Goal: Task Accomplishment & Management: Complete application form

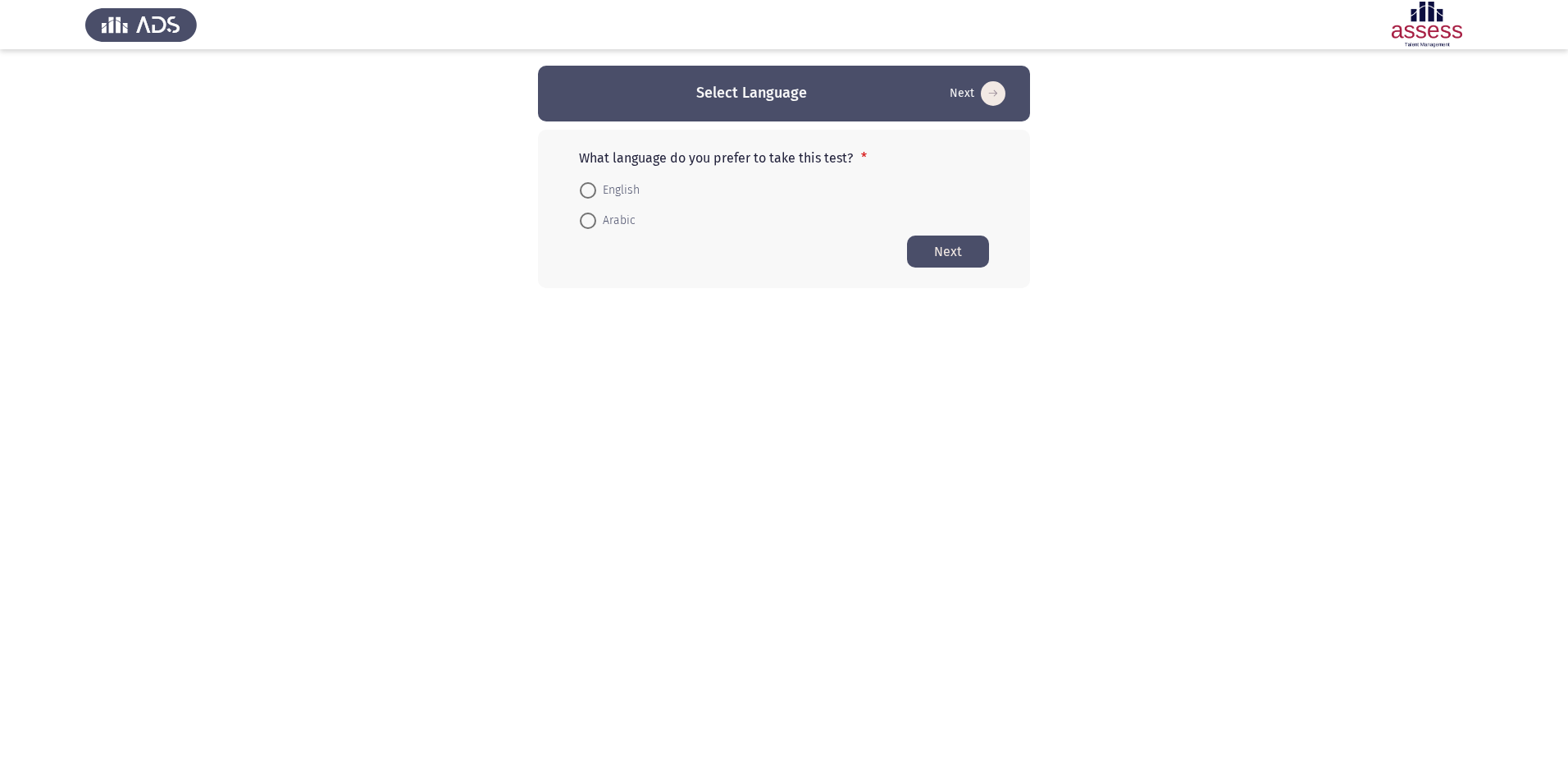
click at [591, 193] on span at bounding box center [588, 190] width 16 height 16
click at [591, 193] on input "English" at bounding box center [588, 190] width 16 height 16
radio input "true"
click at [932, 253] on button "Next" at bounding box center [948, 251] width 82 height 32
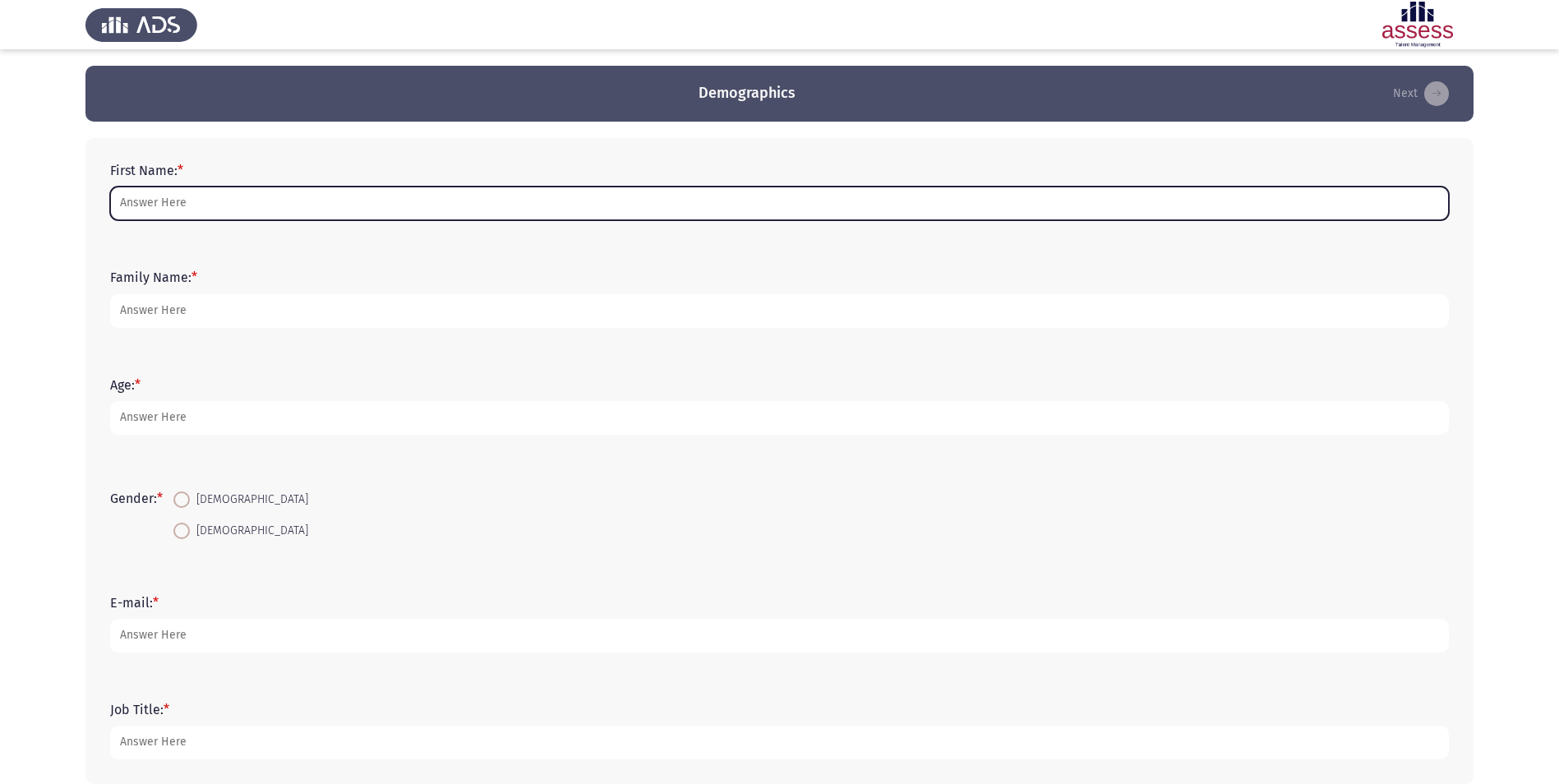
click at [234, 209] on input "First Name: *" at bounding box center [779, 204] width 1339 height 34
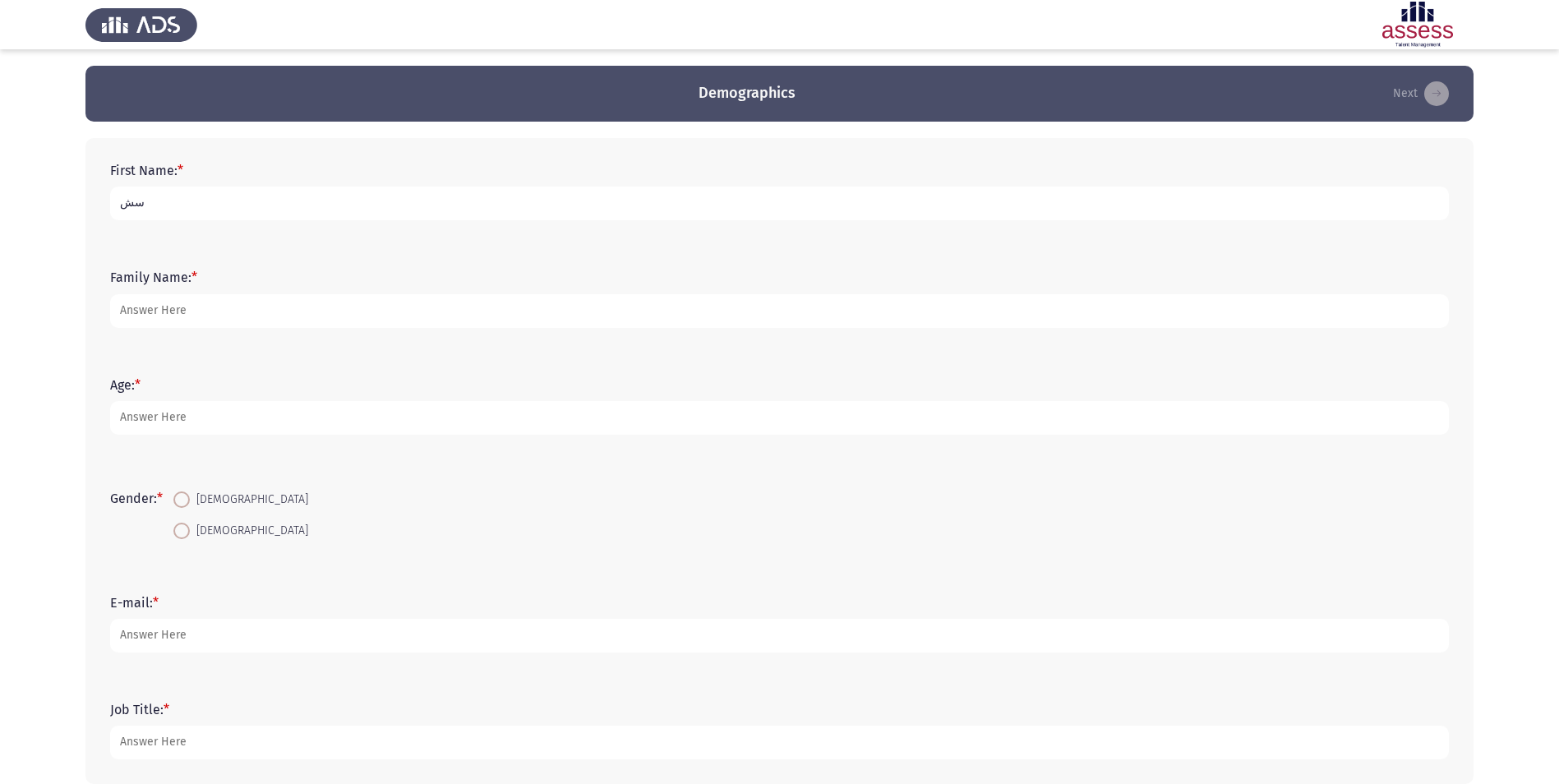
type input "س"
type input "[PERSON_NAME]"
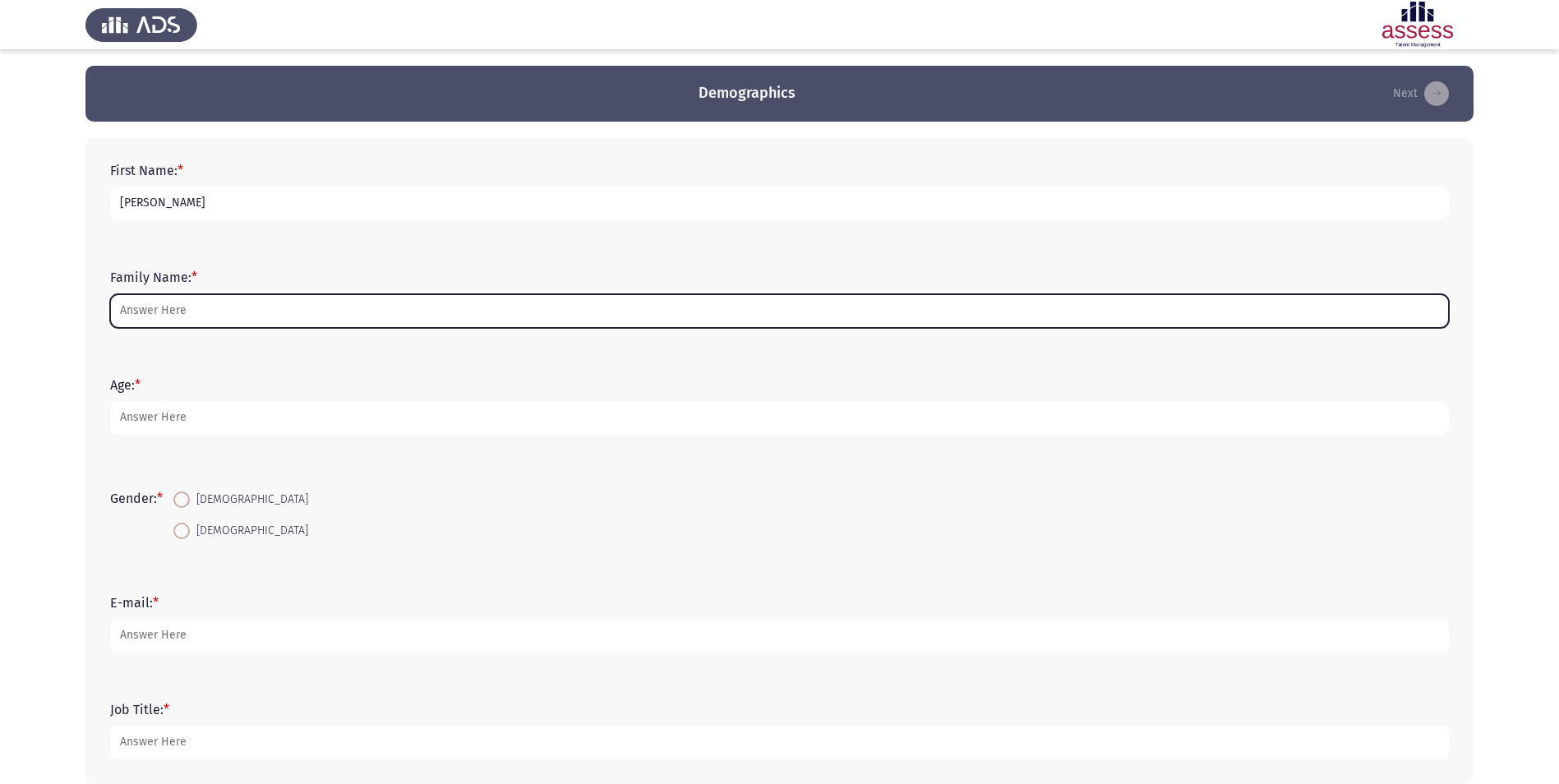
click at [283, 302] on input "Family Name: *" at bounding box center [779, 311] width 1339 height 34
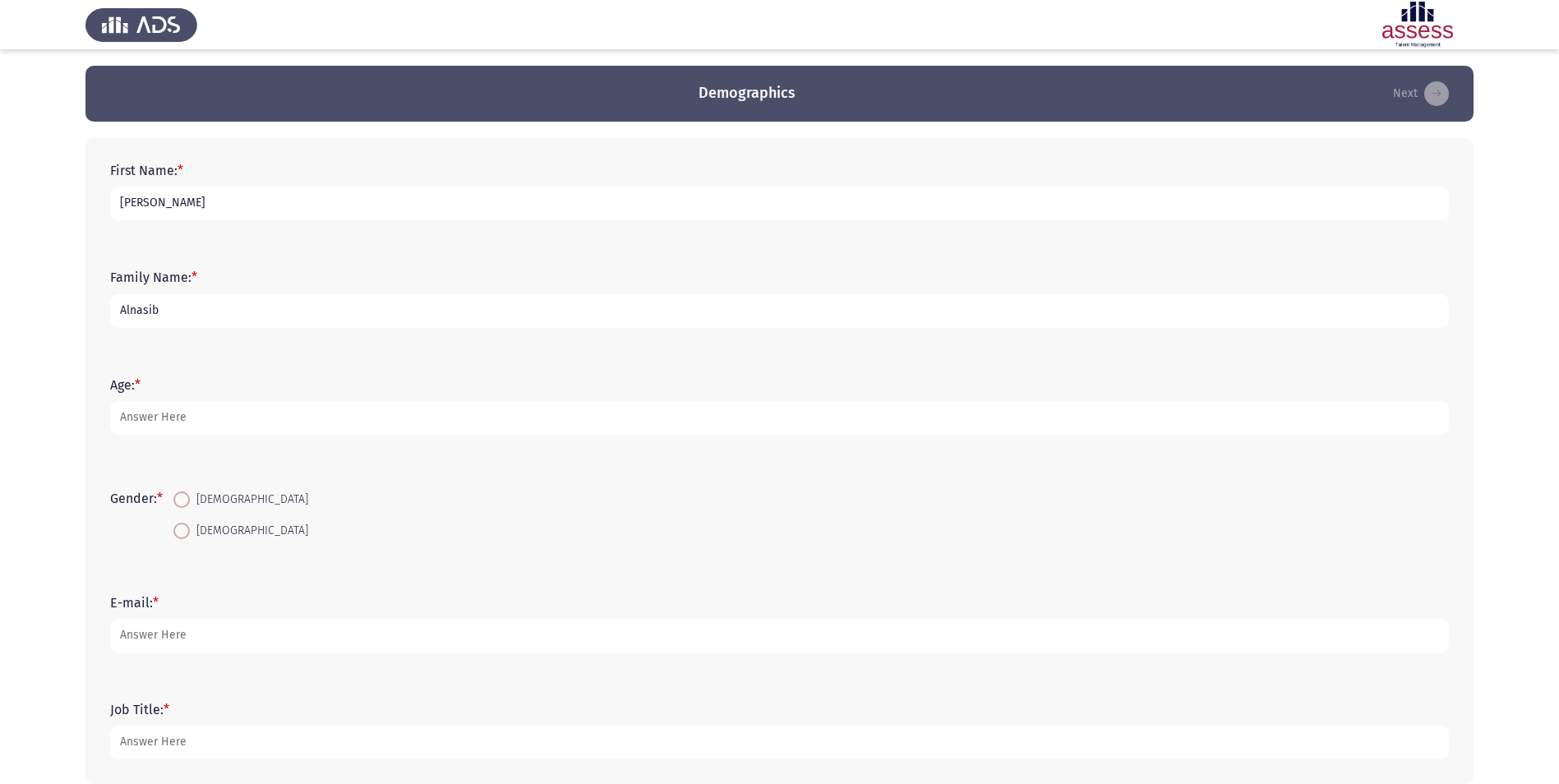
type input "Alnasib"
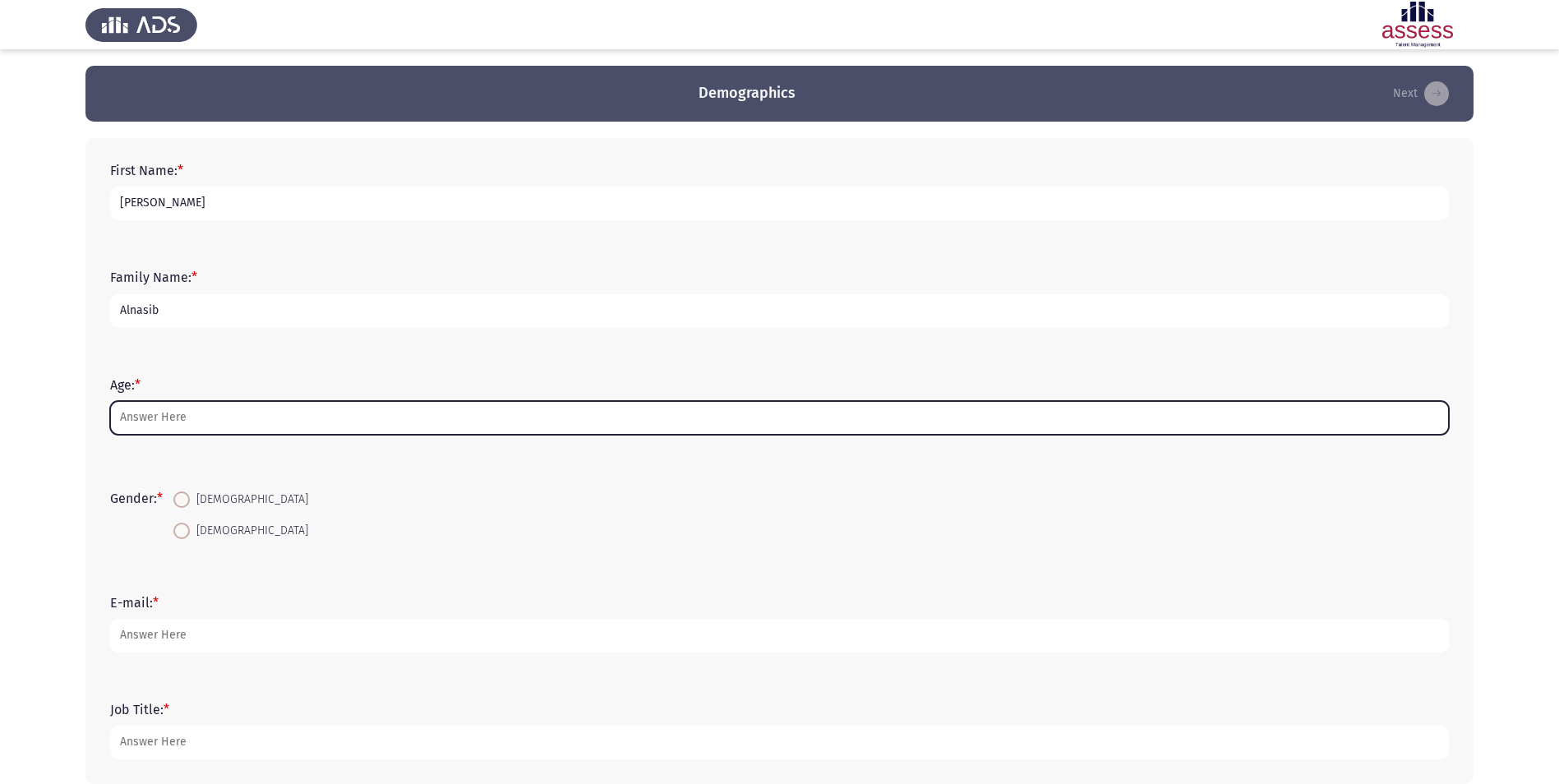
click at [247, 423] on input "Age: *" at bounding box center [779, 417] width 1339 height 34
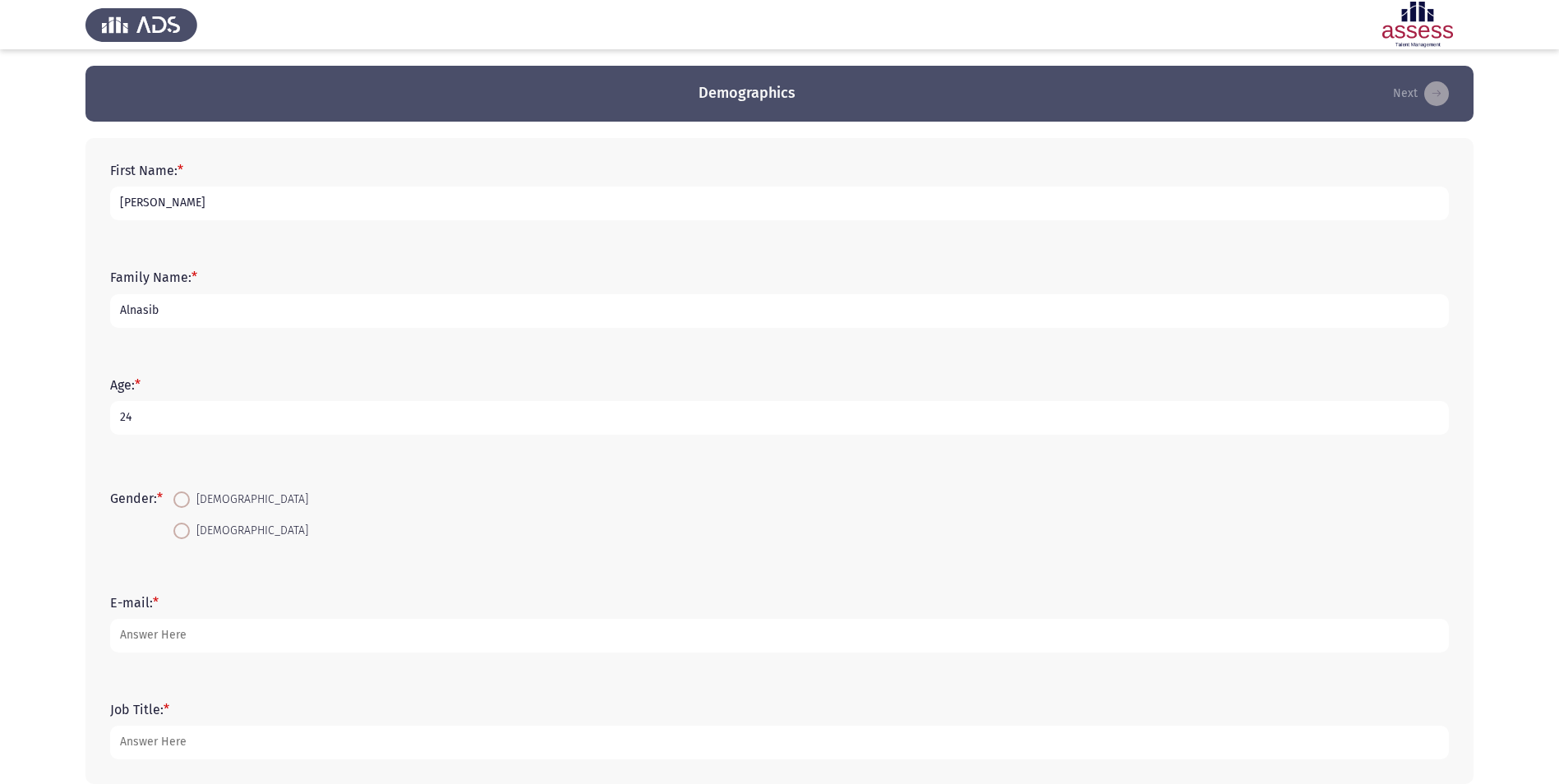
type input "24"
click at [181, 531] on span at bounding box center [182, 530] width 16 height 16
click at [181, 531] on input "[DEMOGRAPHIC_DATA]" at bounding box center [182, 530] width 16 height 16
radio input "true"
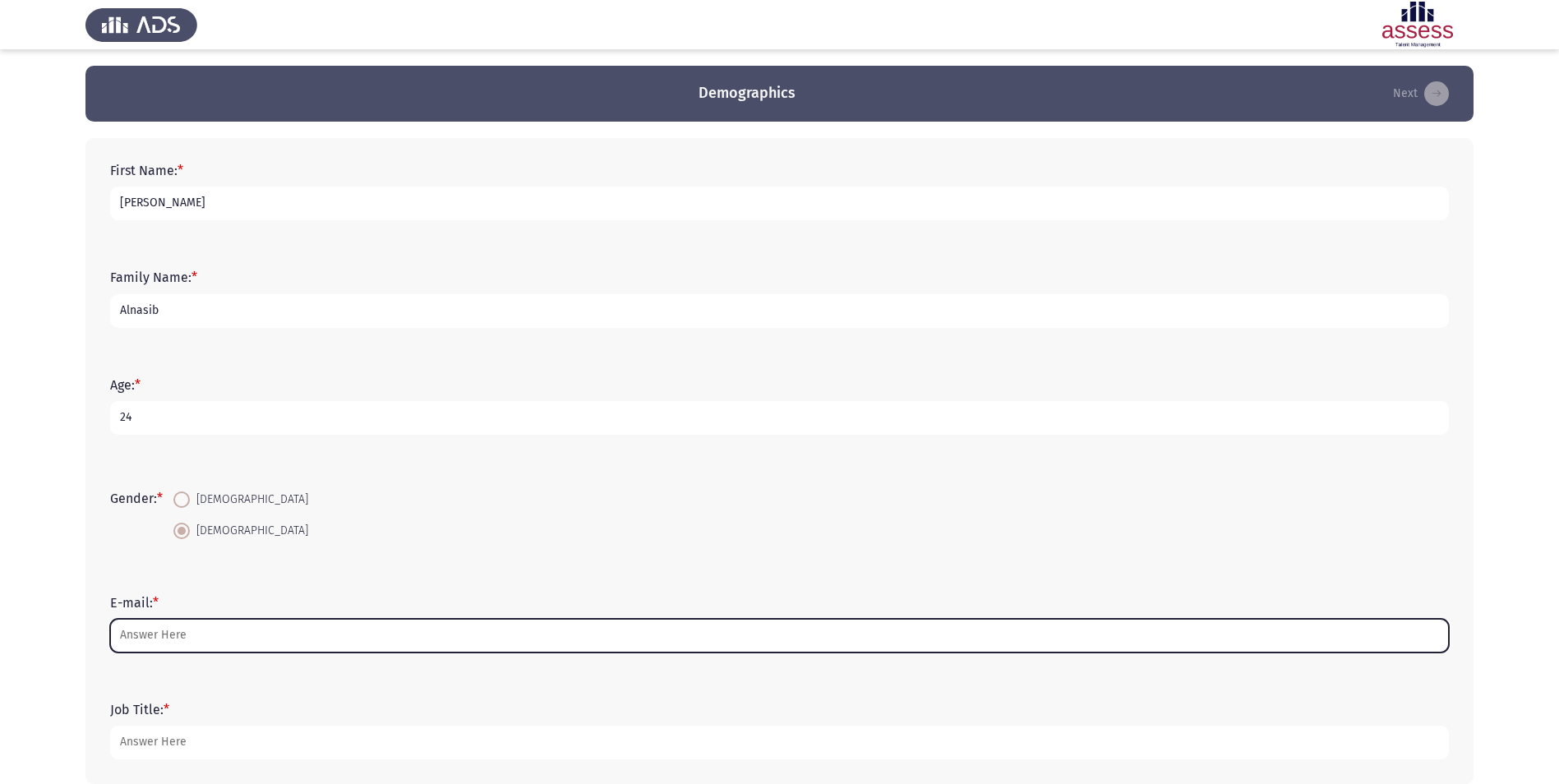
click at [204, 644] on input "E-mail: *" at bounding box center [779, 636] width 1339 height 34
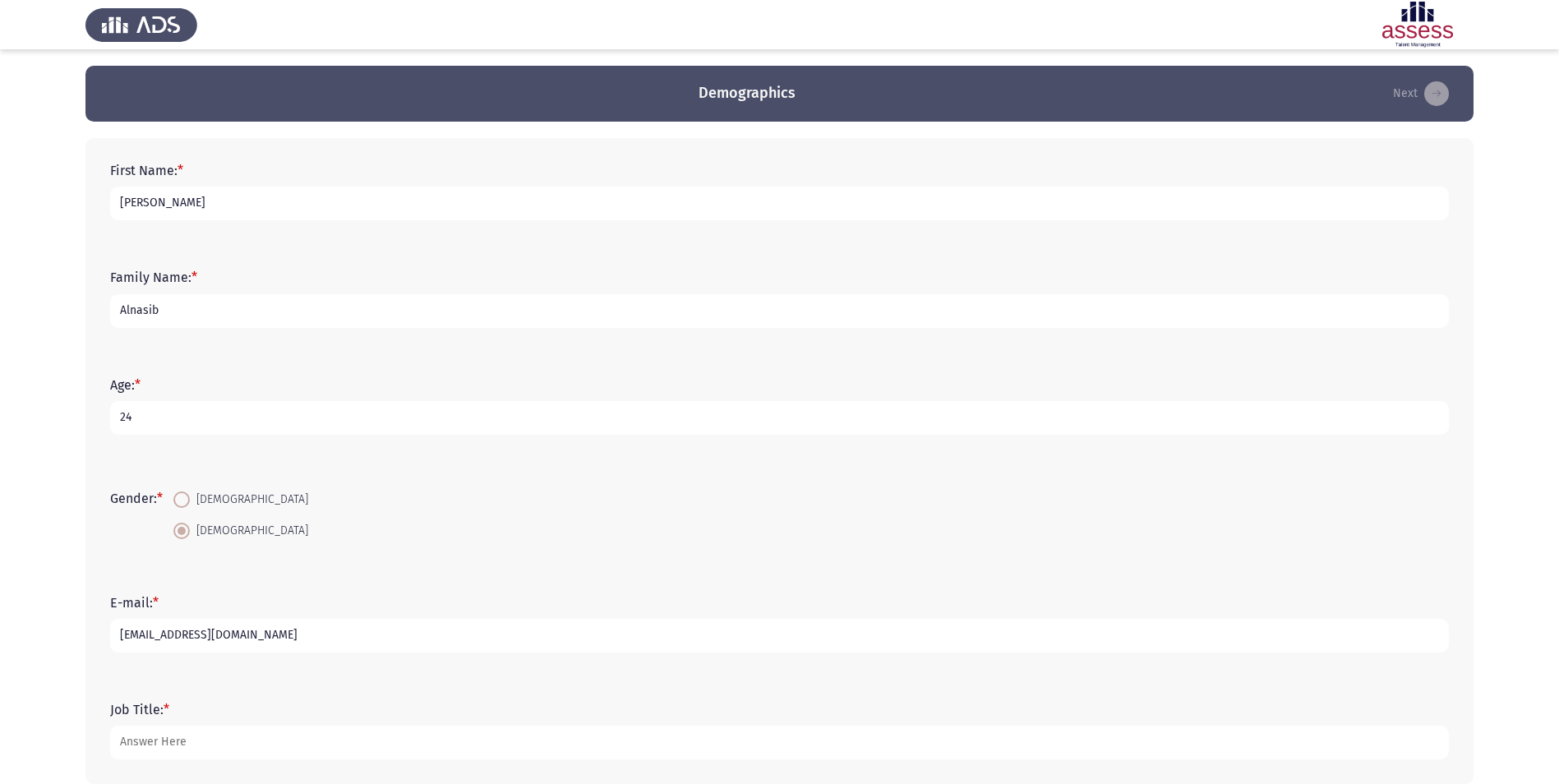
type input "[EMAIL_ADDRESS][DOMAIN_NAME]"
drag, startPoint x: 319, startPoint y: 628, endPoint x: 116, endPoint y: 659, distance: 205.4
click at [116, 659] on div "E-mail: * [EMAIL_ADDRESS][DOMAIN_NAME]" at bounding box center [779, 623] width 1355 height 74
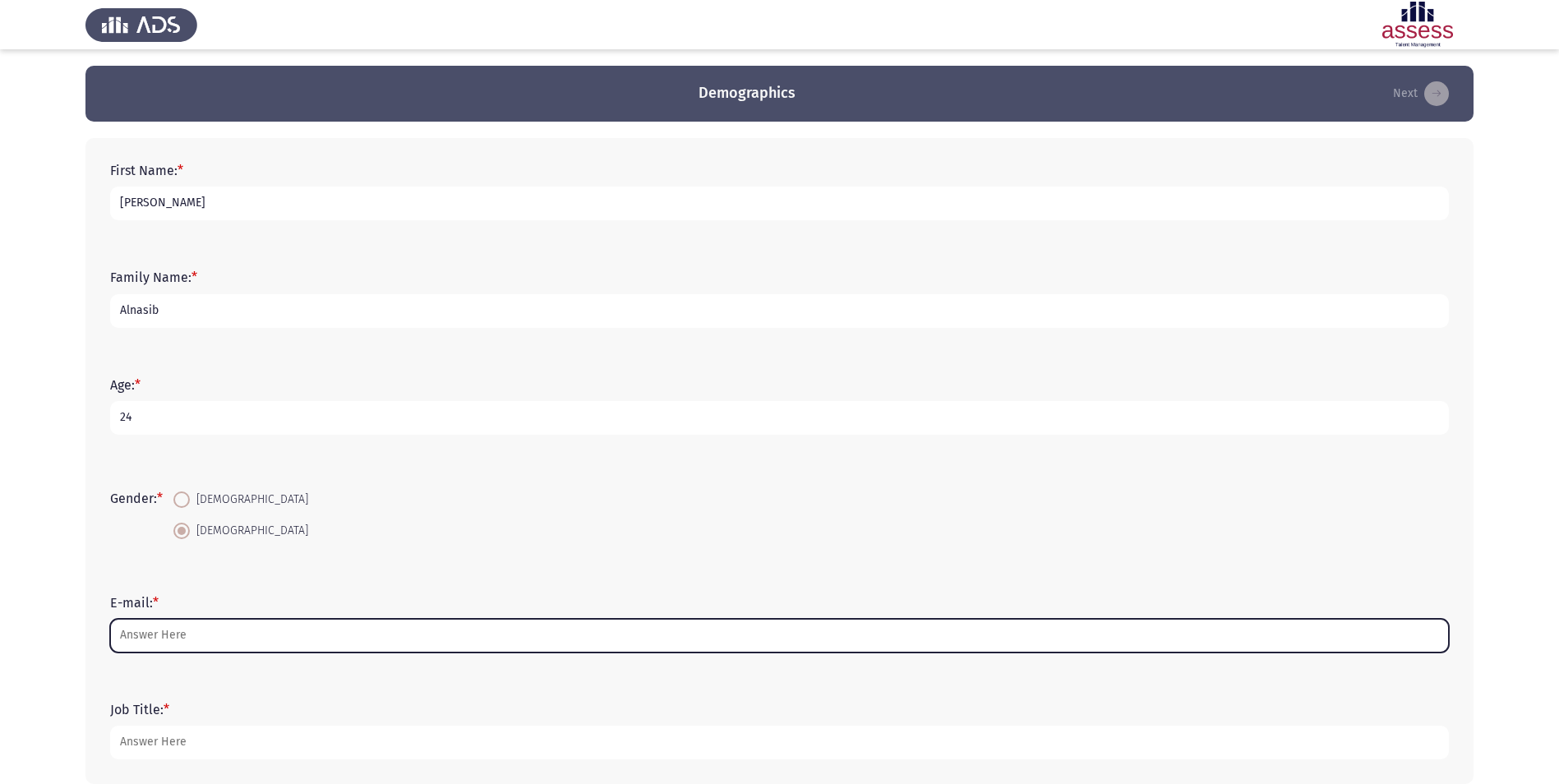
click at [278, 641] on input "E-mail: *" at bounding box center [779, 636] width 1339 height 34
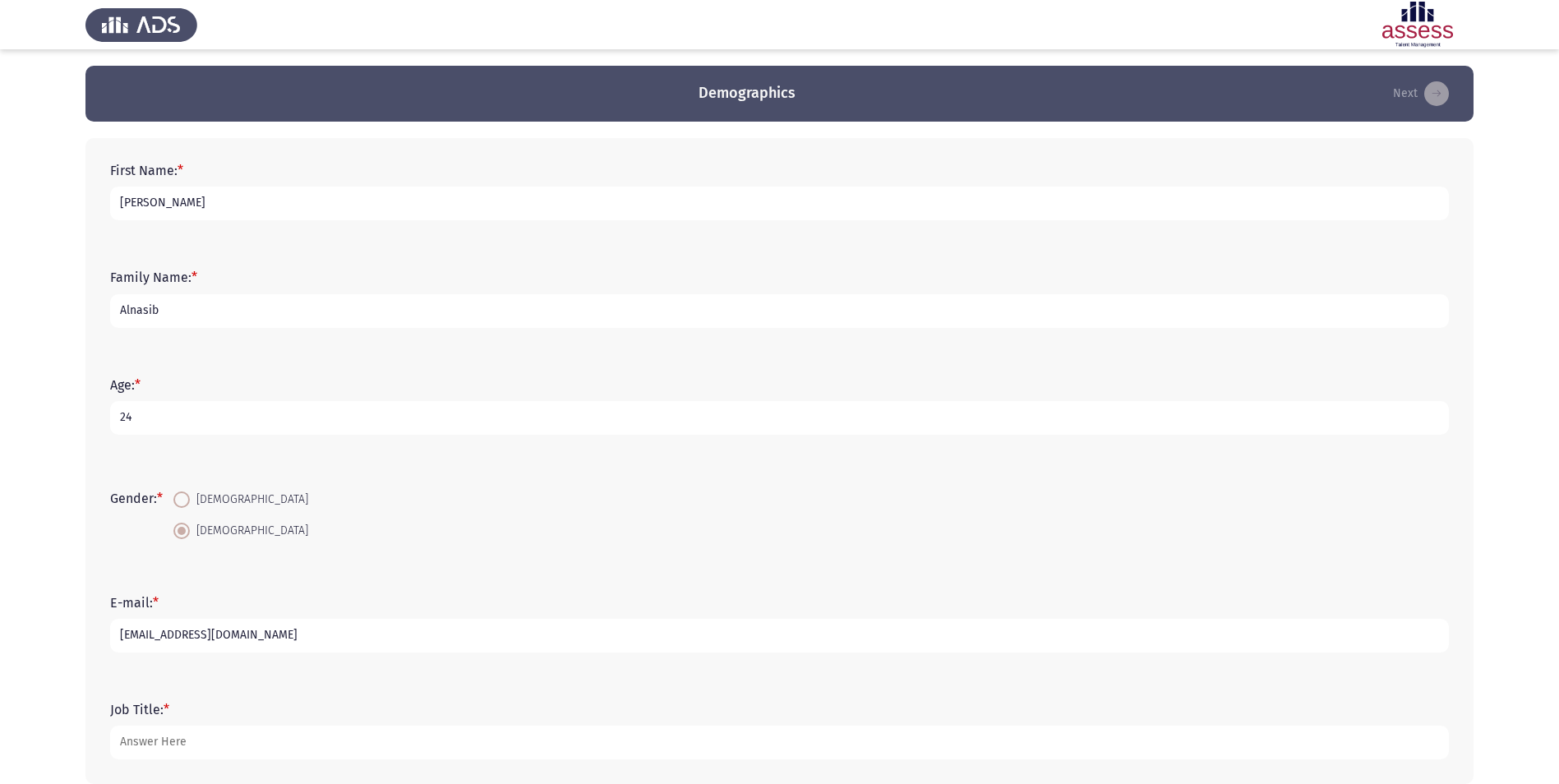
type input "[EMAIL_ADDRESS][DOMAIN_NAME]"
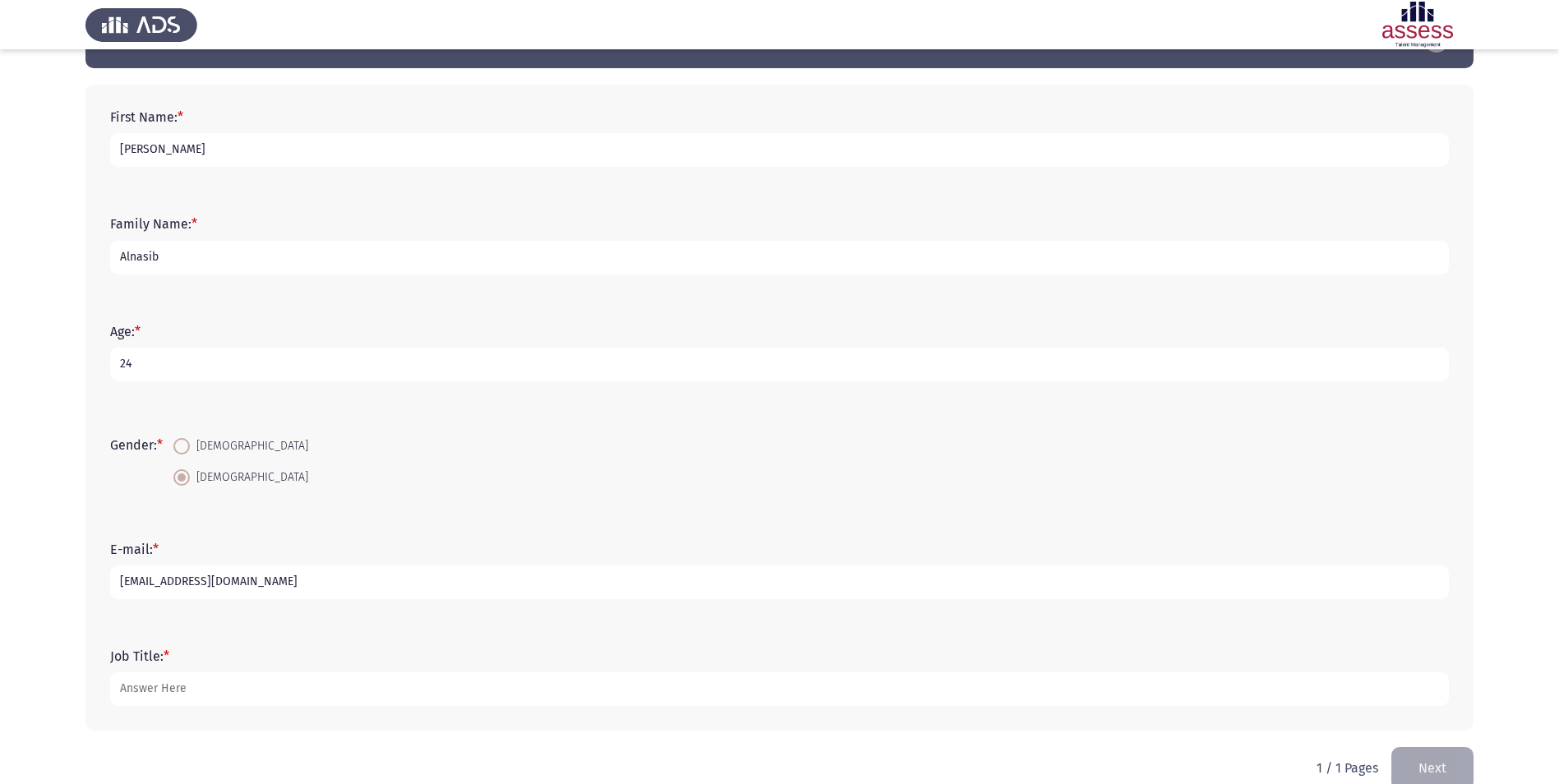
scroll to position [82, 0]
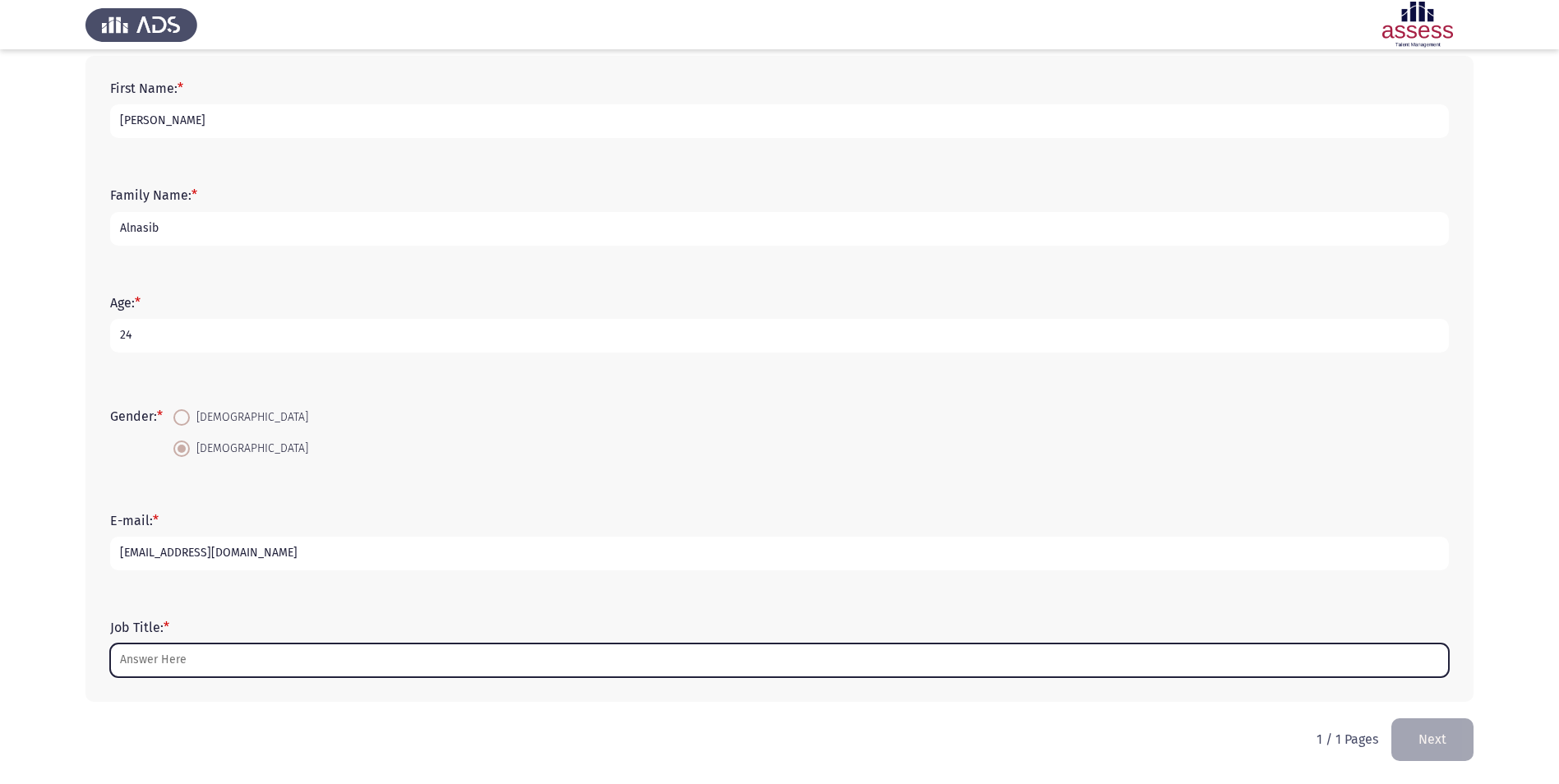
click at [318, 655] on input "Job Title: *" at bounding box center [779, 660] width 1339 height 34
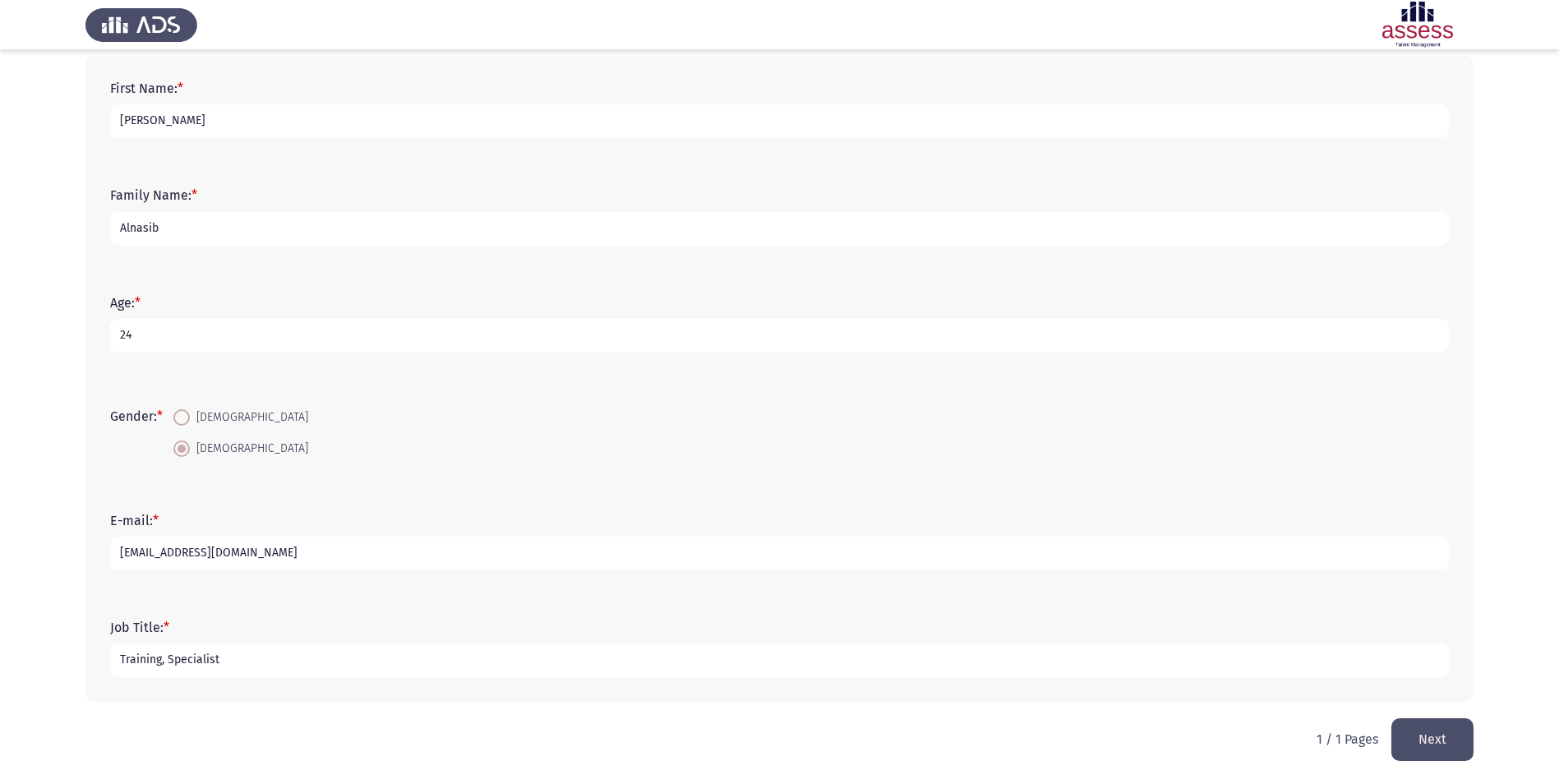
type input "Training, Specialist"
click at [1454, 733] on button "Next" at bounding box center [1433, 738] width 82 height 42
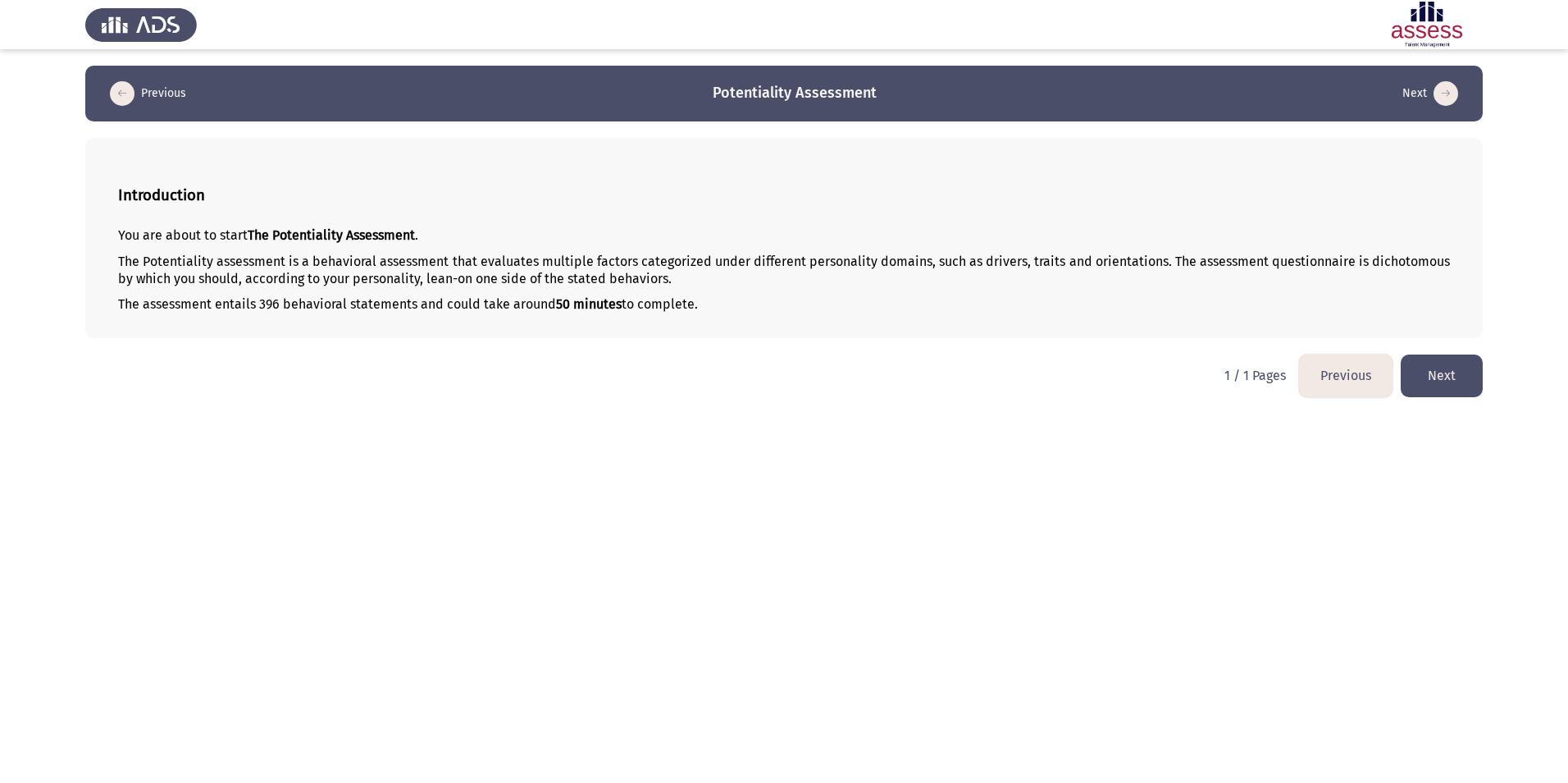
click at [1455, 384] on button "Next" at bounding box center [1441, 375] width 82 height 42
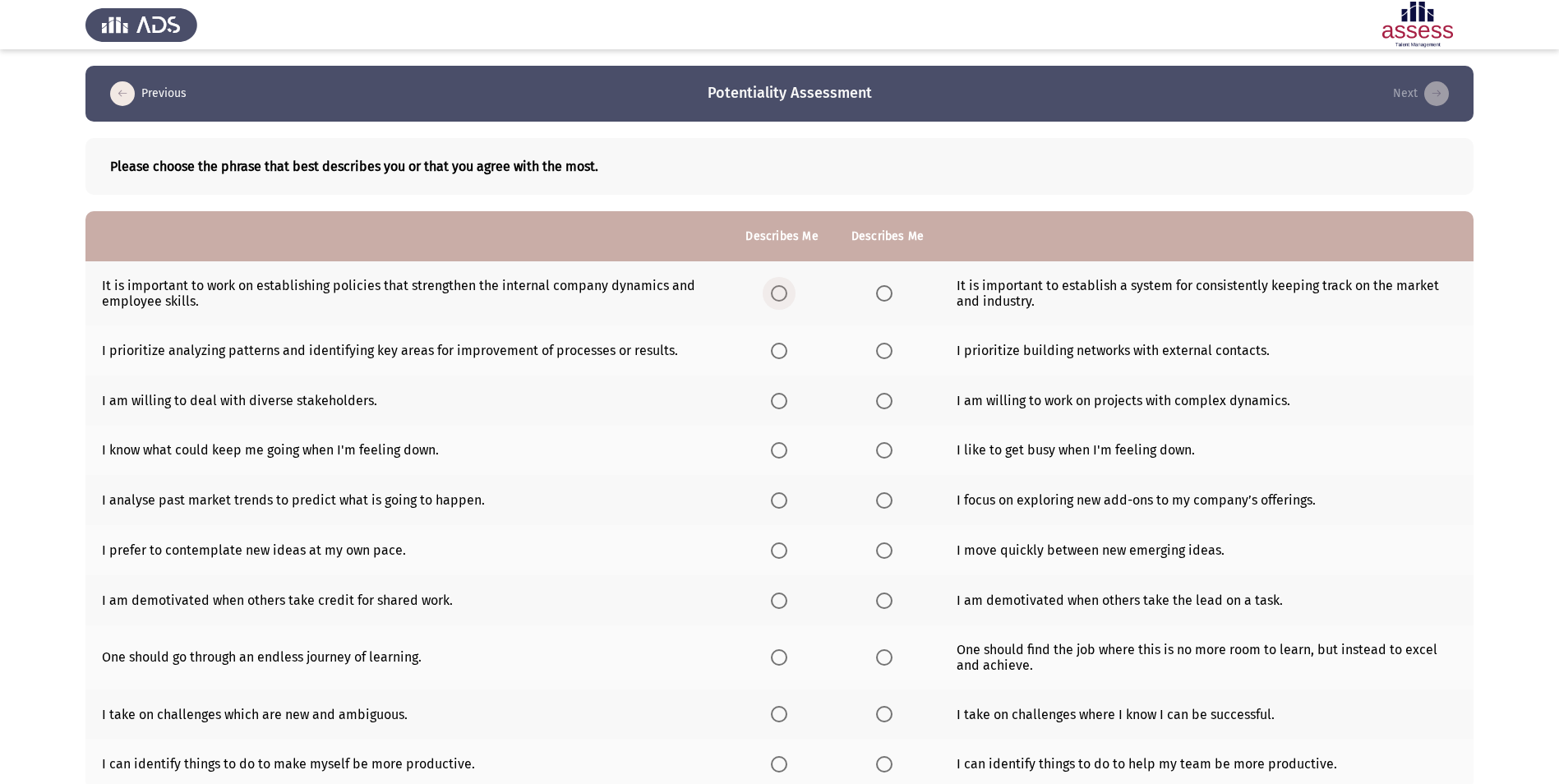
click at [779, 293] on span "Select an option" at bounding box center [779, 293] width 0 height 0
click at [778, 292] on input "Select an option" at bounding box center [779, 293] width 16 height 16
click at [885, 291] on span "Select an option" at bounding box center [884, 293] width 16 height 16
click at [885, 291] on input "Select an option" at bounding box center [884, 293] width 16 height 16
click at [784, 348] on span "Select an option" at bounding box center [779, 350] width 16 height 16
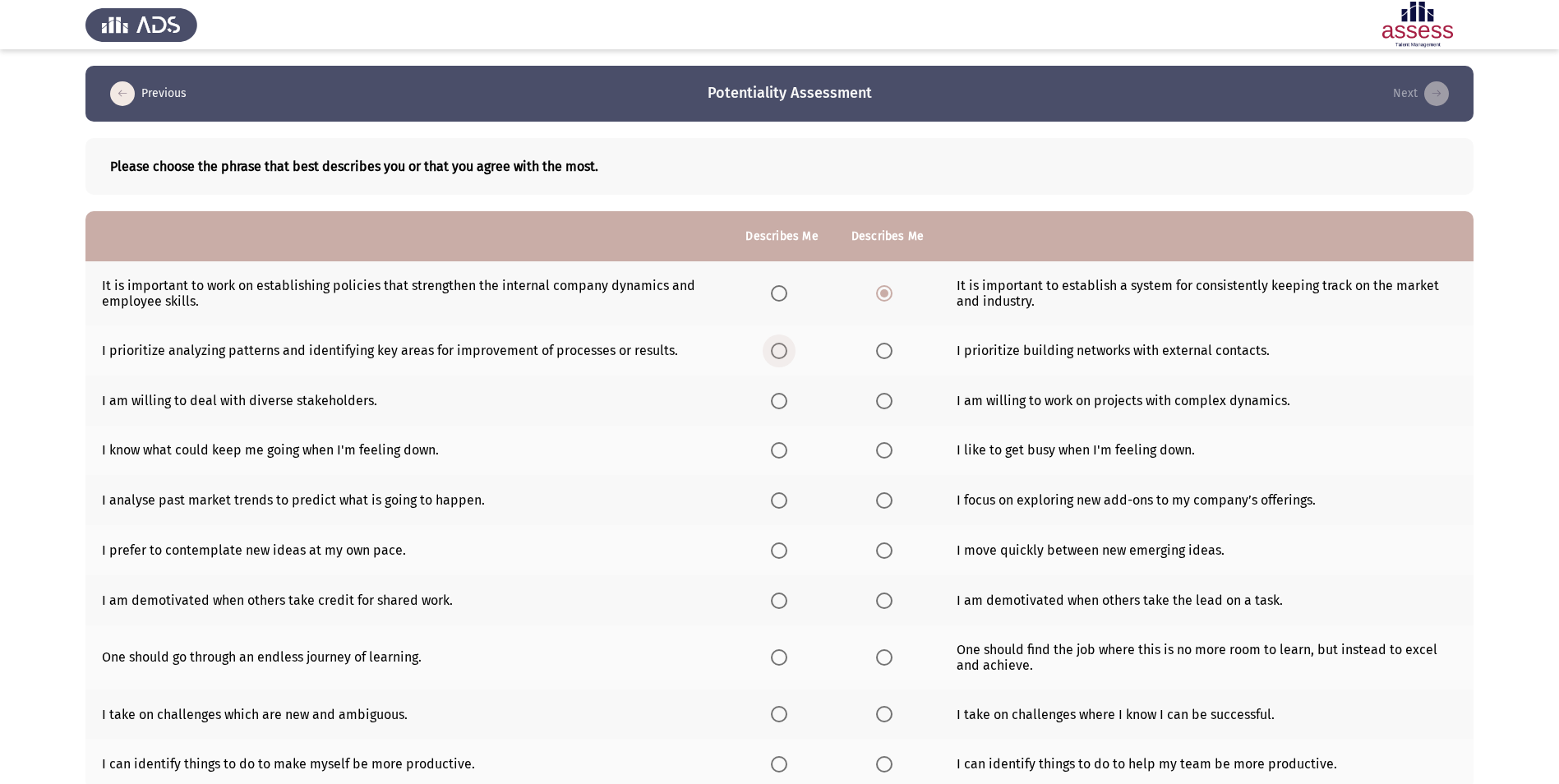
click at [784, 348] on input "Select an option" at bounding box center [779, 350] width 16 height 16
click at [779, 400] on span "Select an option" at bounding box center [779, 400] width 16 height 16
click at [779, 400] on input "Select an option" at bounding box center [779, 400] width 16 height 16
click at [783, 451] on span "Select an option" at bounding box center [779, 450] width 16 height 16
click at [783, 451] on input "Select an option" at bounding box center [779, 450] width 16 height 16
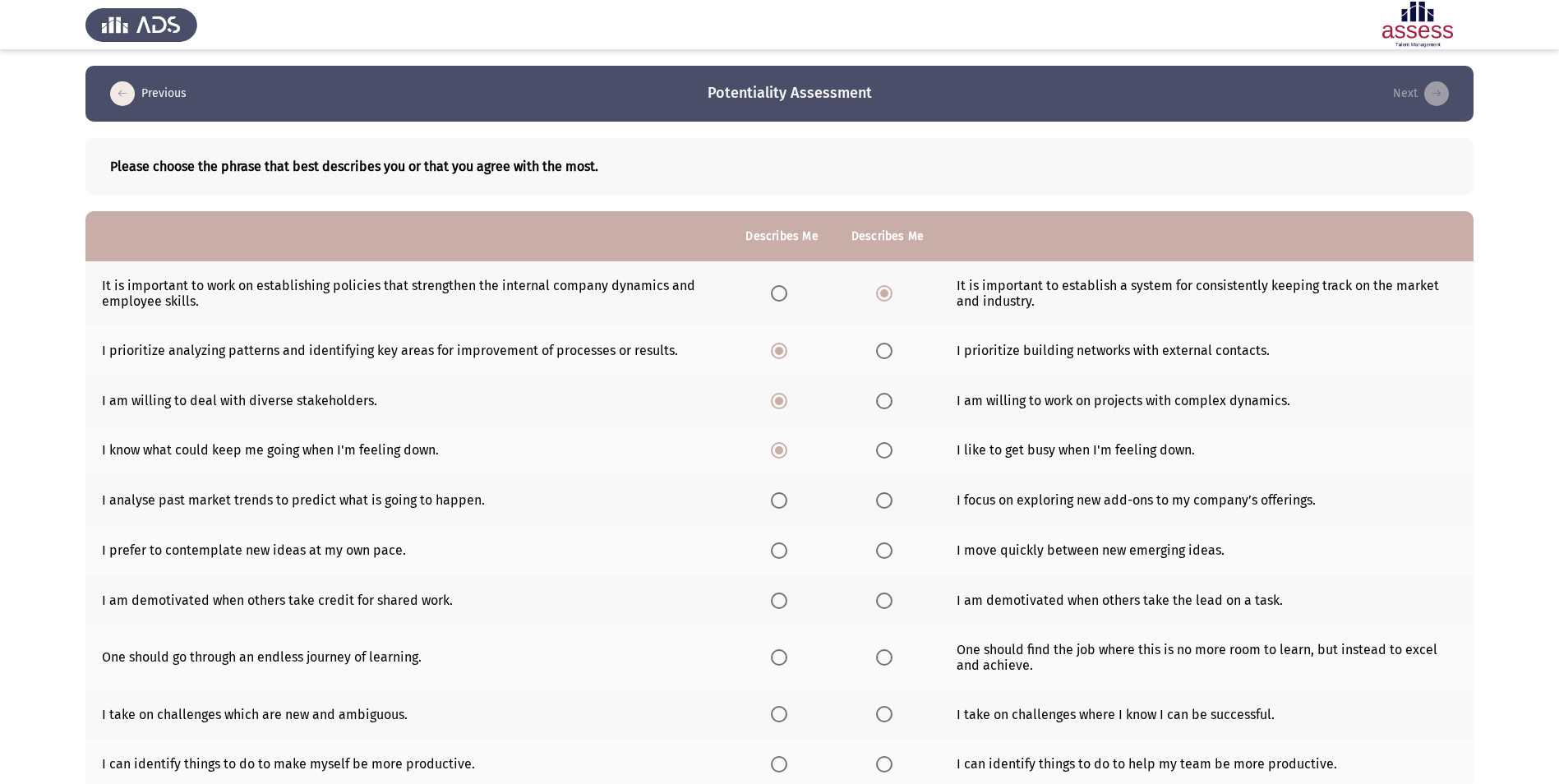
click at [885, 496] on span "Select an option" at bounding box center [884, 500] width 16 height 16
click at [885, 496] on input "Select an option" at bounding box center [884, 500] width 16 height 16
click at [202, 549] on td "I prefer to contemplate new ideas at my own pace." at bounding box center [407, 550] width 643 height 50
drag, startPoint x: 403, startPoint y: 552, endPoint x: 240, endPoint y: 554, distance: 163.0
click at [240, 554] on td "I prefer to contemplate new ideas at my own pace." at bounding box center [407, 550] width 643 height 50
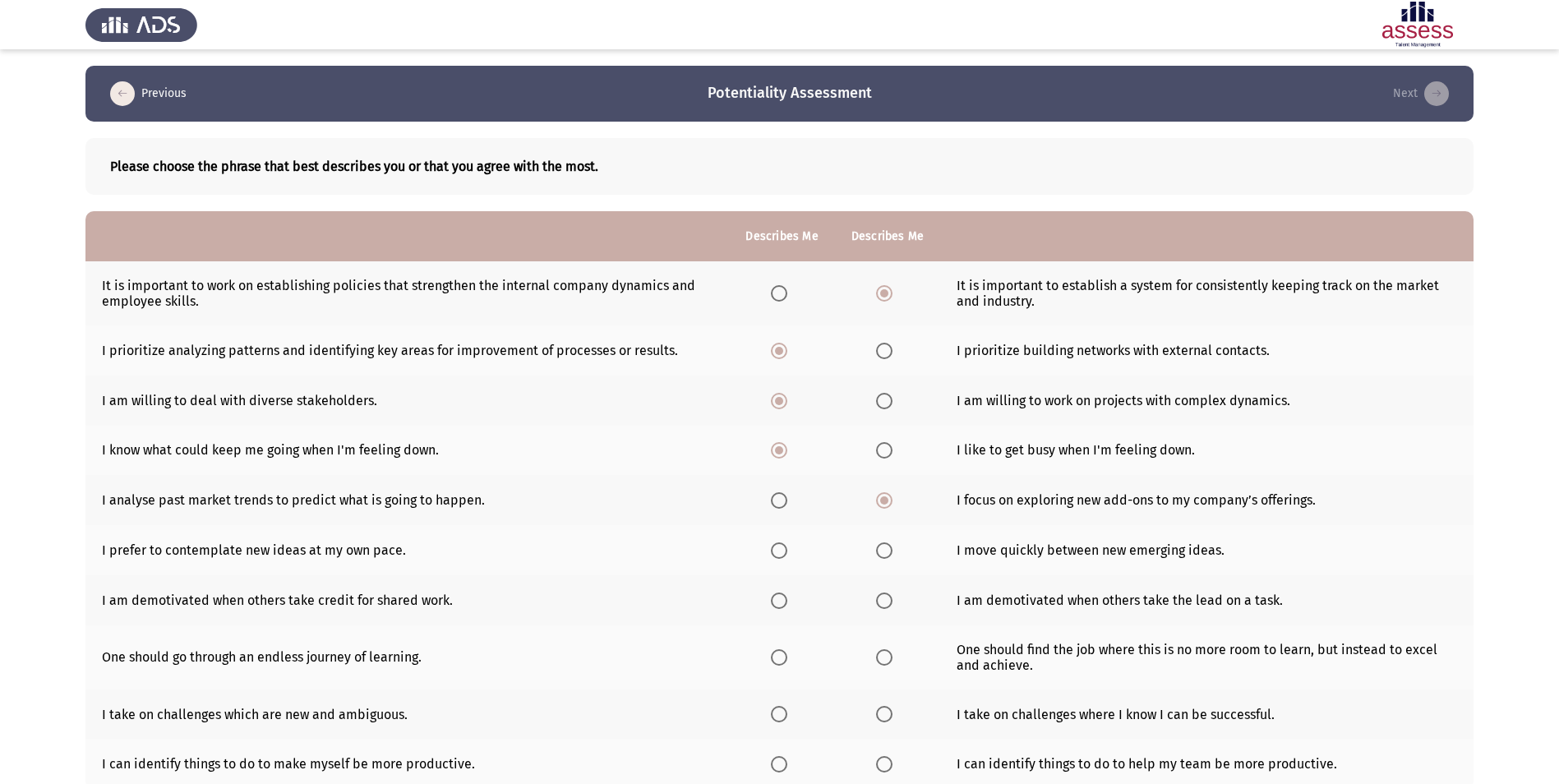
click at [785, 545] on span "Select an option" at bounding box center [779, 550] width 16 height 16
click at [785, 545] on input "Select an option" at bounding box center [779, 550] width 16 height 16
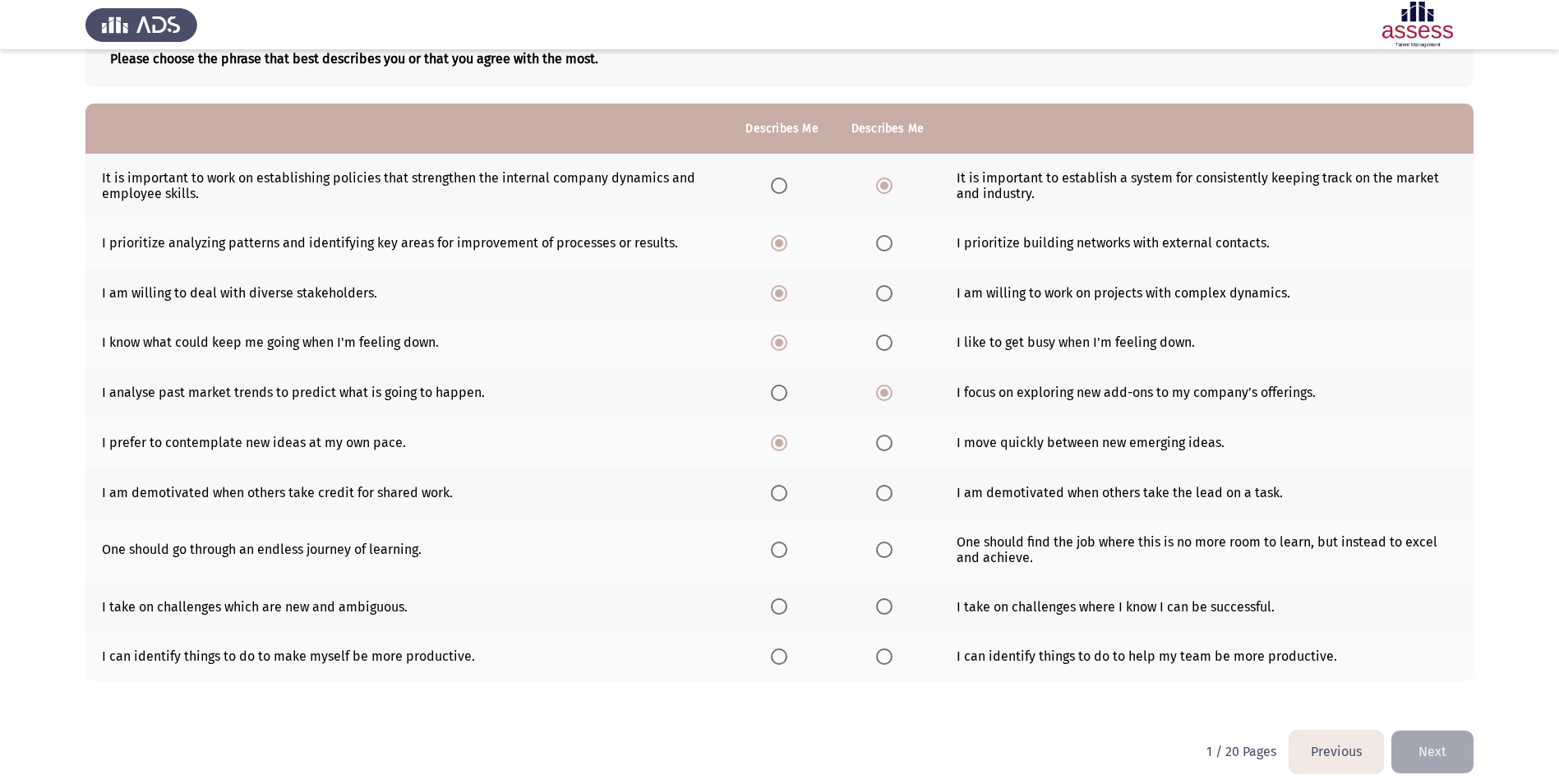
scroll to position [120, 0]
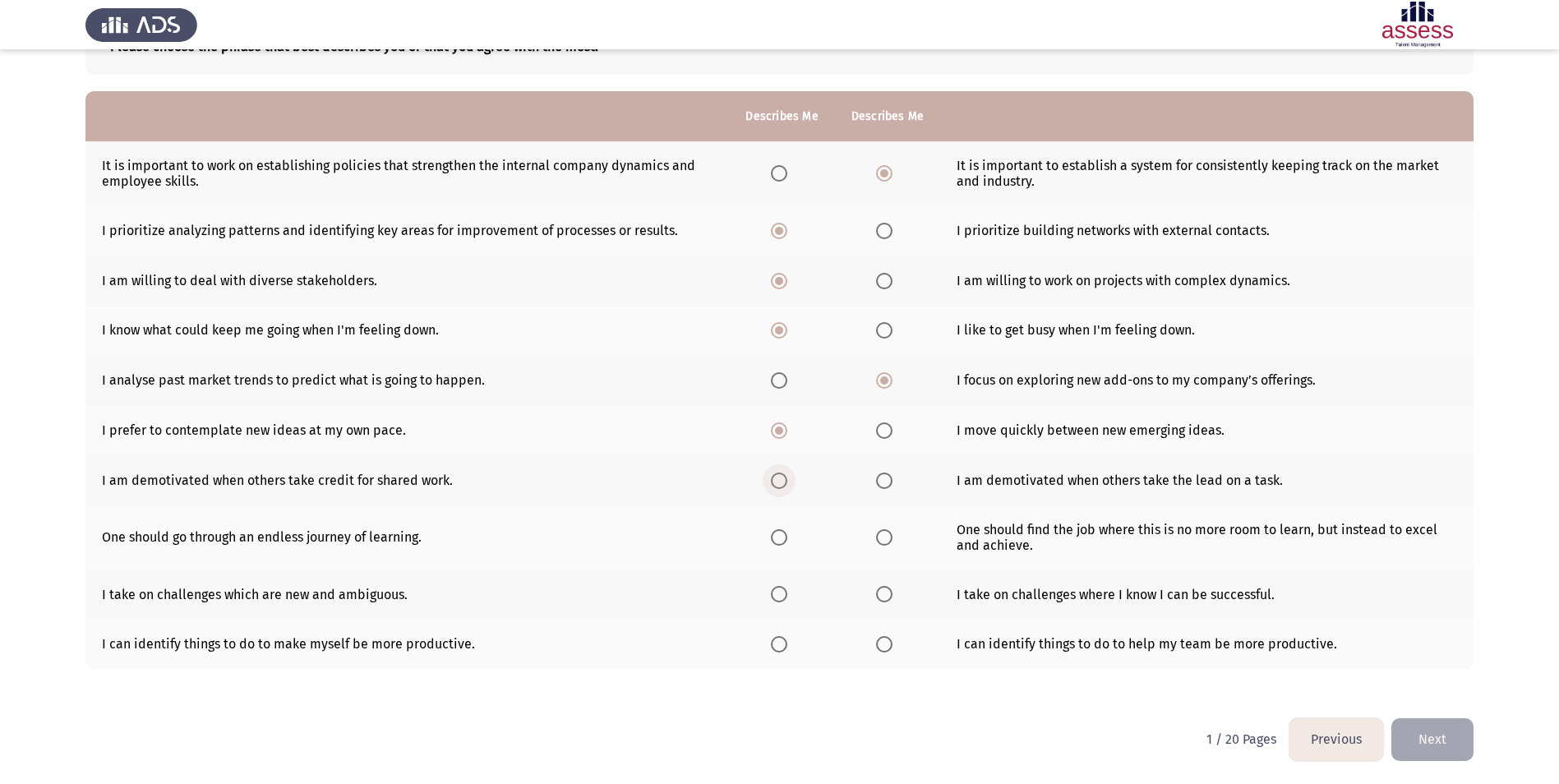
click at [784, 481] on span "Select an option" at bounding box center [779, 480] width 16 height 16
click at [784, 481] on input "Select an option" at bounding box center [779, 480] width 16 height 16
click at [780, 540] on span "Select an option" at bounding box center [779, 537] width 16 height 16
click at [780, 540] on input "Select an option" at bounding box center [779, 537] width 16 height 16
click at [780, 598] on span "Select an option" at bounding box center [779, 594] width 16 height 16
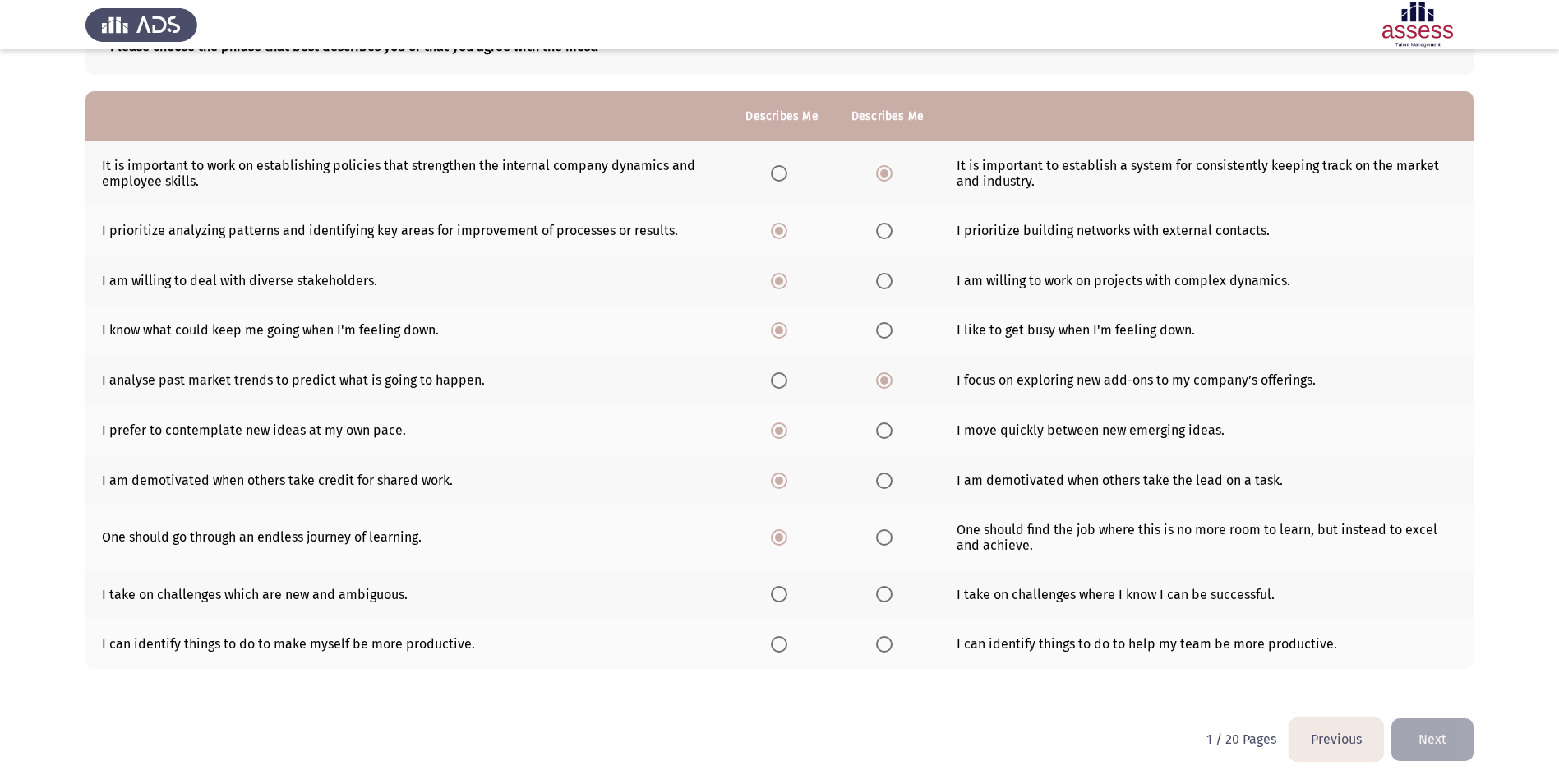
click at [780, 598] on input "Select an option" at bounding box center [779, 594] width 16 height 16
click at [784, 645] on span "Select an option" at bounding box center [779, 644] width 16 height 16
click at [784, 645] on input "Select an option" at bounding box center [779, 644] width 16 height 16
click at [1436, 737] on button "Next" at bounding box center [1433, 738] width 82 height 42
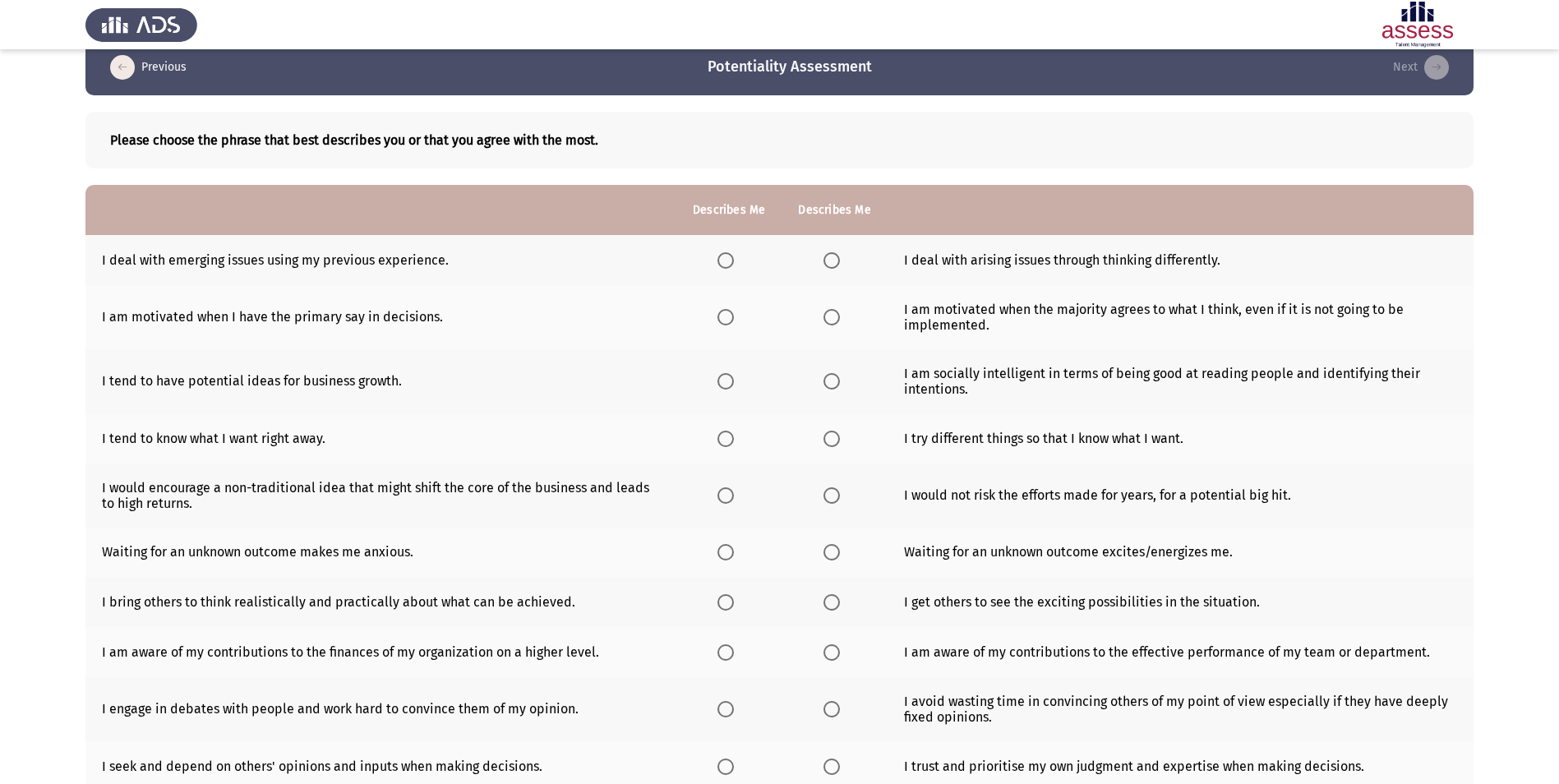
scroll to position [0, 0]
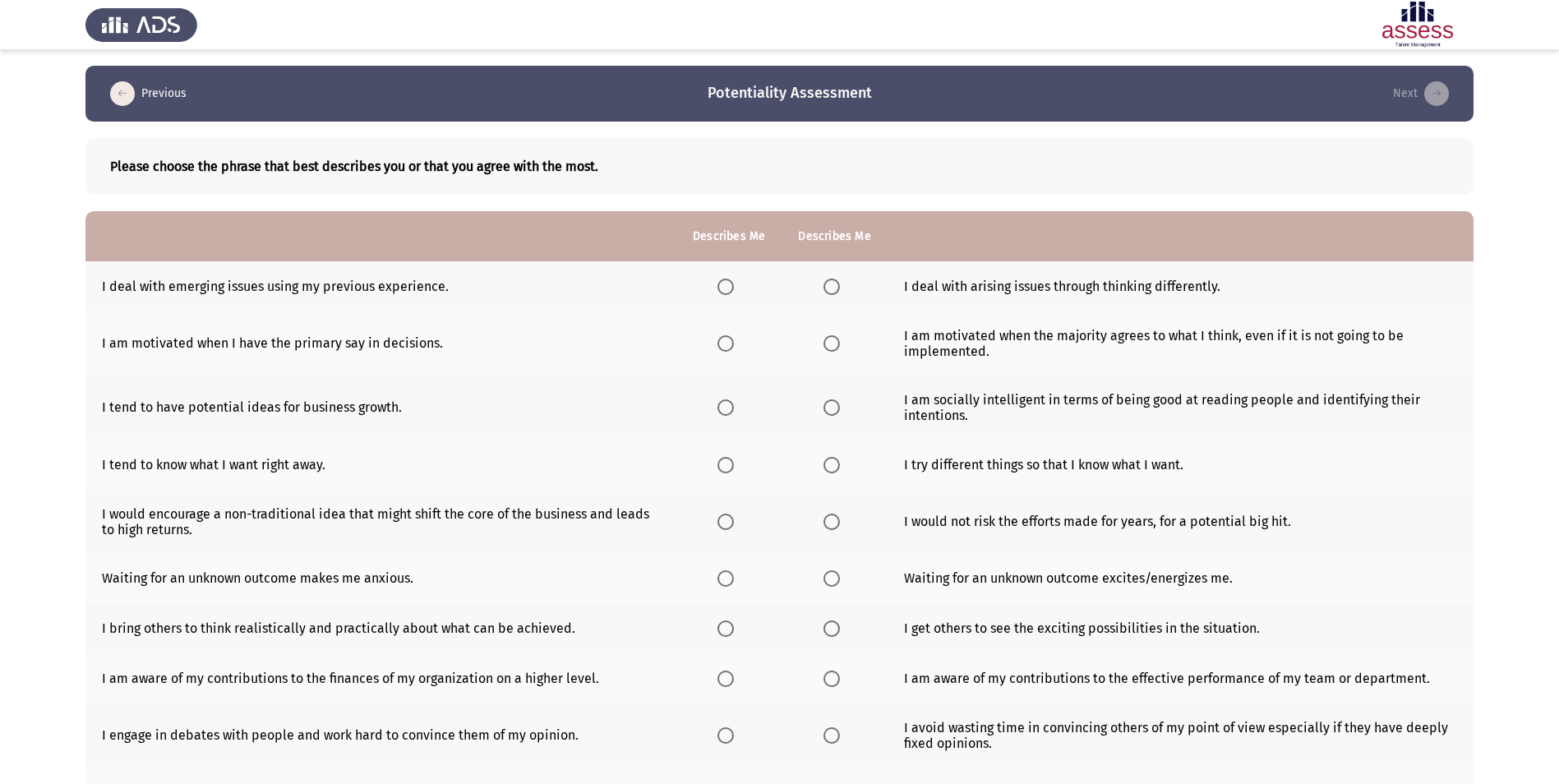
click at [723, 286] on span "Select an option" at bounding box center [725, 286] width 16 height 16
click at [723, 286] on input "Select an option" at bounding box center [725, 286] width 16 height 16
click at [832, 346] on span "Select an option" at bounding box center [832, 343] width 16 height 16
click at [832, 346] on input "Select an option" at bounding box center [832, 343] width 16 height 16
click at [723, 407] on span "Select an option" at bounding box center [725, 408] width 16 height 16
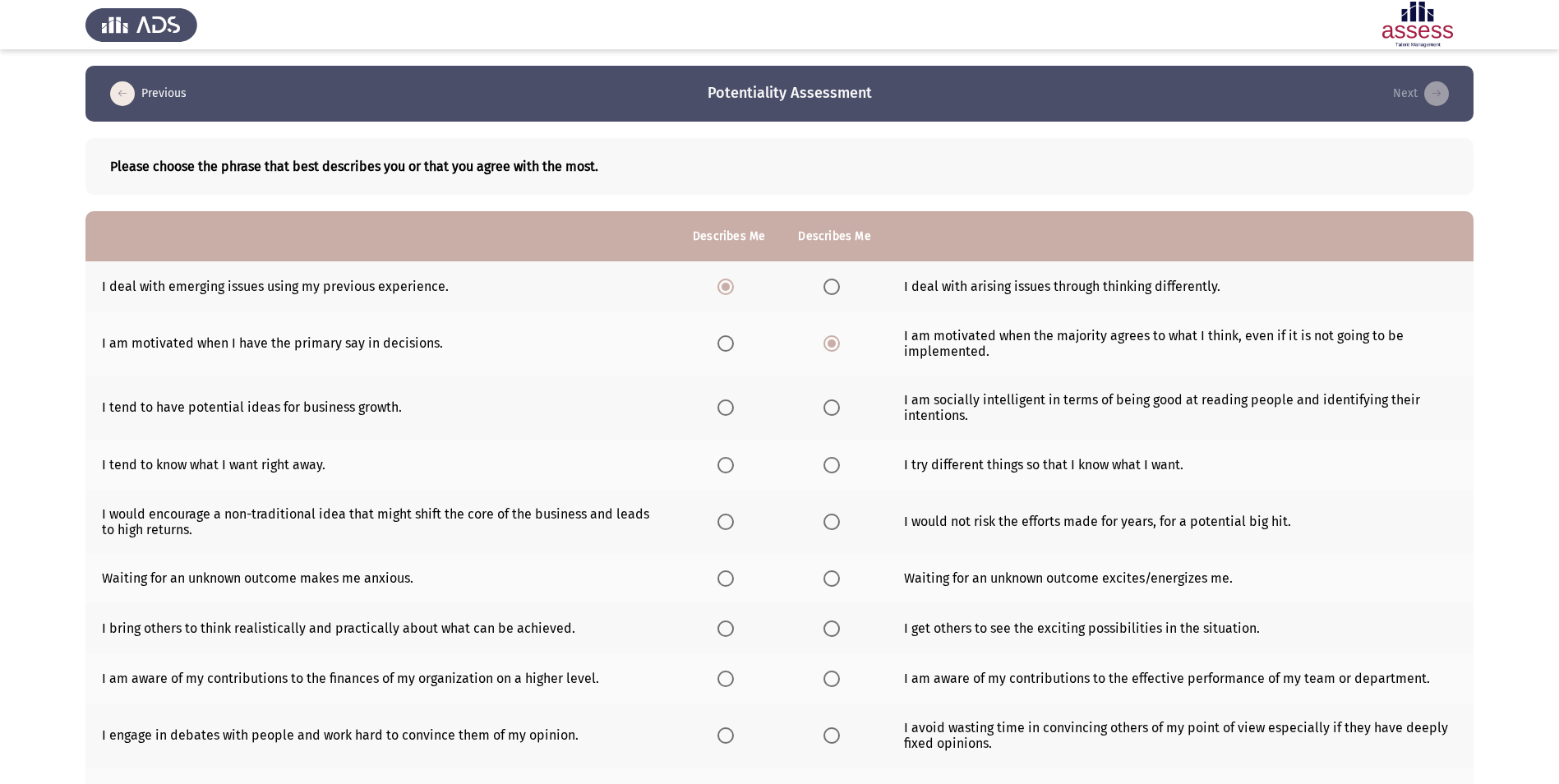
click at [723, 407] on input "Select an option" at bounding box center [725, 408] width 16 height 16
click at [724, 466] on span "Select an option" at bounding box center [725, 465] width 16 height 16
click at [724, 466] on input "Select an option" at bounding box center [725, 465] width 16 height 16
click at [733, 521] on span "Select an option" at bounding box center [725, 521] width 16 height 16
click at [733, 521] on input "Select an option" at bounding box center [725, 521] width 16 height 16
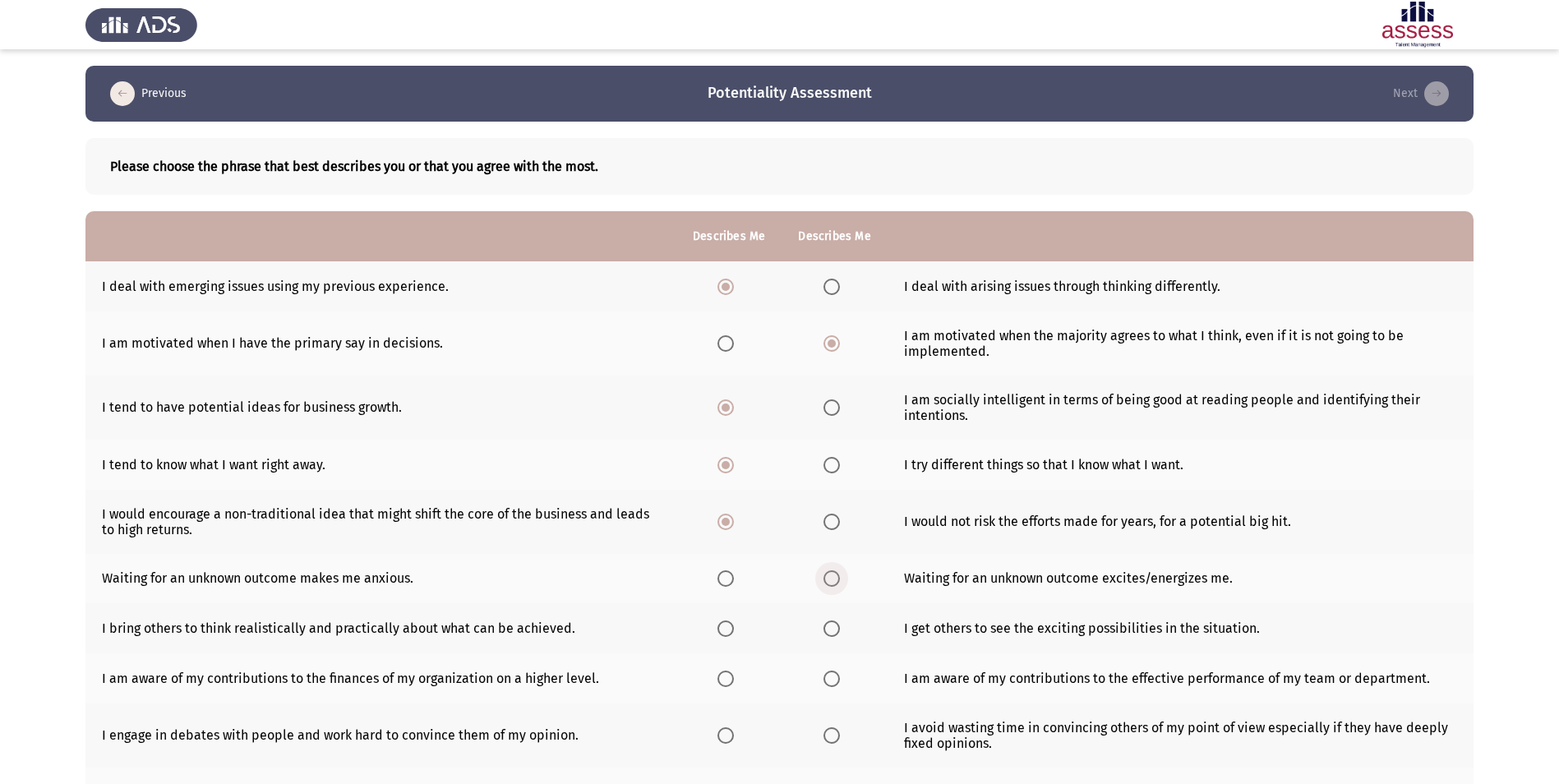
click at [830, 577] on span "Select an option" at bounding box center [832, 578] width 16 height 16
click at [830, 577] on input "Select an option" at bounding box center [832, 578] width 16 height 16
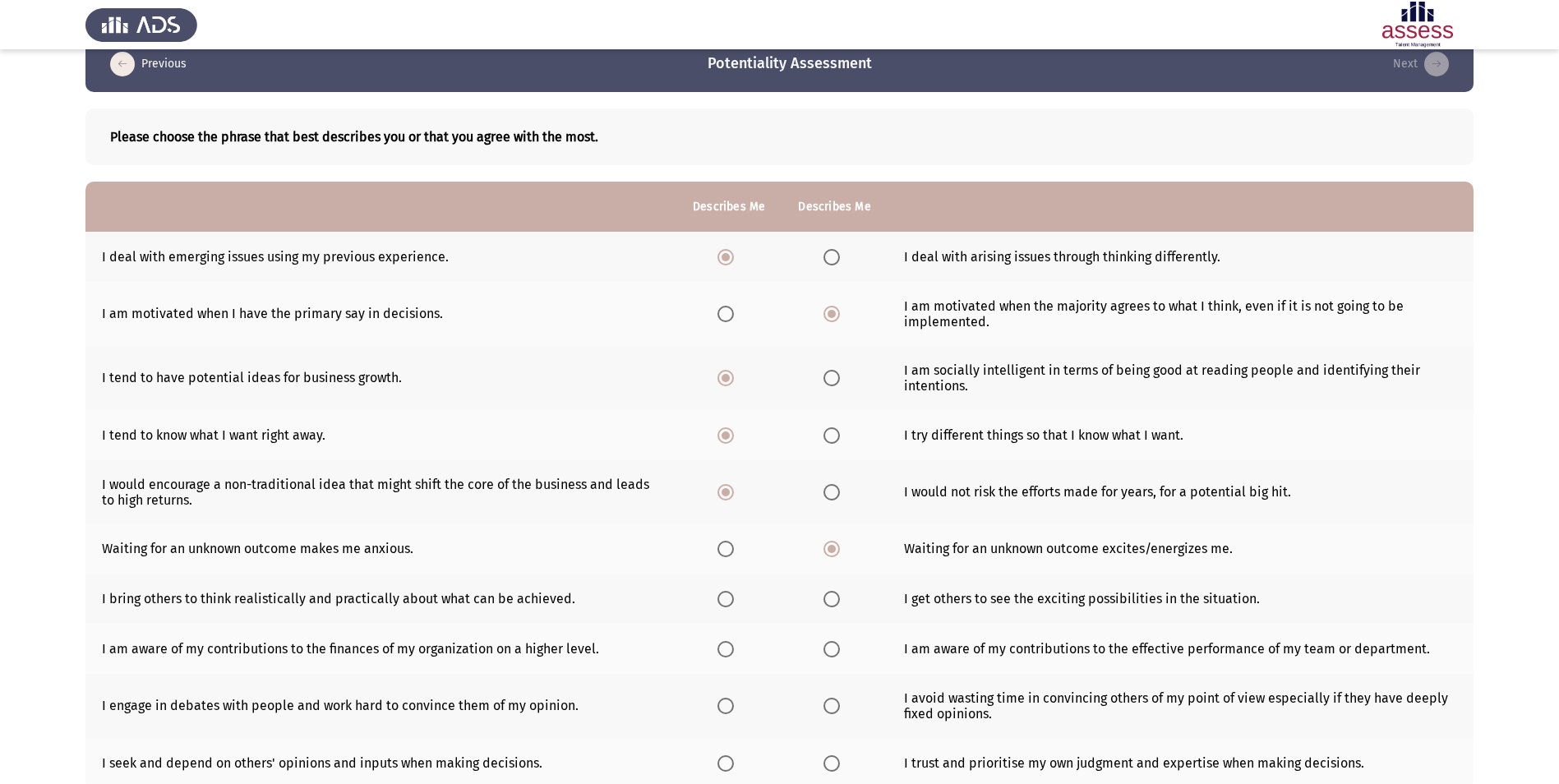
scroll to position [82, 0]
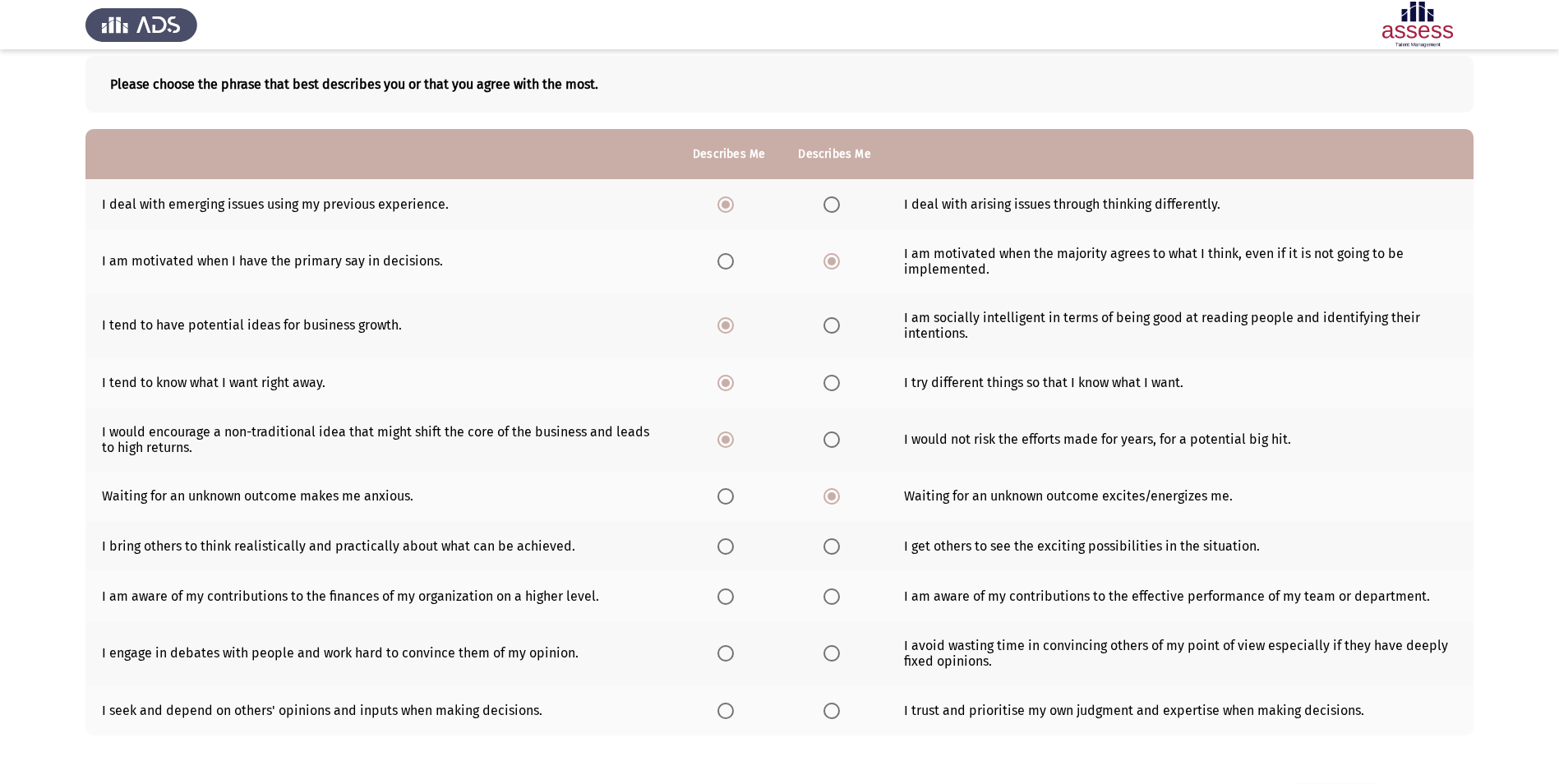
click at [838, 549] on span "Select an option" at bounding box center [832, 546] width 16 height 16
click at [838, 549] on input "Select an option" at bounding box center [832, 546] width 16 height 16
click at [732, 602] on span "Select an option" at bounding box center [725, 596] width 16 height 16
click at [732, 602] on input "Select an option" at bounding box center [725, 596] width 16 height 16
click at [733, 654] on span "Select an option" at bounding box center [725, 653] width 16 height 16
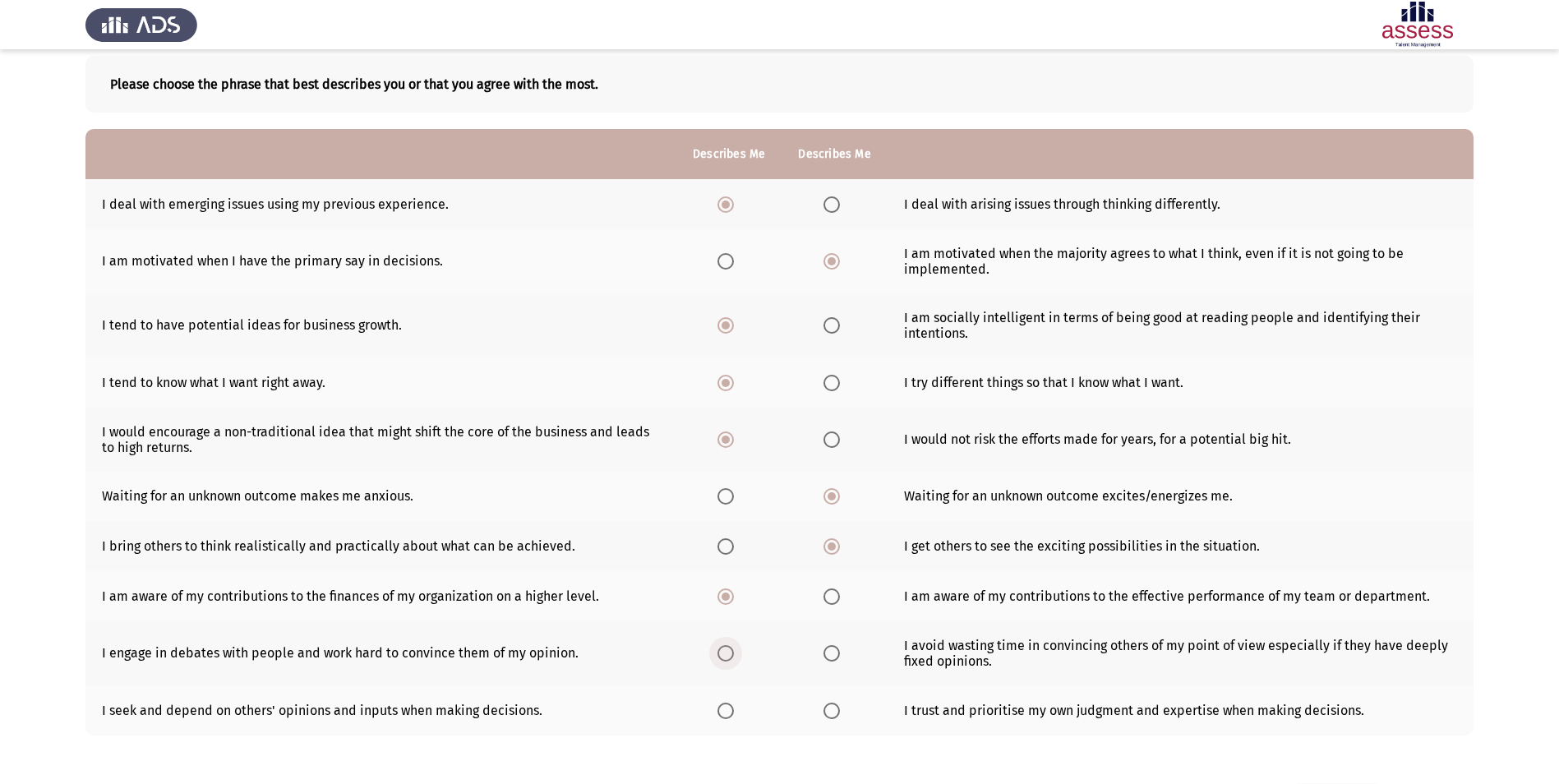
click at [733, 654] on input "Select an option" at bounding box center [725, 653] width 16 height 16
click at [839, 712] on span "Select an option" at bounding box center [832, 711] width 16 height 16
click at [839, 712] on input "Select an option" at bounding box center [832, 711] width 16 height 16
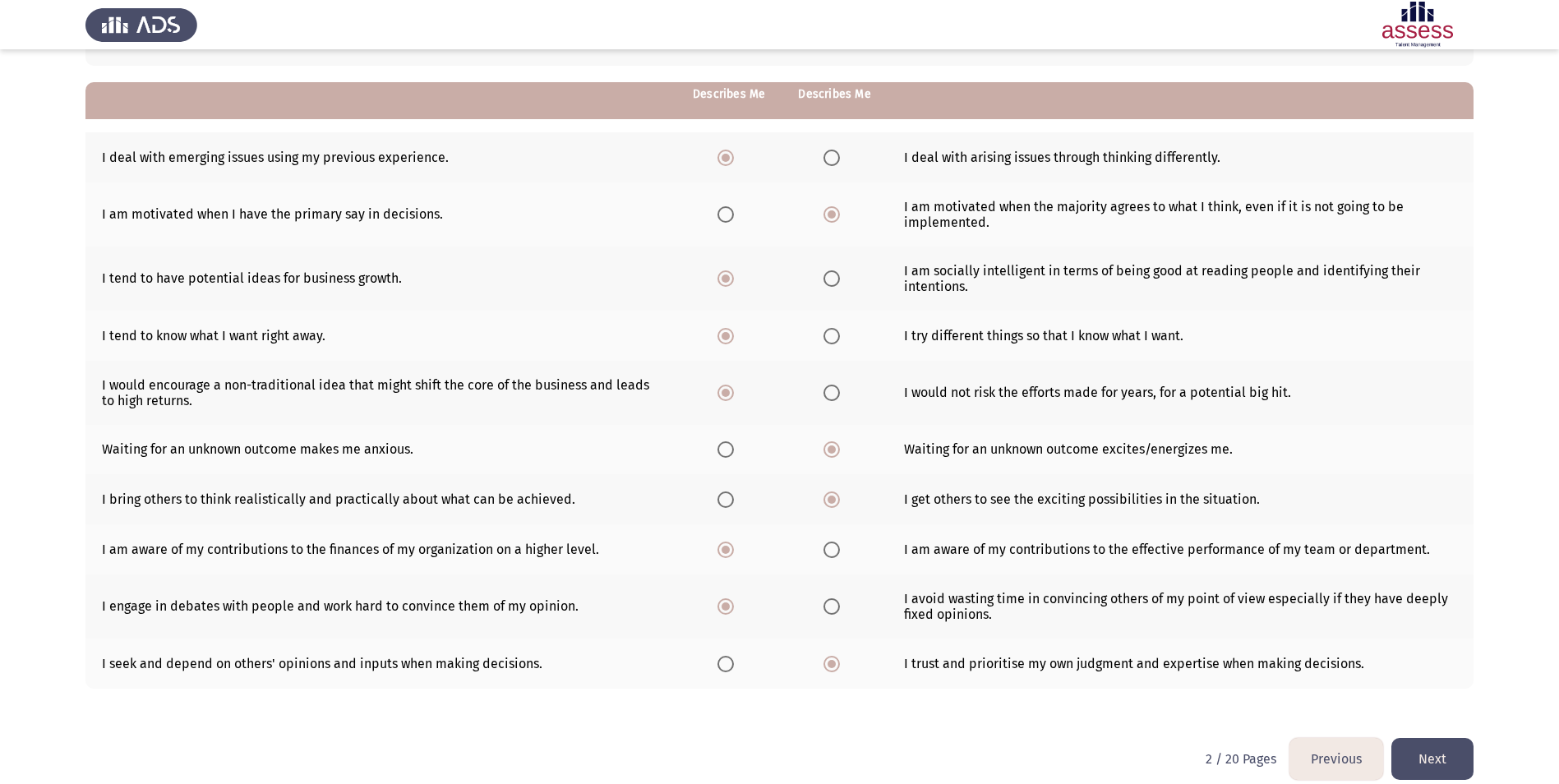
scroll to position [148, 0]
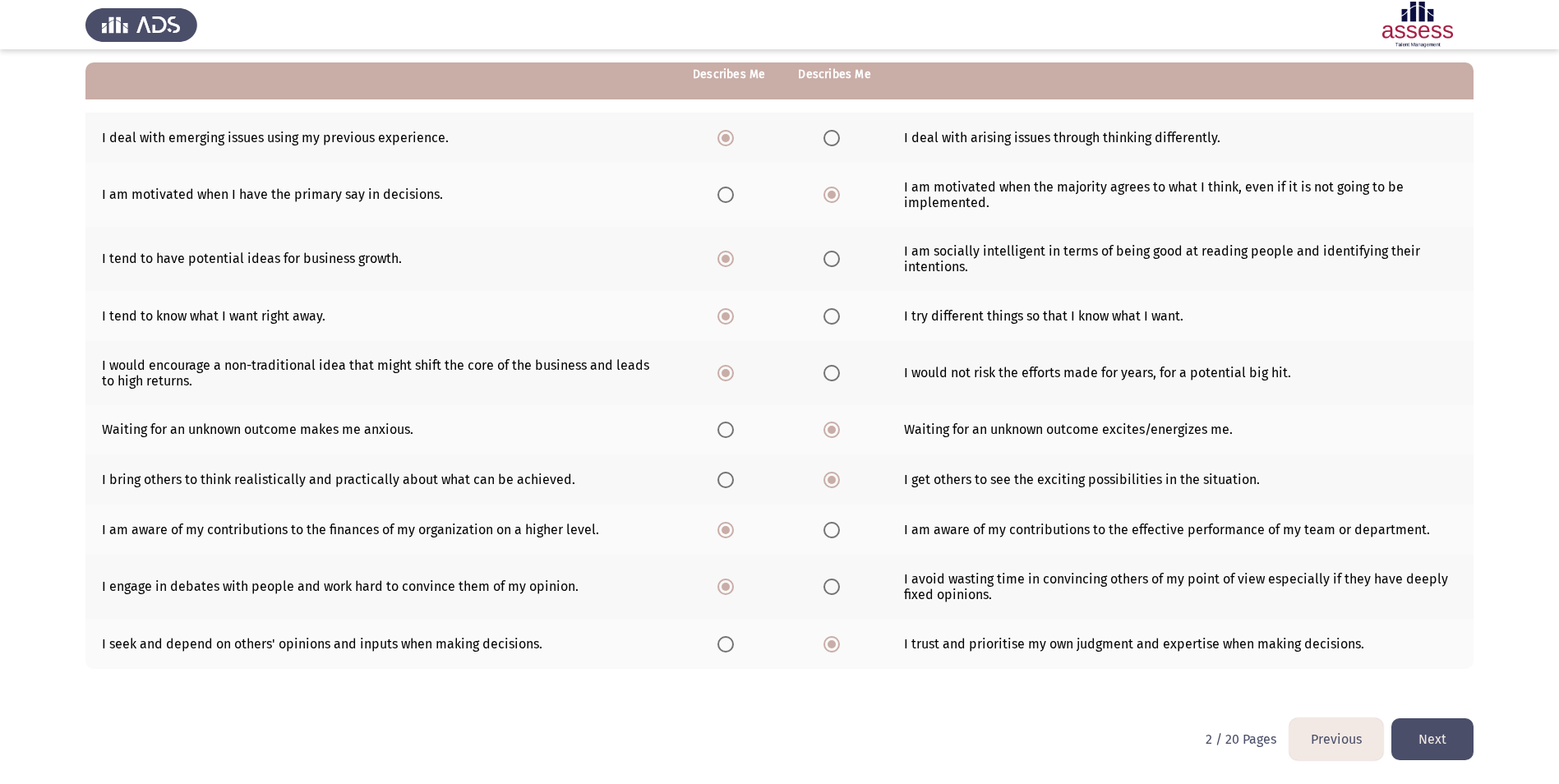
click at [1438, 746] on button "Next" at bounding box center [1433, 738] width 82 height 42
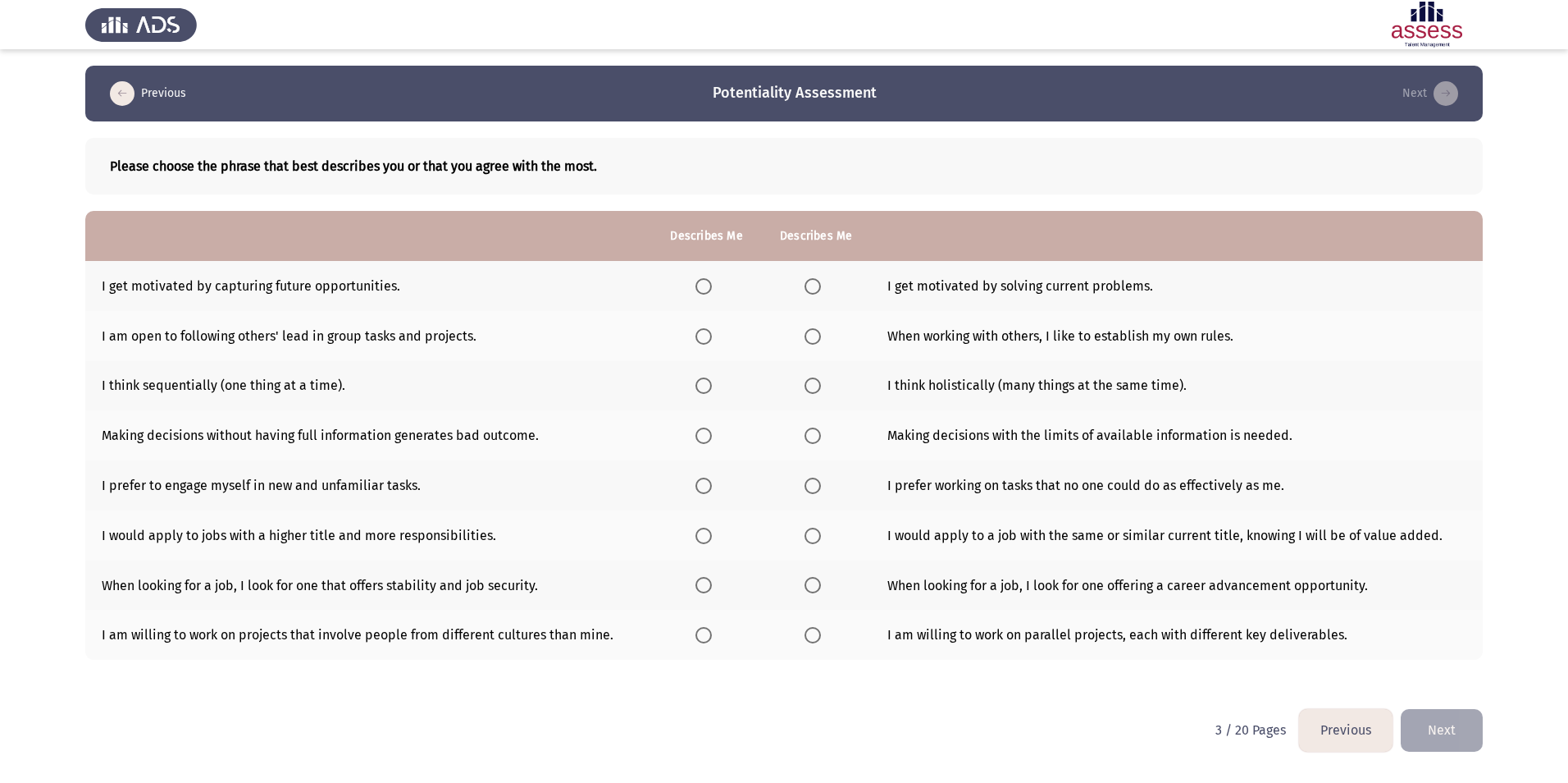
click at [705, 281] on span "Select an option" at bounding box center [703, 286] width 16 height 16
click at [705, 281] on input "Select an option" at bounding box center [703, 286] width 16 height 16
click at [712, 336] on span "Select an option" at bounding box center [703, 337] width 16 height 16
click at [712, 336] on input "Select an option" at bounding box center [703, 337] width 16 height 16
click at [810, 386] on span "Select an option" at bounding box center [812, 386] width 16 height 16
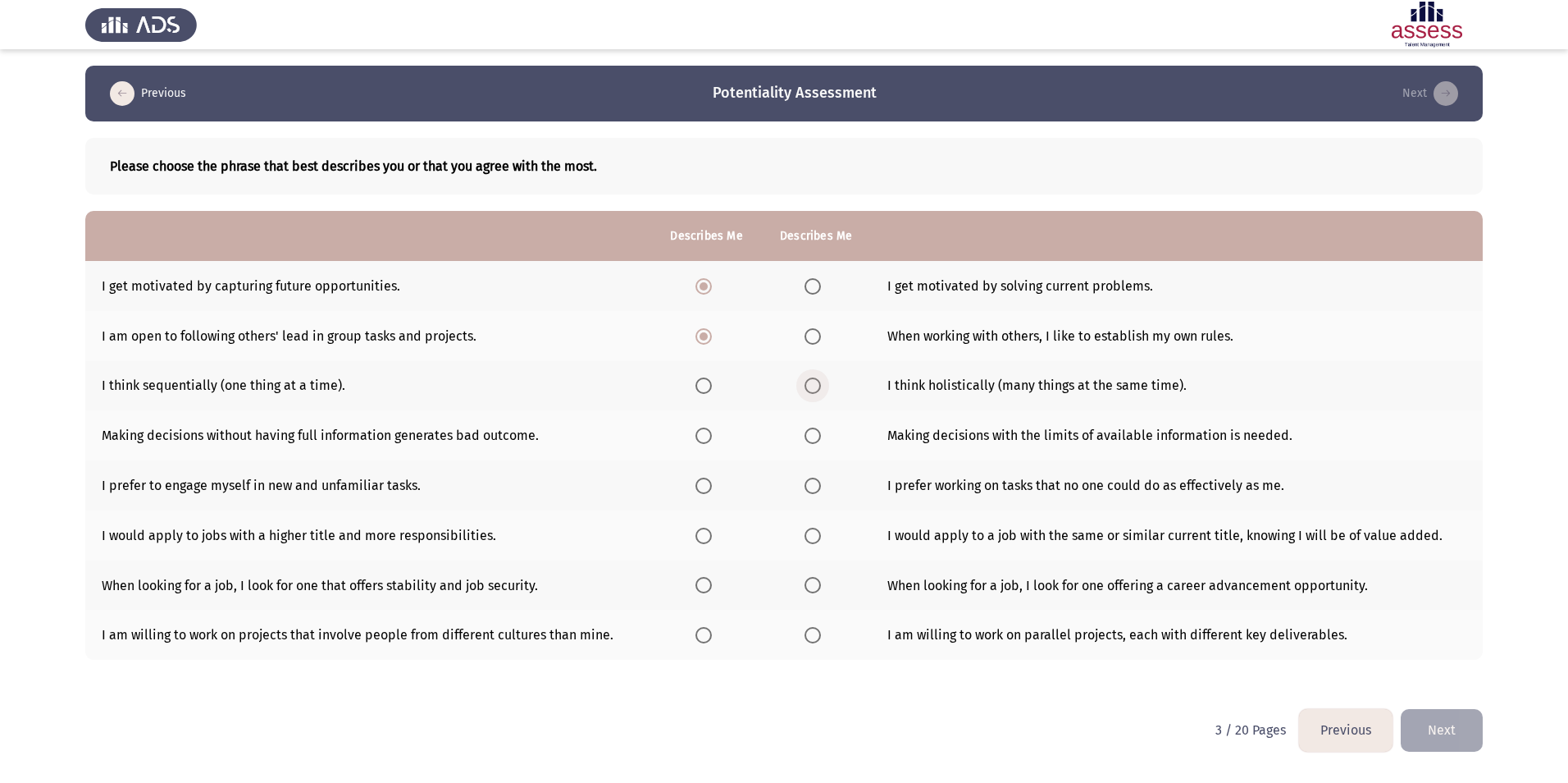
click at [810, 386] on input "Select an option" at bounding box center [812, 386] width 16 height 16
click at [712, 441] on span "Select an option" at bounding box center [703, 436] width 16 height 16
click at [712, 441] on input "Select an option" at bounding box center [703, 436] width 16 height 16
click at [809, 486] on span "Select an option" at bounding box center [812, 486] width 16 height 16
click at [809, 486] on input "Select an option" at bounding box center [812, 486] width 16 height 16
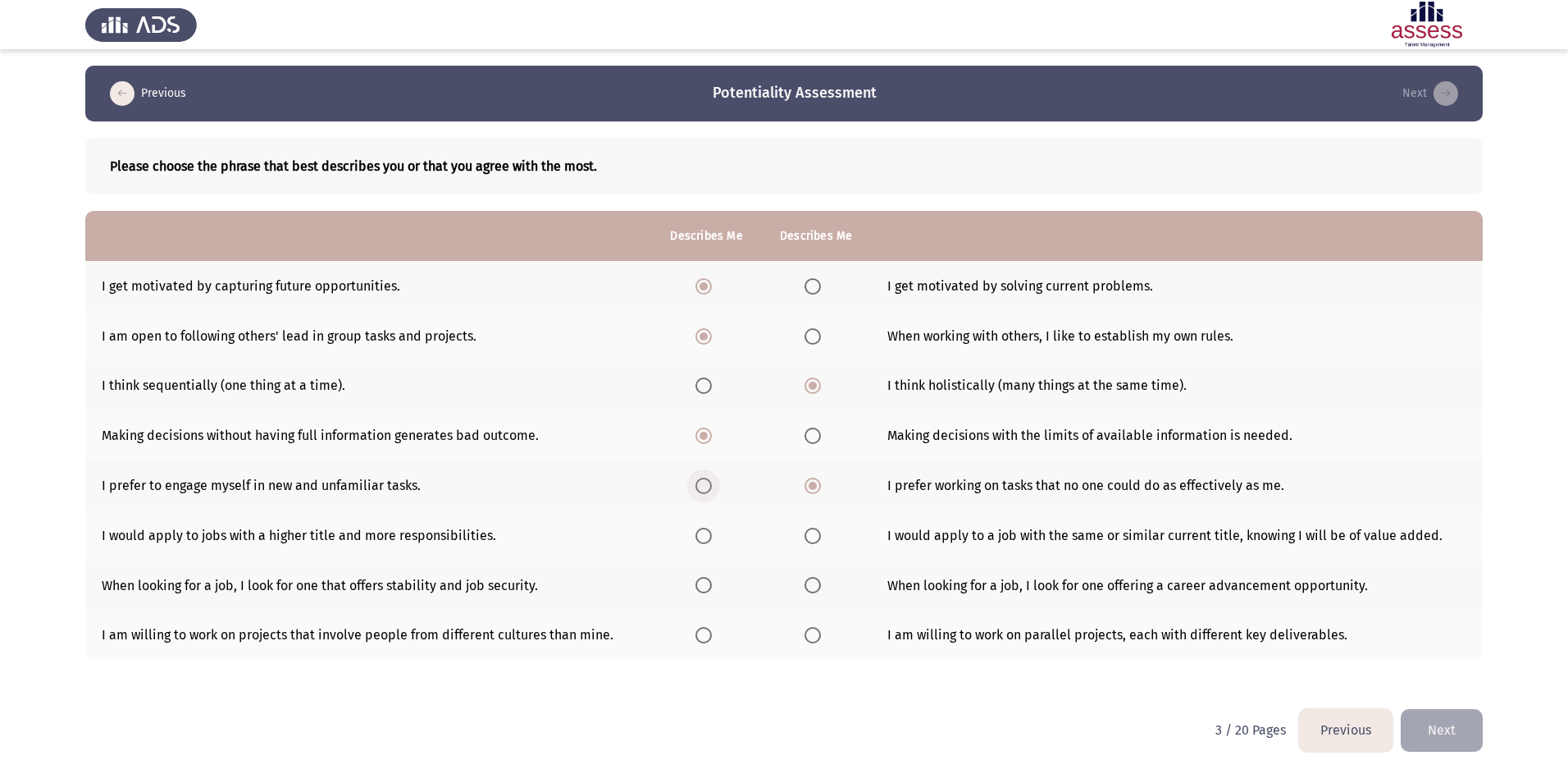
click at [701, 484] on span "Select an option" at bounding box center [703, 486] width 16 height 16
click at [701, 484] on input "Select an option" at bounding box center [703, 486] width 16 height 16
click at [712, 532] on span "Select an option" at bounding box center [703, 536] width 16 height 16
click at [712, 532] on input "Select an option" at bounding box center [703, 536] width 16 height 16
click at [809, 587] on span "Select an option" at bounding box center [812, 585] width 16 height 16
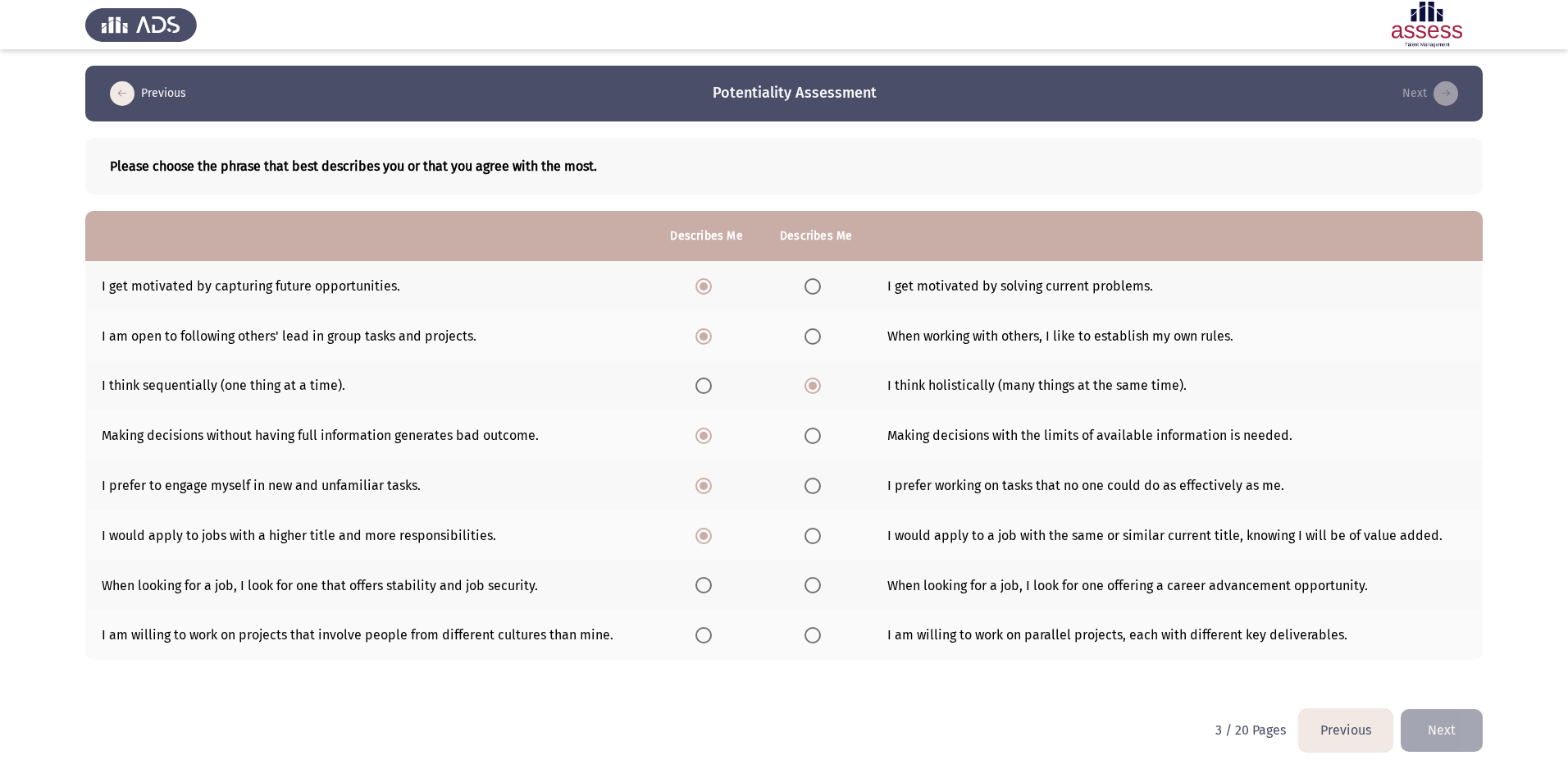
click at [809, 587] on input "Select an option" at bounding box center [812, 585] width 16 height 16
click at [812, 639] on span "Select an option" at bounding box center [812, 635] width 16 height 16
click at [812, 639] on input "Select an option" at bounding box center [812, 635] width 16 height 16
click at [1461, 736] on button "Next" at bounding box center [1441, 729] width 82 height 42
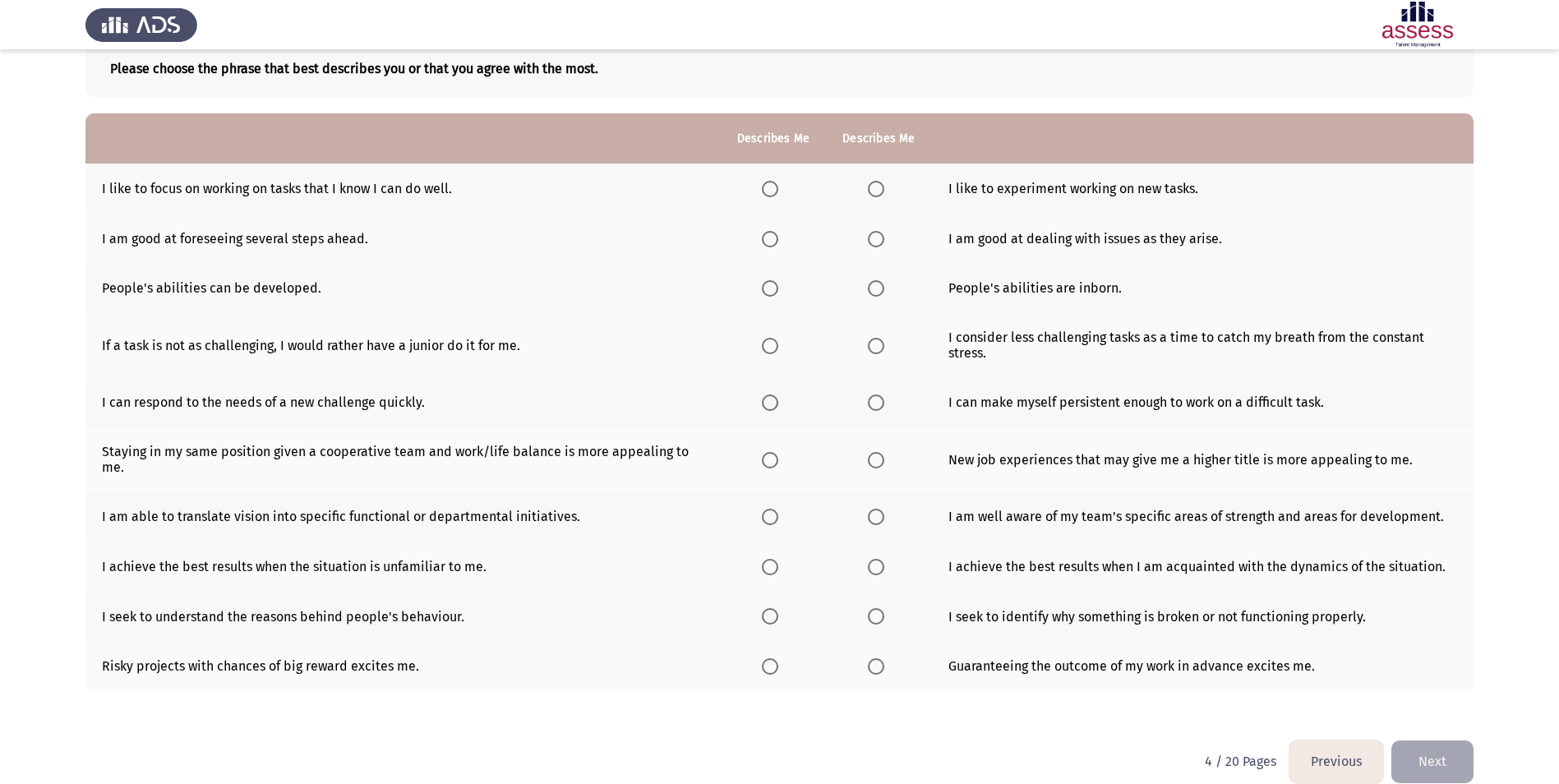
scroll to position [120, 0]
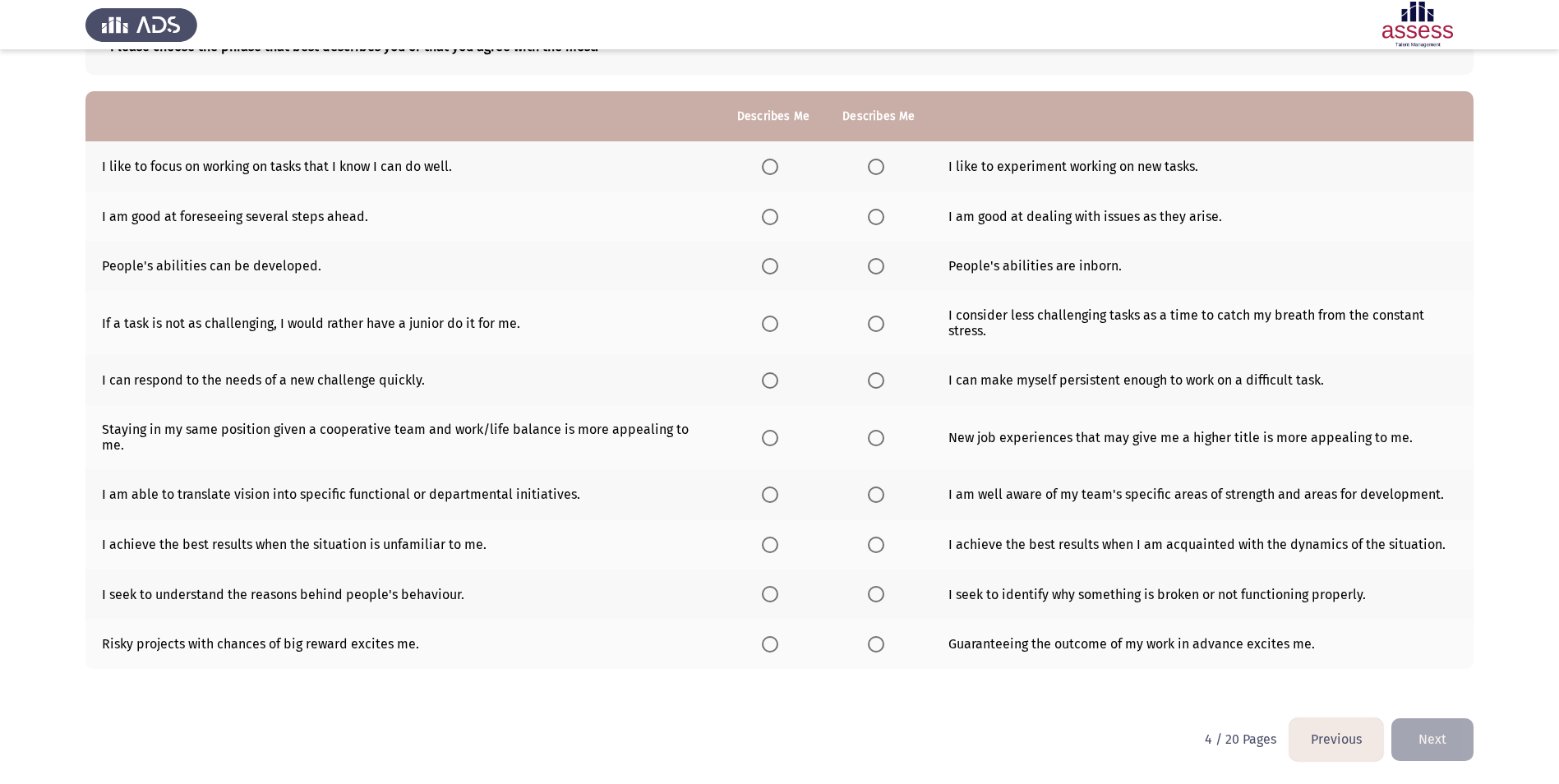
click at [864, 170] on th at bounding box center [878, 166] width 106 height 50
click at [876, 167] on span "Select an option" at bounding box center [876, 167] width 0 height 0
click at [872, 167] on input "Select an option" at bounding box center [876, 166] width 16 height 16
click at [873, 215] on span "Select an option" at bounding box center [876, 216] width 16 height 16
click at [873, 215] on input "Select an option" at bounding box center [876, 216] width 16 height 16
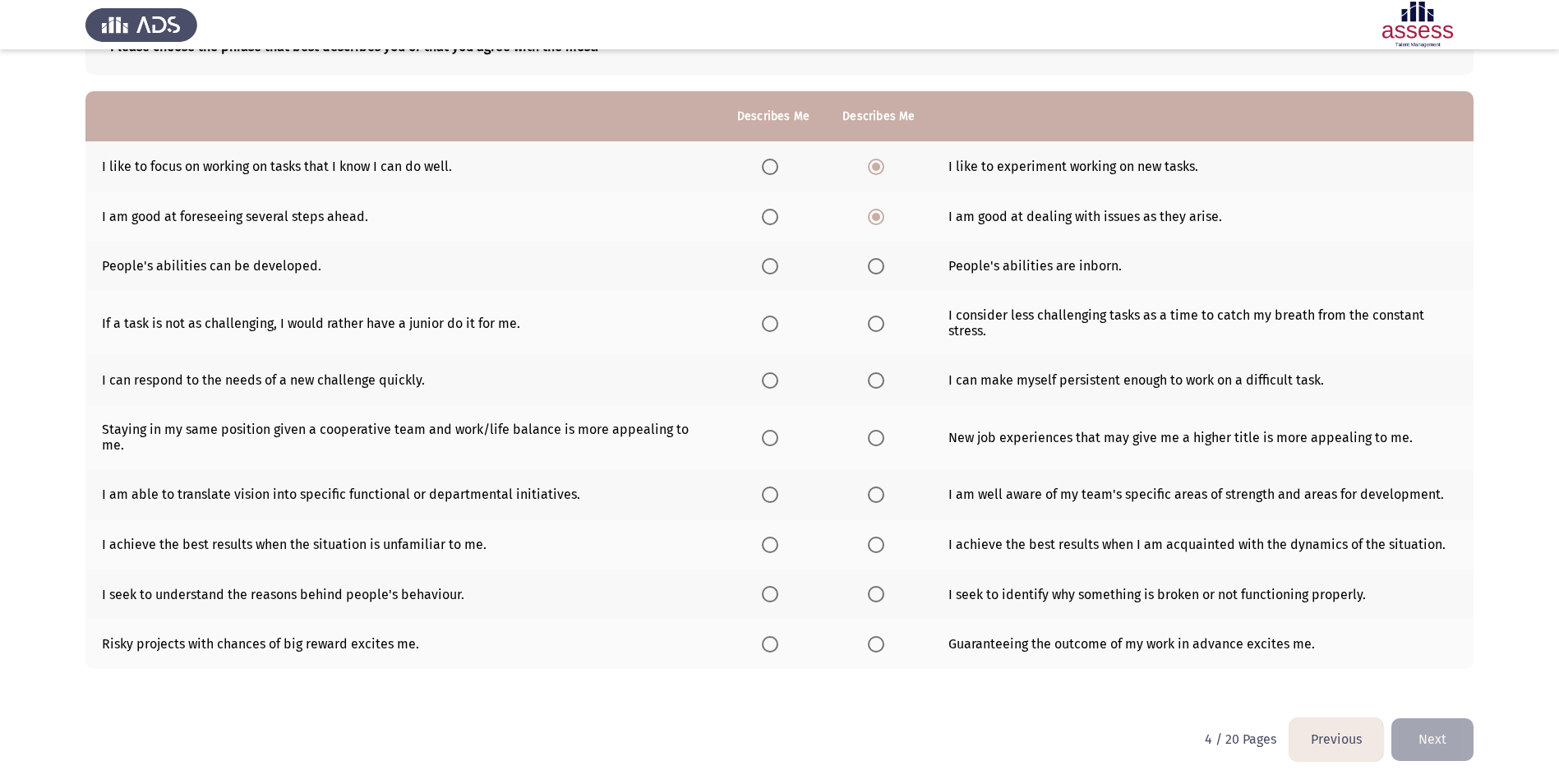
click at [764, 264] on span "Select an option" at bounding box center [770, 266] width 16 height 16
click at [764, 264] on input "Select an option" at bounding box center [770, 266] width 16 height 16
click at [775, 322] on span "Select an option" at bounding box center [770, 324] width 16 height 16
click at [775, 322] on input "Select an option" at bounding box center [770, 324] width 16 height 16
click at [762, 382] on span "Select an option" at bounding box center [770, 380] width 16 height 16
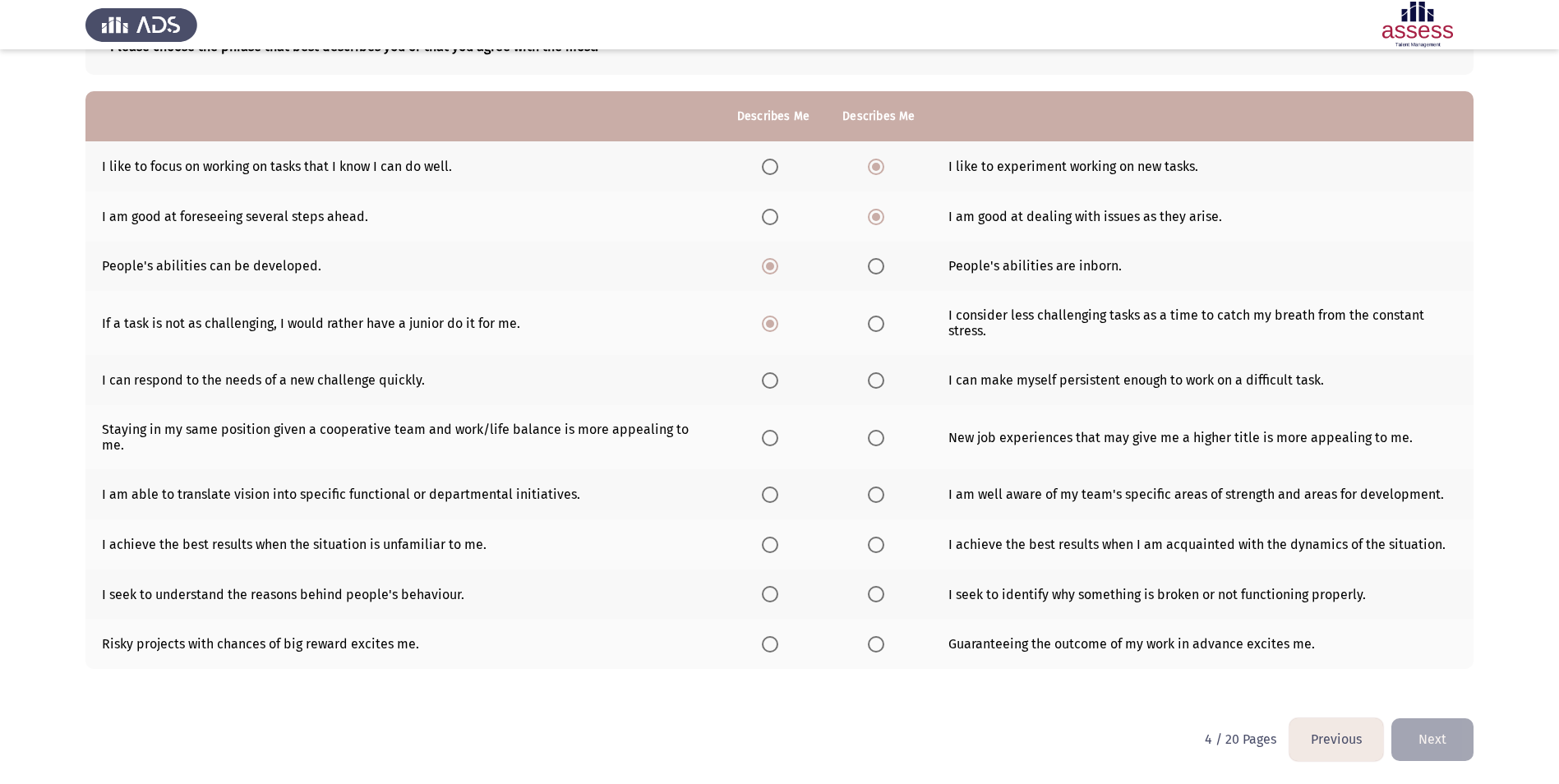
click at [762, 382] on input "Select an option" at bounding box center [770, 380] width 16 height 16
click at [868, 379] on span "Select an option" at bounding box center [876, 380] width 16 height 16
click at [868, 379] on input "Select an option" at bounding box center [876, 380] width 16 height 16
click at [872, 439] on span "Select an option" at bounding box center [876, 438] width 16 height 16
click at [872, 439] on input "Select an option" at bounding box center [876, 438] width 16 height 16
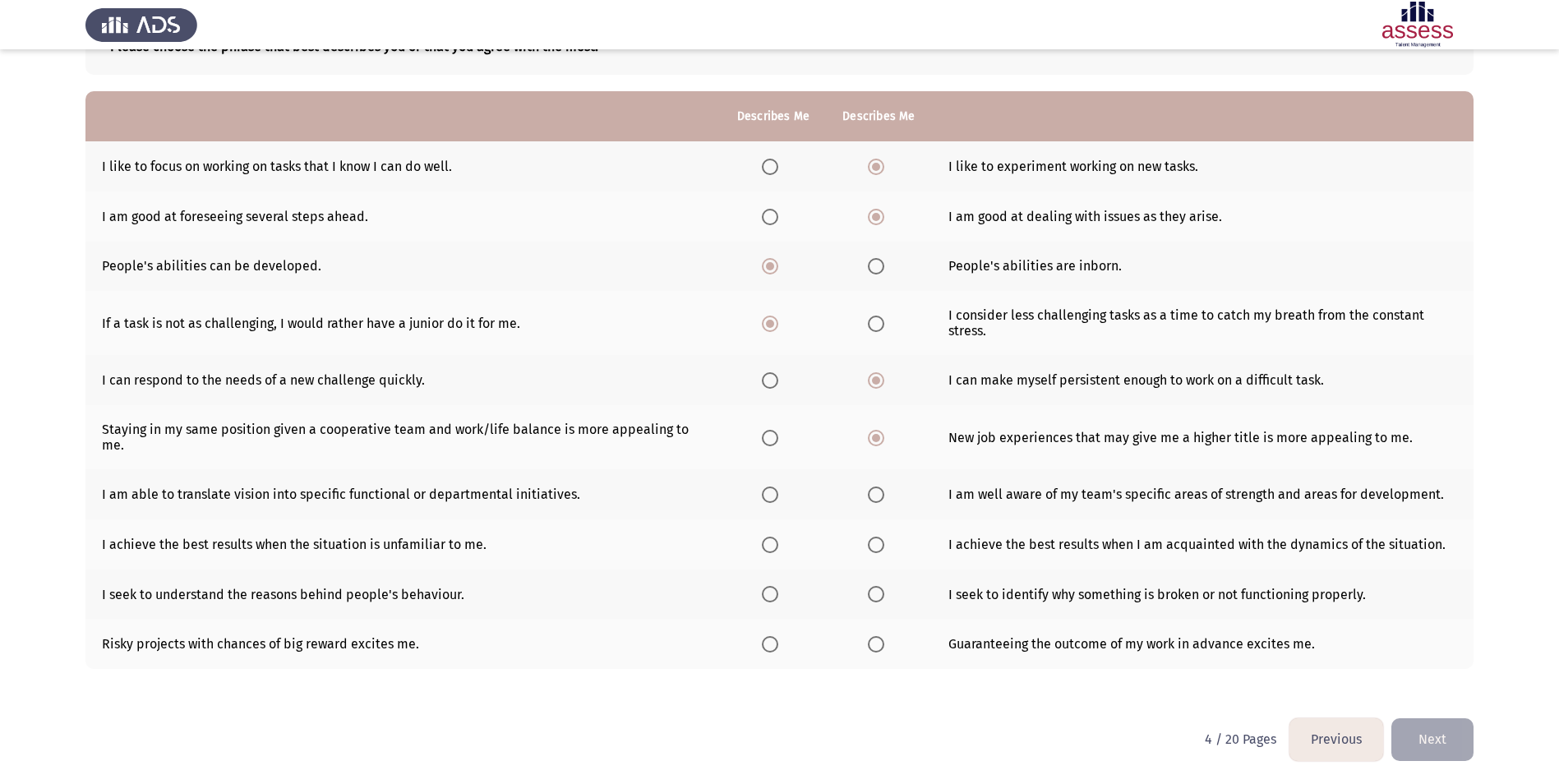
click at [775, 495] on span "Select an option" at bounding box center [770, 494] width 16 height 16
click at [775, 495] on input "Select an option" at bounding box center [770, 494] width 16 height 16
click at [775, 552] on span "Select an option" at bounding box center [770, 544] width 16 height 16
click at [775, 552] on input "Select an option" at bounding box center [770, 544] width 16 height 16
click at [869, 598] on span "Select an option" at bounding box center [876, 594] width 16 height 16
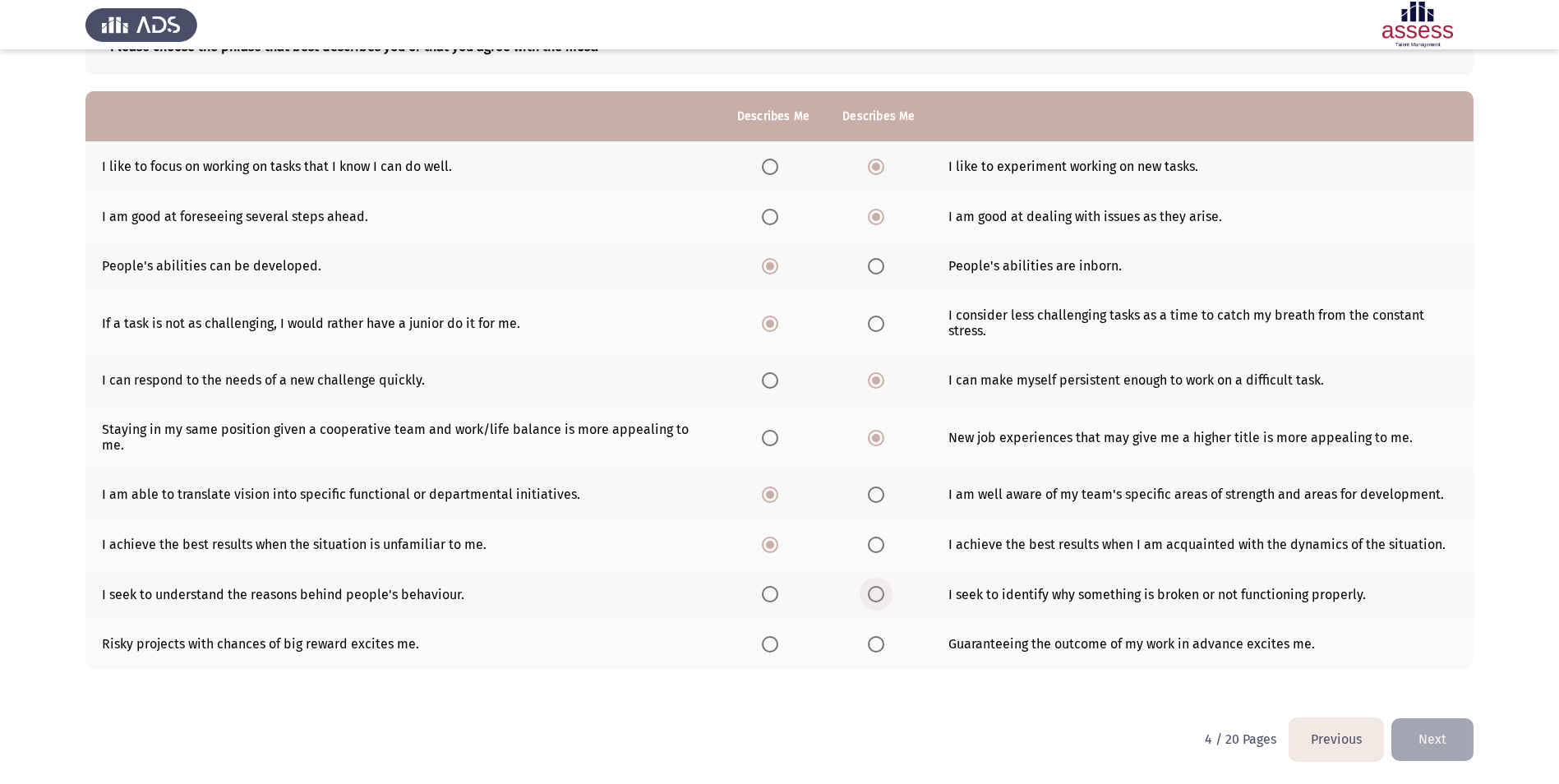
click at [869, 598] on input "Select an option" at bounding box center [876, 594] width 16 height 16
click at [769, 640] on span "Select an option" at bounding box center [770, 644] width 16 height 16
click at [769, 640] on input "Select an option" at bounding box center [770, 644] width 16 height 16
click at [1432, 751] on button "Next" at bounding box center [1433, 738] width 82 height 42
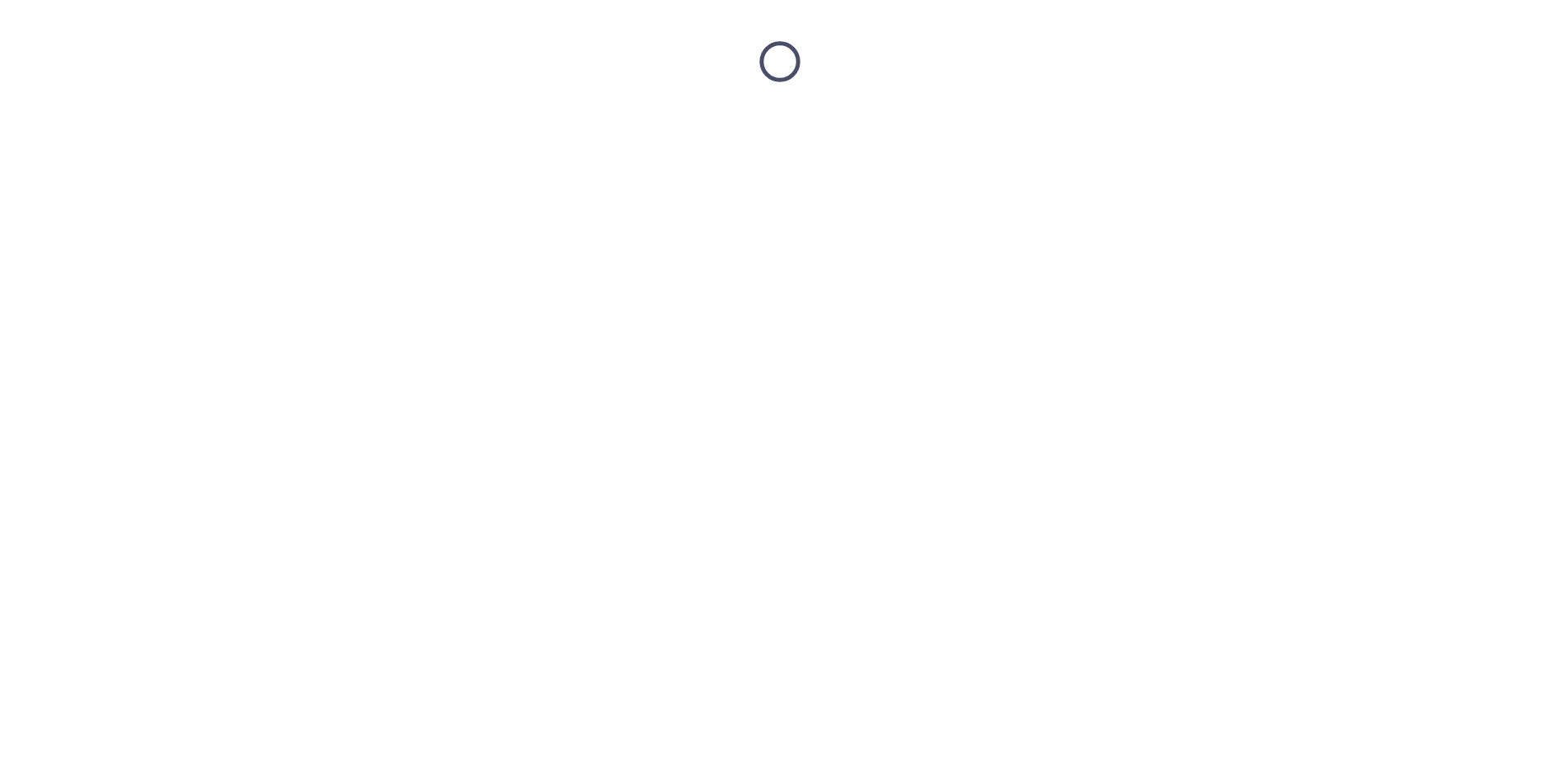
scroll to position [0, 0]
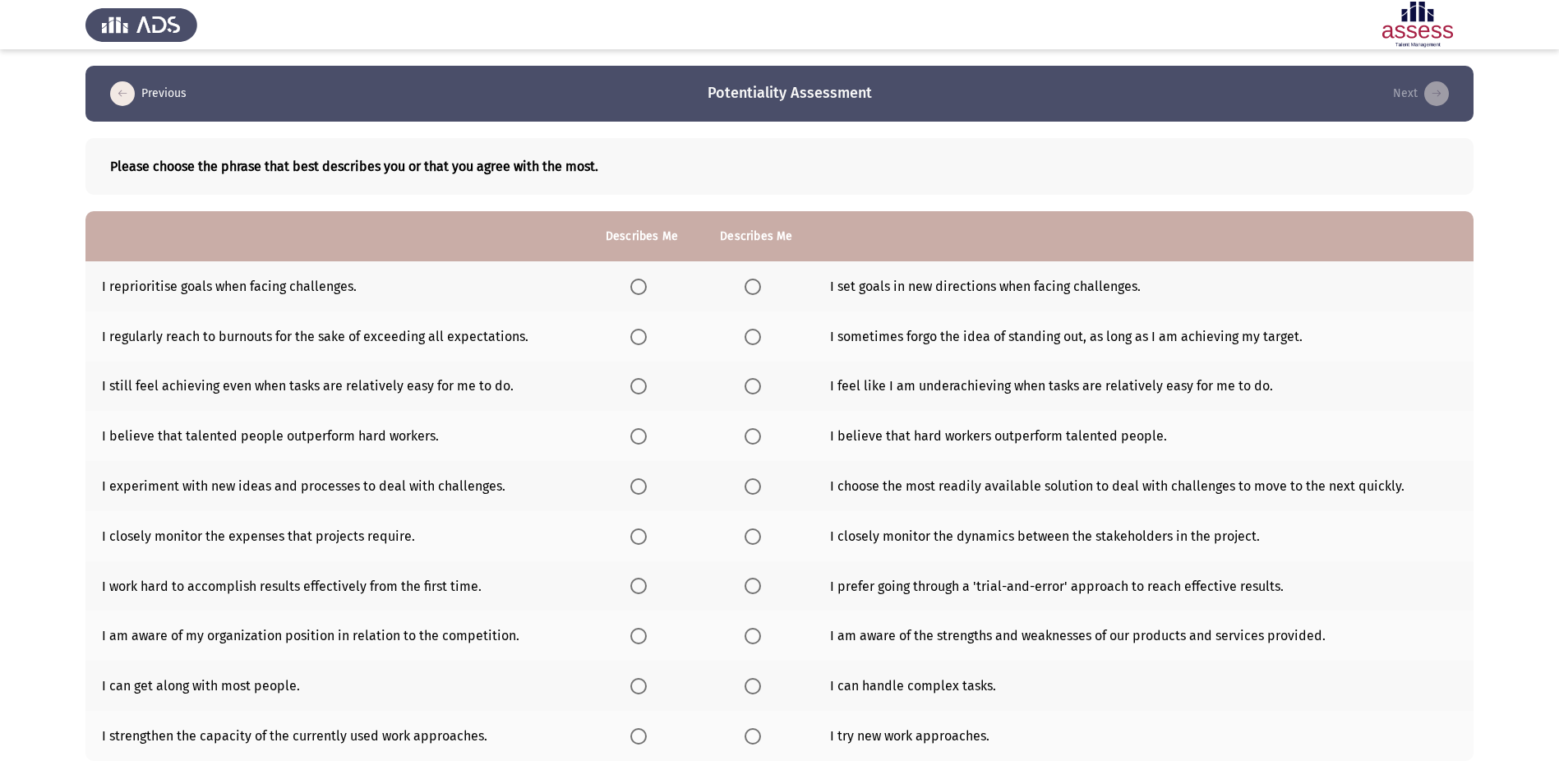
click at [645, 294] on span "Select an option" at bounding box center [639, 286] width 16 height 16
click at [645, 294] on input "Select an option" at bounding box center [639, 286] width 16 height 16
click at [632, 338] on span "Select an option" at bounding box center [639, 337] width 16 height 16
click at [632, 338] on input "Select an option" at bounding box center [639, 337] width 16 height 16
click at [755, 378] on mat-radio-button "Select an option" at bounding box center [756, 386] width 23 height 17
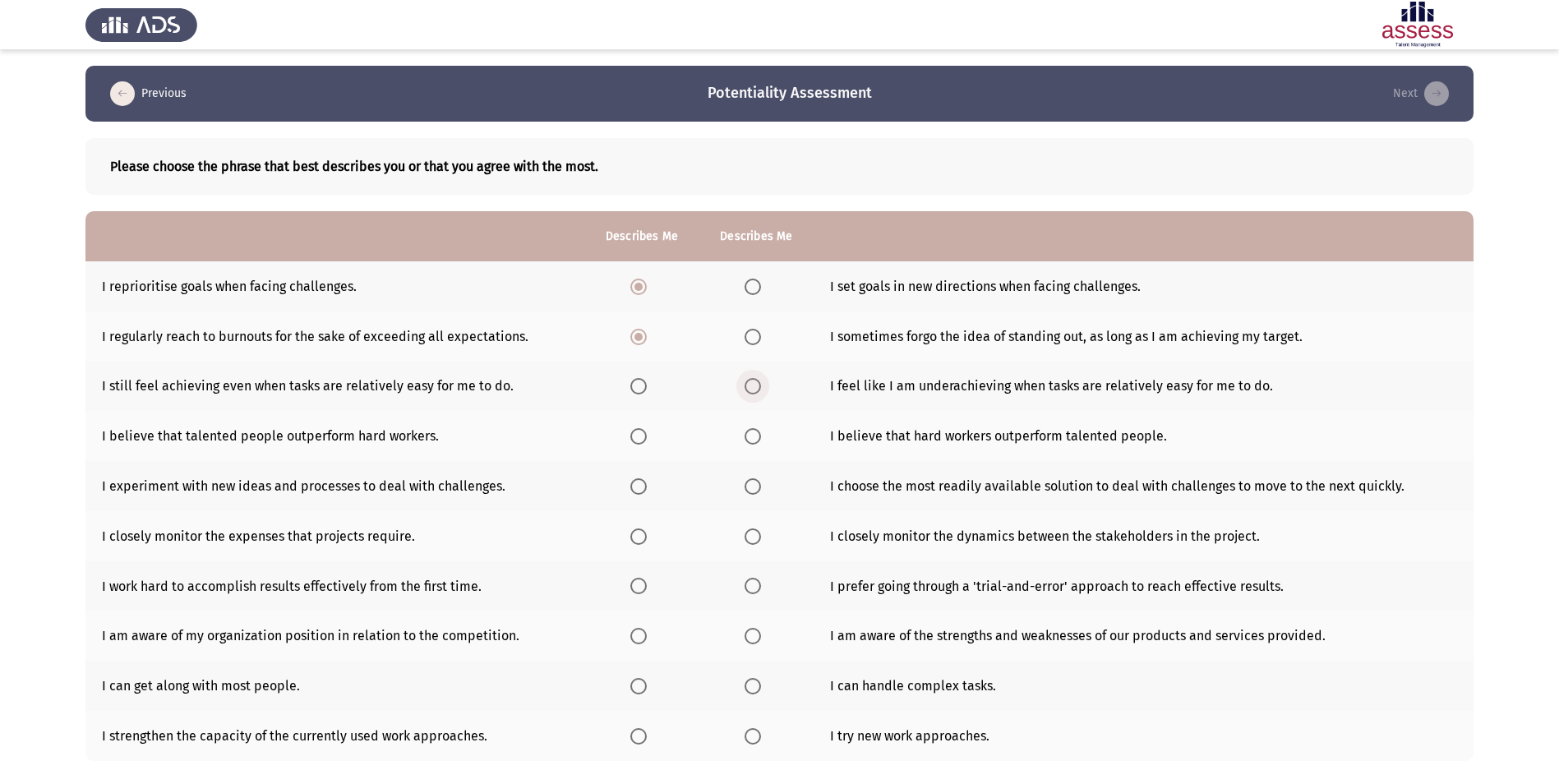
click at [747, 390] on span "Select an option" at bounding box center [752, 386] width 16 height 16
click at [747, 390] on input "Select an option" at bounding box center [752, 386] width 16 height 16
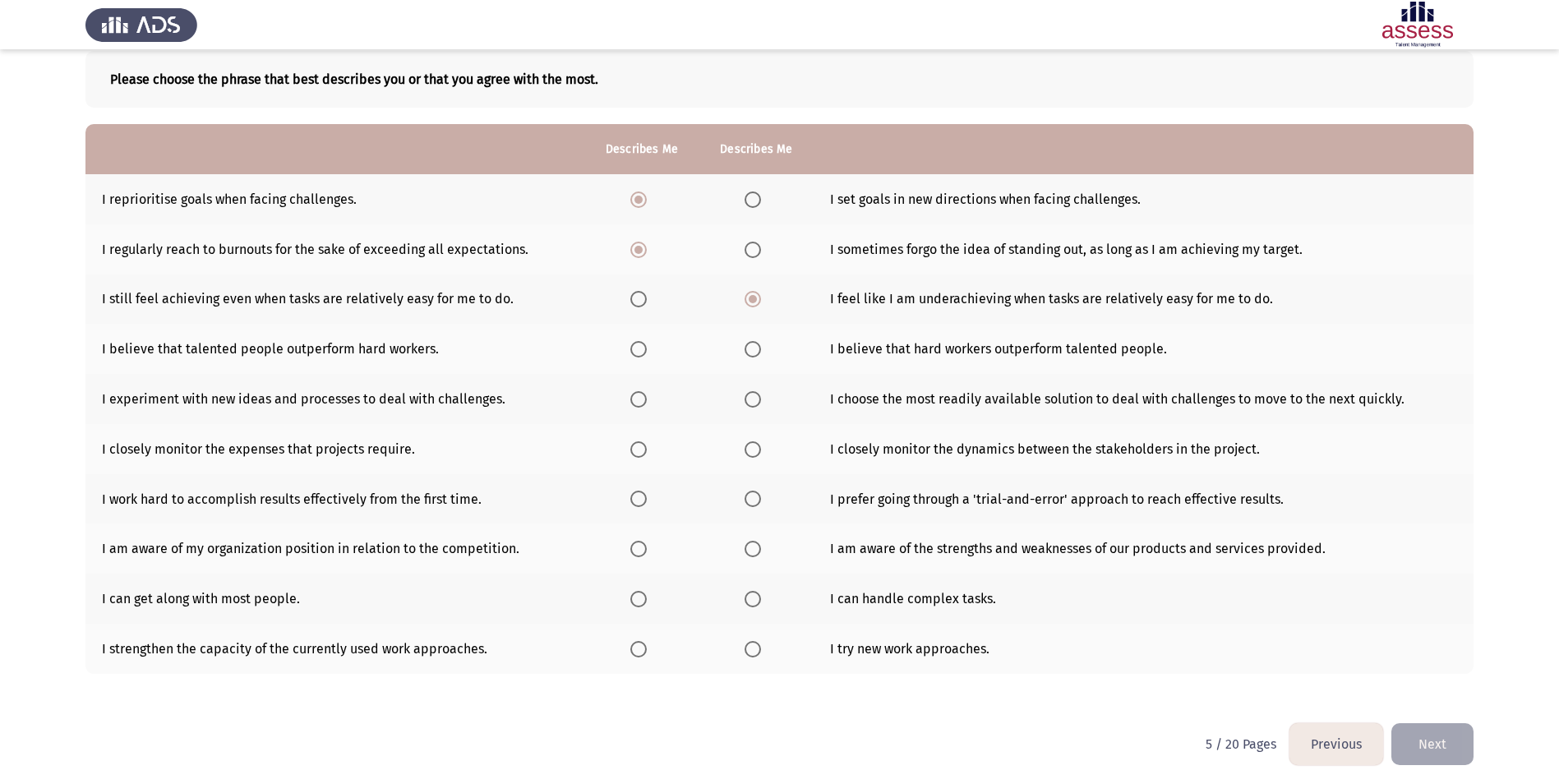
scroll to position [92, 0]
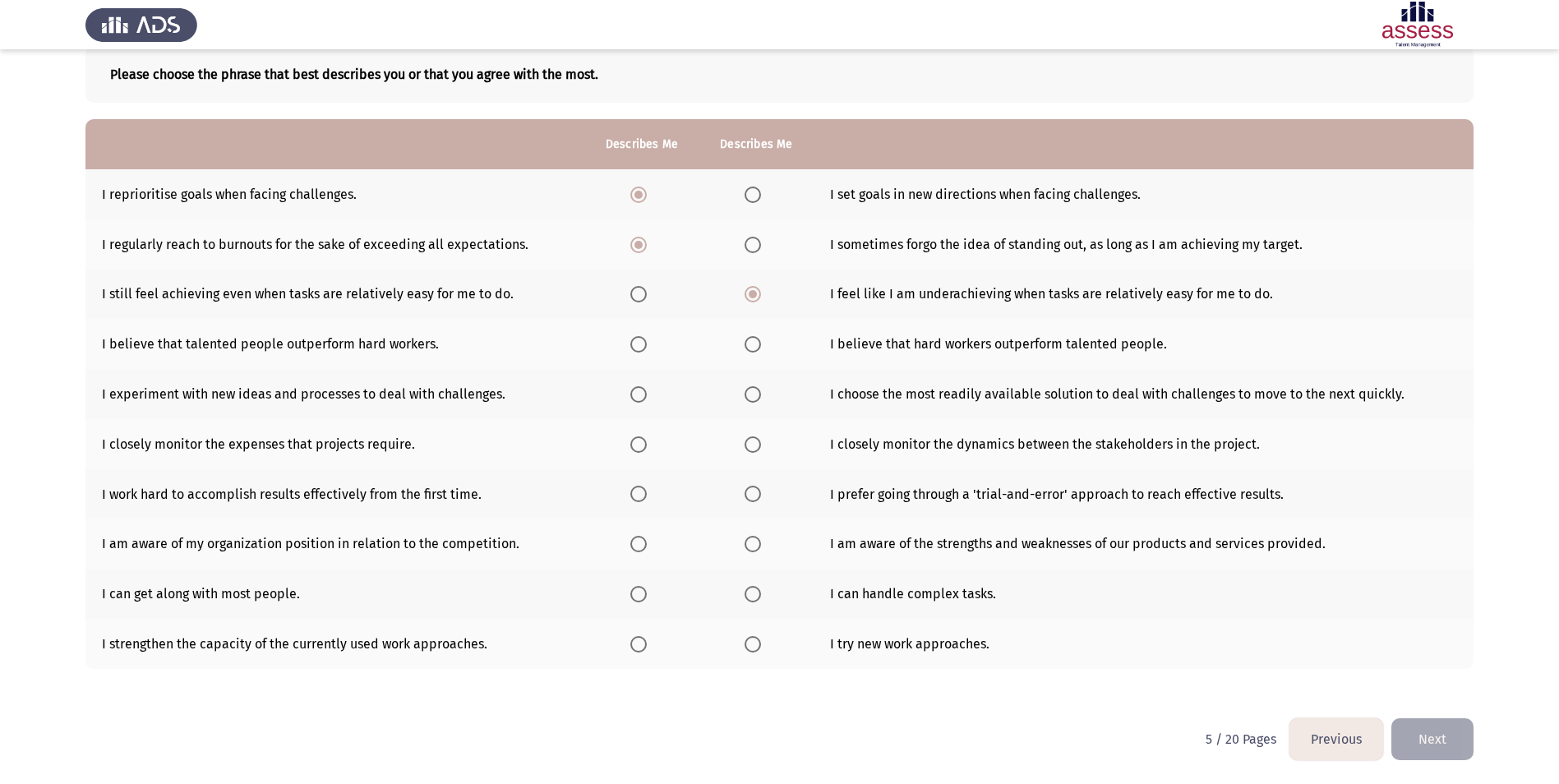
click at [642, 345] on span "Select an option" at bounding box center [639, 344] width 16 height 16
click at [642, 345] on input "Select an option" at bounding box center [639, 344] width 16 height 16
click at [638, 397] on span "Select an option" at bounding box center [639, 394] width 16 height 16
click at [638, 397] on input "Select an option" at bounding box center [639, 394] width 16 height 16
click at [761, 443] on span "Select an option" at bounding box center [752, 444] width 16 height 16
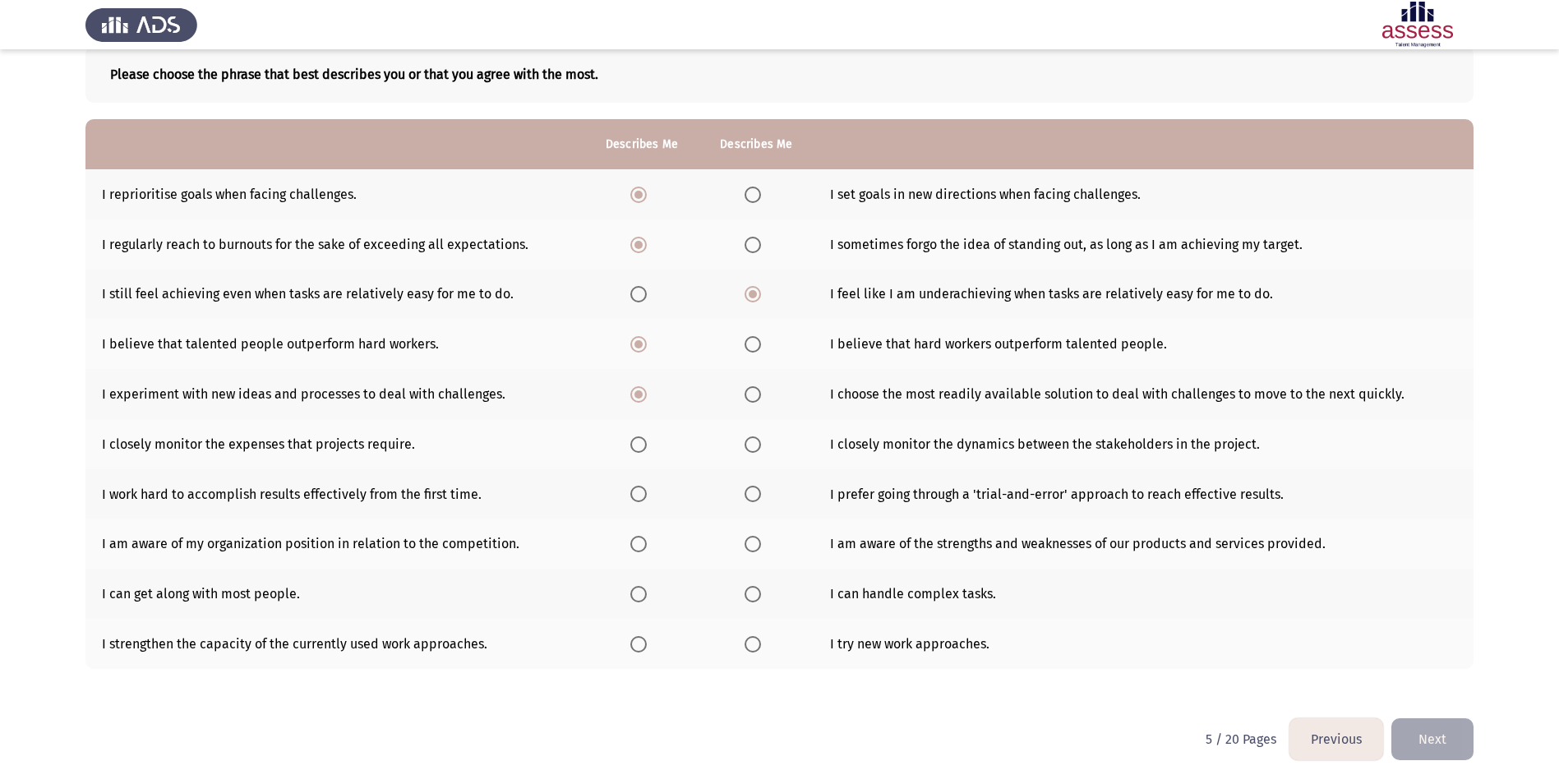
click at [761, 443] on input "Select an option" at bounding box center [752, 444] width 16 height 16
click at [643, 497] on span "Select an option" at bounding box center [639, 493] width 16 height 16
click at [643, 497] on input "Select an option" at bounding box center [639, 493] width 16 height 16
click at [640, 552] on span "Select an option" at bounding box center [639, 544] width 16 height 16
click at [640, 552] on input "Select an option" at bounding box center [639, 544] width 16 height 16
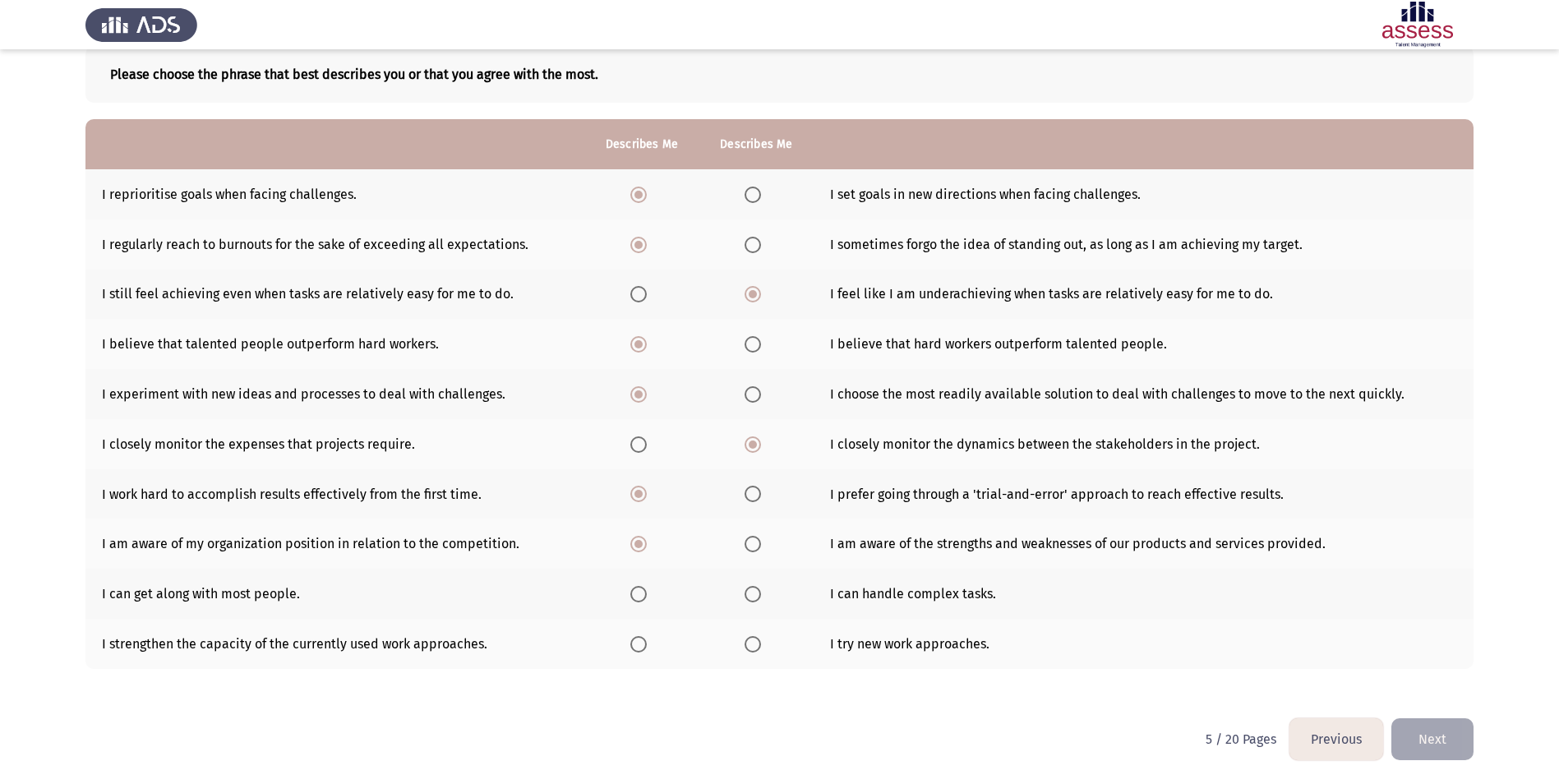
click at [758, 594] on span "Select an option" at bounding box center [752, 594] width 16 height 16
click at [758, 594] on input "Select an option" at bounding box center [752, 594] width 16 height 16
click at [647, 591] on span "Select an option" at bounding box center [639, 594] width 16 height 16
click at [647, 591] on input "Select an option" at bounding box center [639, 594] width 16 height 16
click at [639, 644] on span "Select an option" at bounding box center [639, 644] width 0 height 0
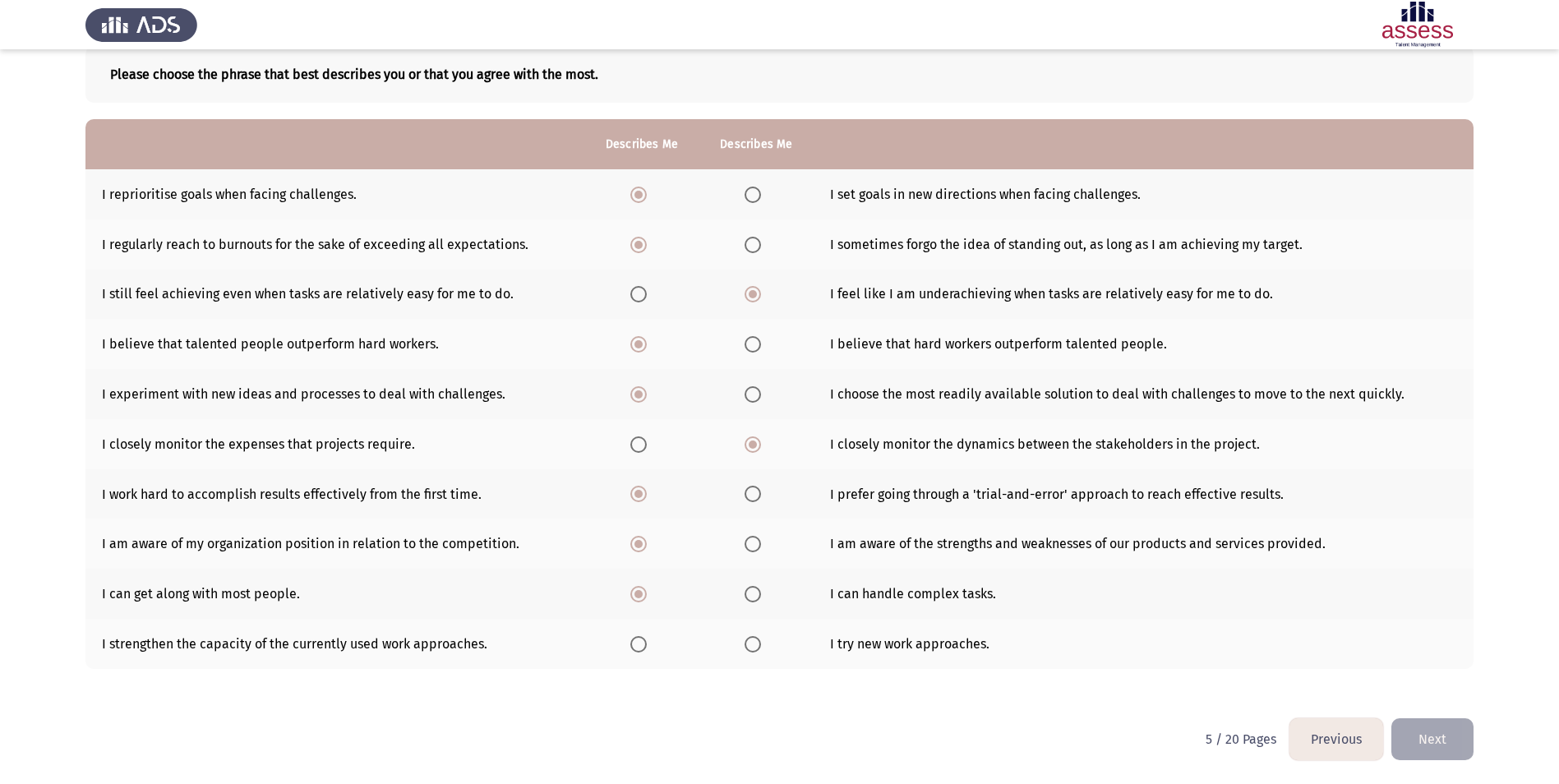
click at [639, 644] on input "Select an option" at bounding box center [639, 644] width 16 height 16
click at [1398, 733] on button "Next" at bounding box center [1433, 738] width 82 height 42
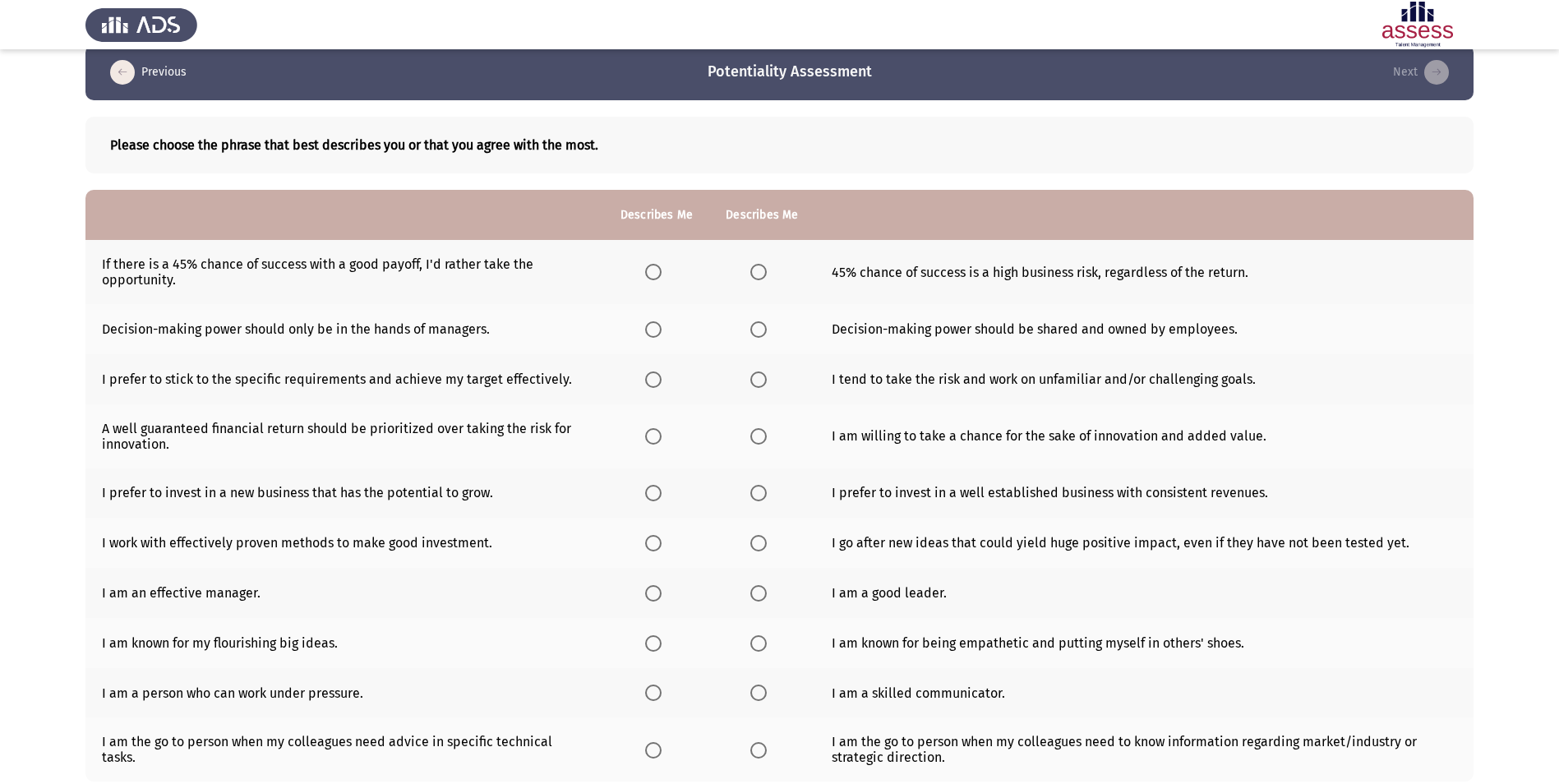
scroll to position [0, 0]
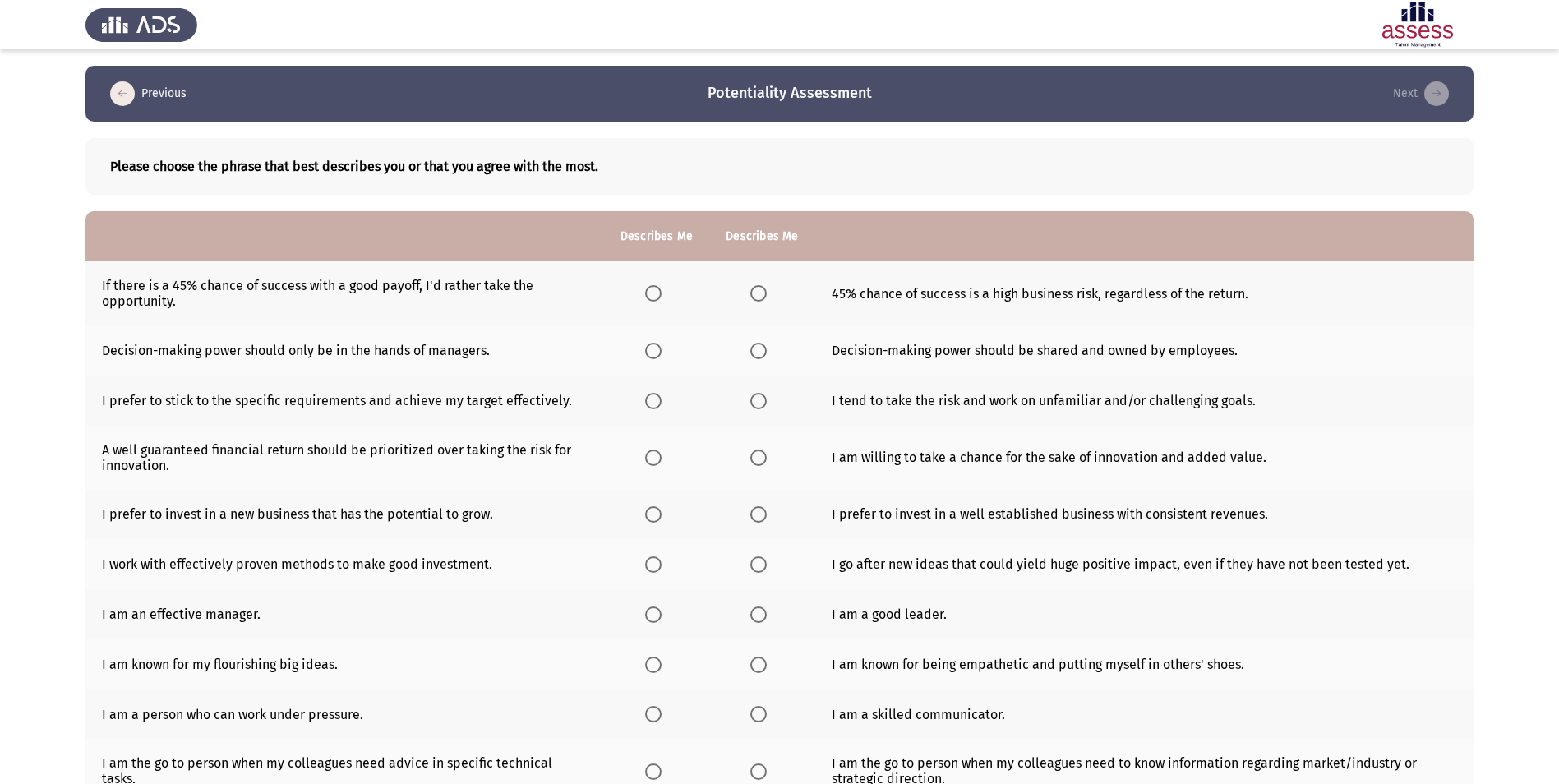
click at [639, 292] on th at bounding box center [657, 293] width 106 height 64
click at [656, 297] on span "Select an option" at bounding box center [653, 293] width 16 height 16
click at [656, 297] on input "Select an option" at bounding box center [653, 293] width 16 height 16
click at [753, 350] on span "Select an option" at bounding box center [758, 350] width 16 height 16
click at [753, 350] on input "Select an option" at bounding box center [758, 350] width 16 height 16
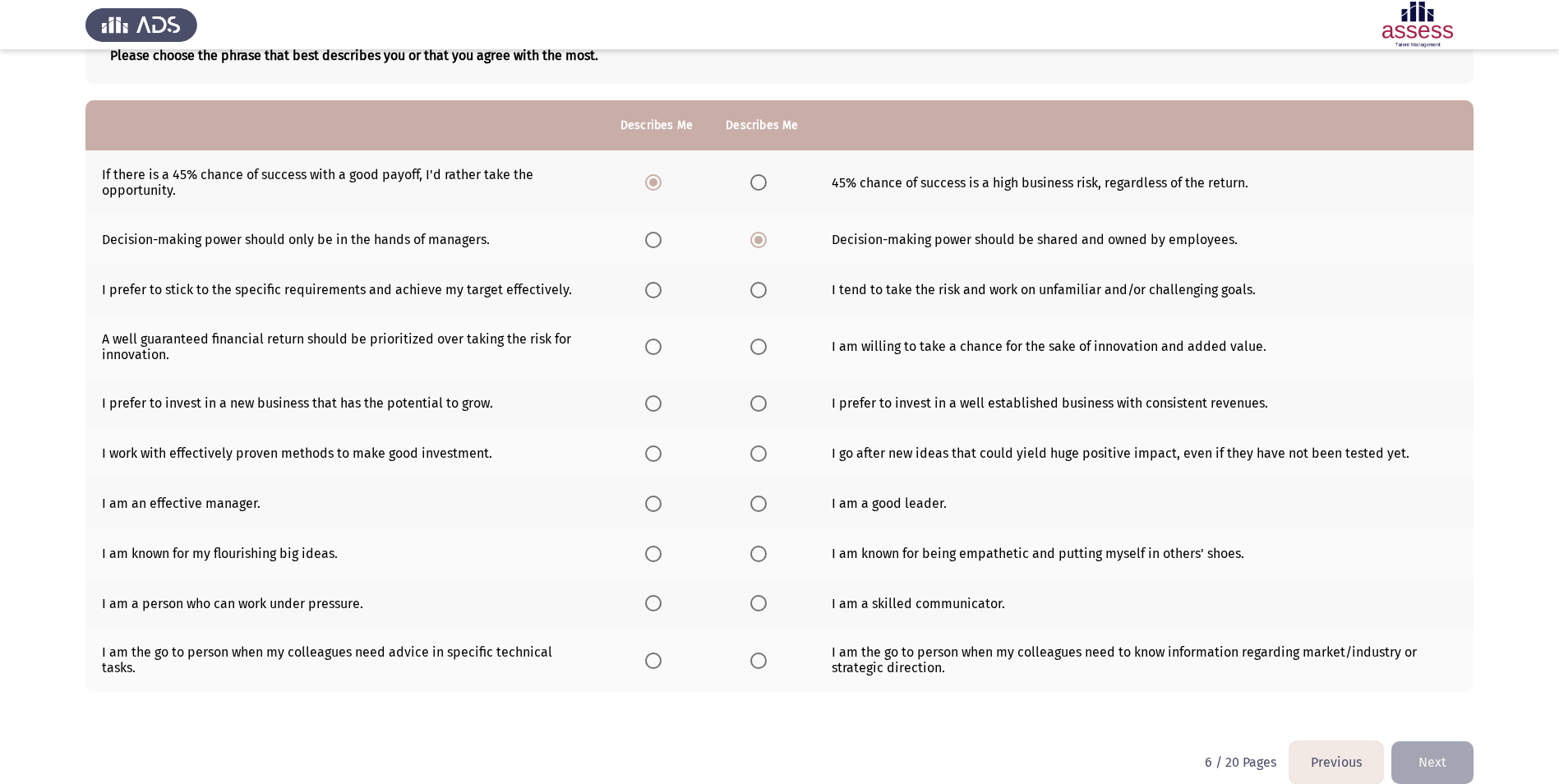
scroll to position [134, 0]
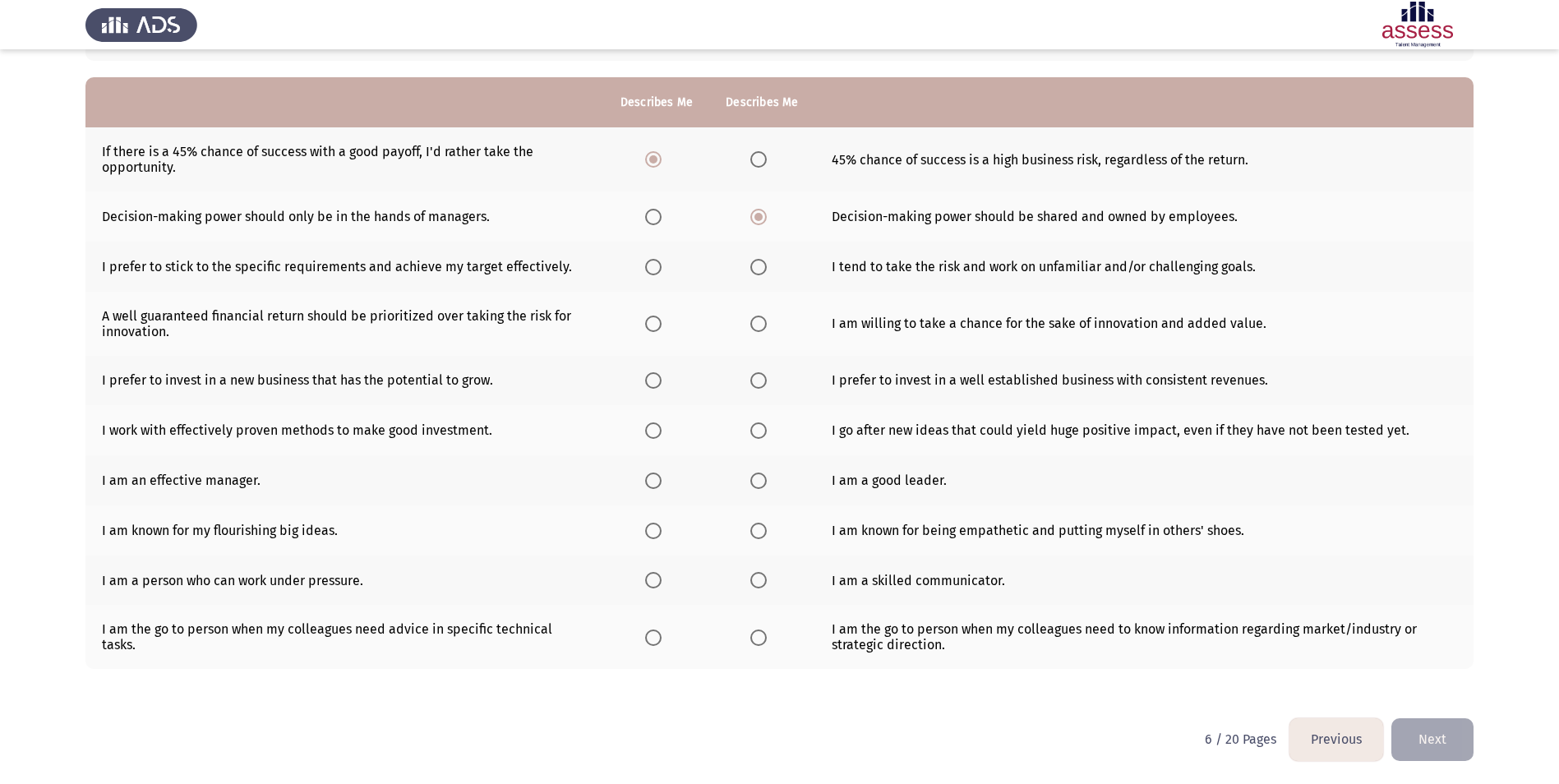
click at [750, 264] on span "Select an option" at bounding box center [758, 266] width 16 height 16
click at [750, 264] on input "Select an option" at bounding box center [758, 266] width 16 height 16
click at [653, 321] on span "Select an option" at bounding box center [653, 324] width 16 height 16
click at [653, 321] on input "Select an option" at bounding box center [653, 324] width 16 height 16
click at [759, 326] on span "Select an option" at bounding box center [758, 324] width 16 height 16
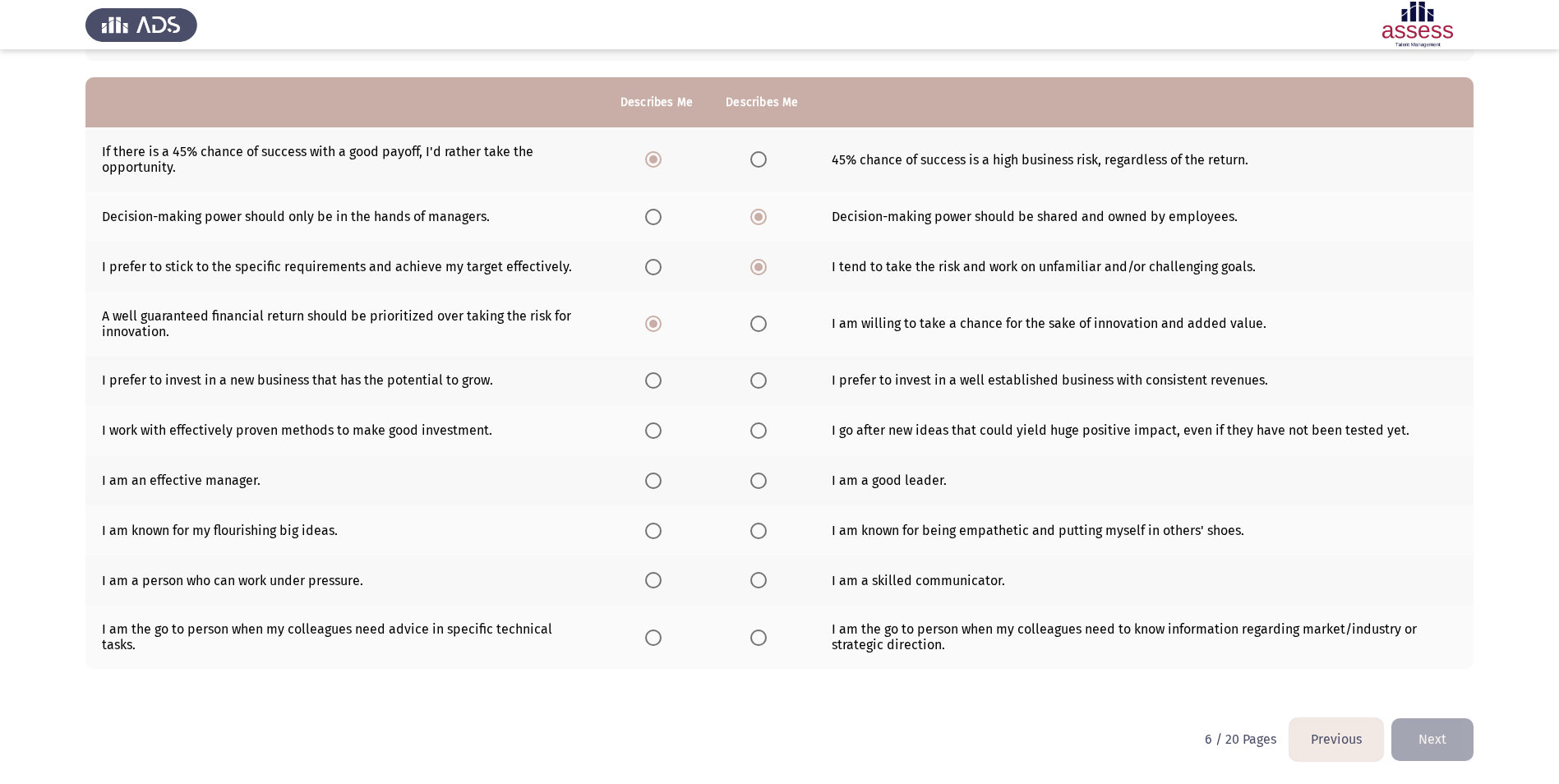
click at [759, 326] on input "Select an option" at bounding box center [758, 324] width 16 height 16
click at [652, 375] on span "Select an option" at bounding box center [653, 380] width 16 height 16
click at [652, 375] on input "Select an option" at bounding box center [653, 380] width 16 height 16
click at [758, 428] on span "Select an option" at bounding box center [758, 430] width 16 height 16
click at [758, 428] on input "Select an option" at bounding box center [758, 430] width 16 height 16
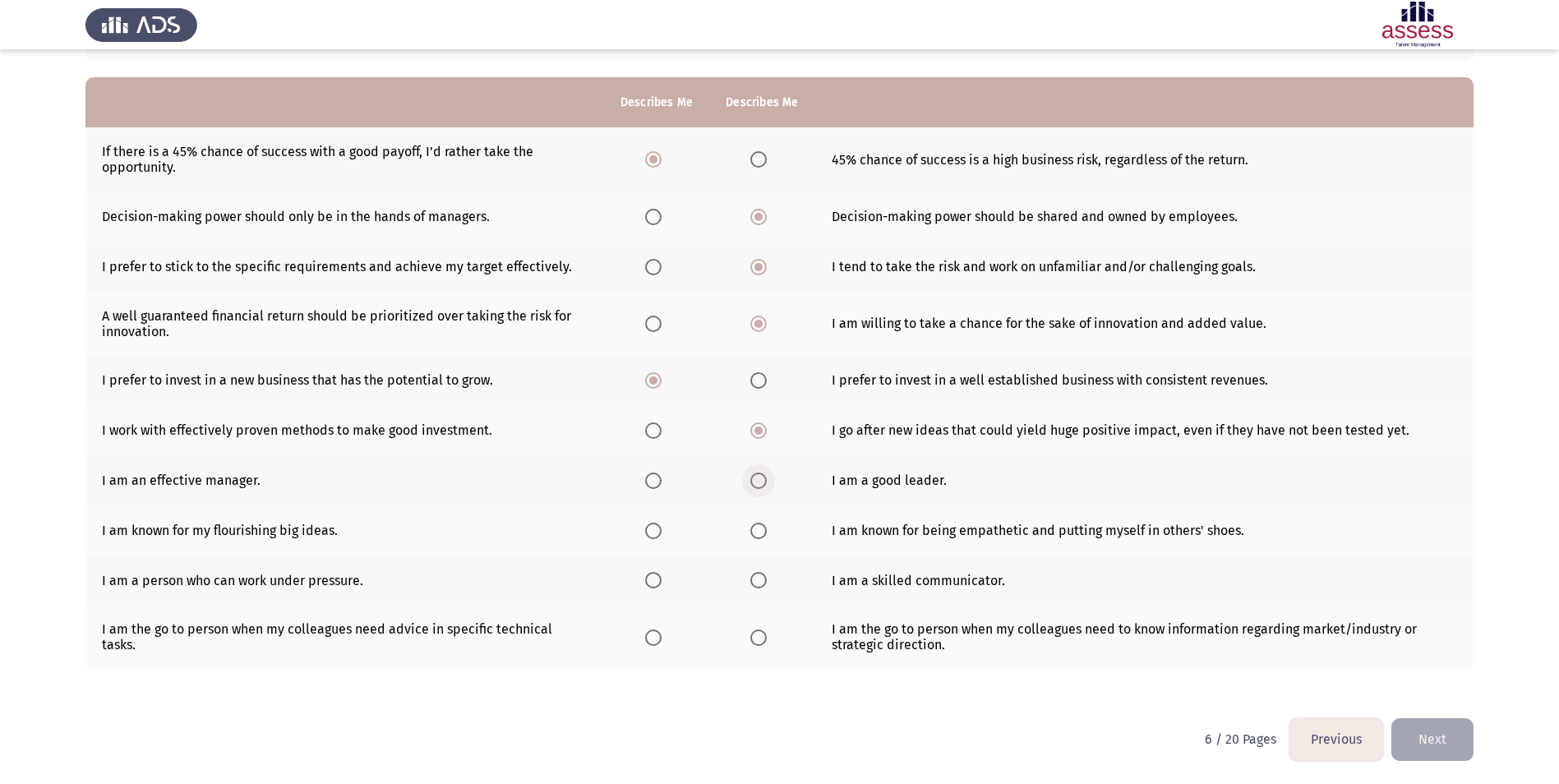
click at [762, 480] on span "Select an option" at bounding box center [758, 480] width 16 height 16
click at [762, 480] on input "Select an option" at bounding box center [758, 480] width 16 height 16
click at [661, 534] on span "Select an option" at bounding box center [653, 530] width 16 height 16
click at [661, 534] on input "Select an option" at bounding box center [653, 530] width 16 height 16
click at [658, 587] on span "Select an option" at bounding box center [653, 579] width 16 height 16
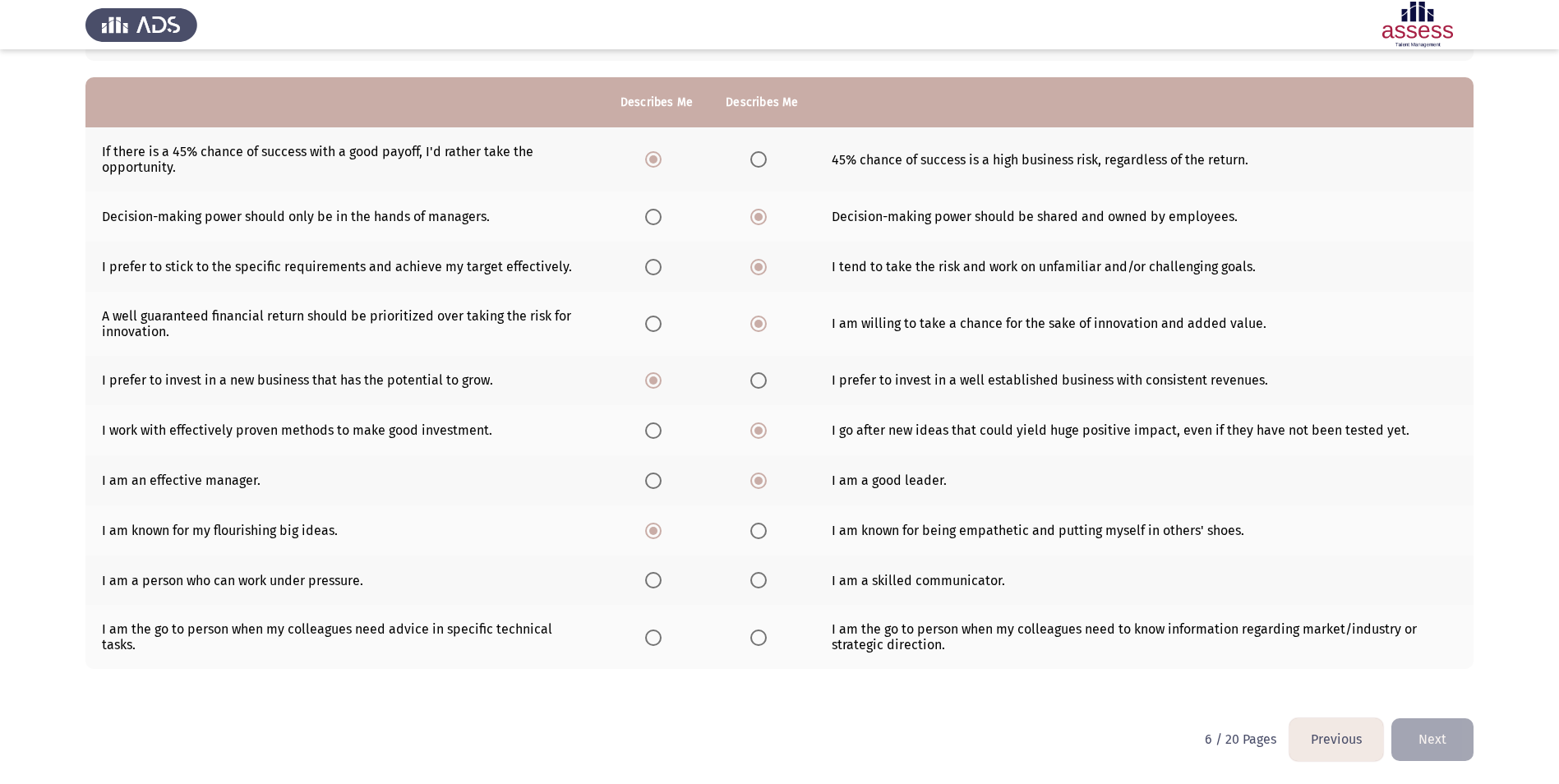
click at [658, 587] on input "Select an option" at bounding box center [653, 579] width 16 height 16
click at [659, 643] on span "Select an option" at bounding box center [653, 637] width 16 height 16
click at [659, 643] on input "Select an option" at bounding box center [653, 637] width 16 height 16
click at [1438, 729] on button "Next" at bounding box center [1433, 738] width 82 height 42
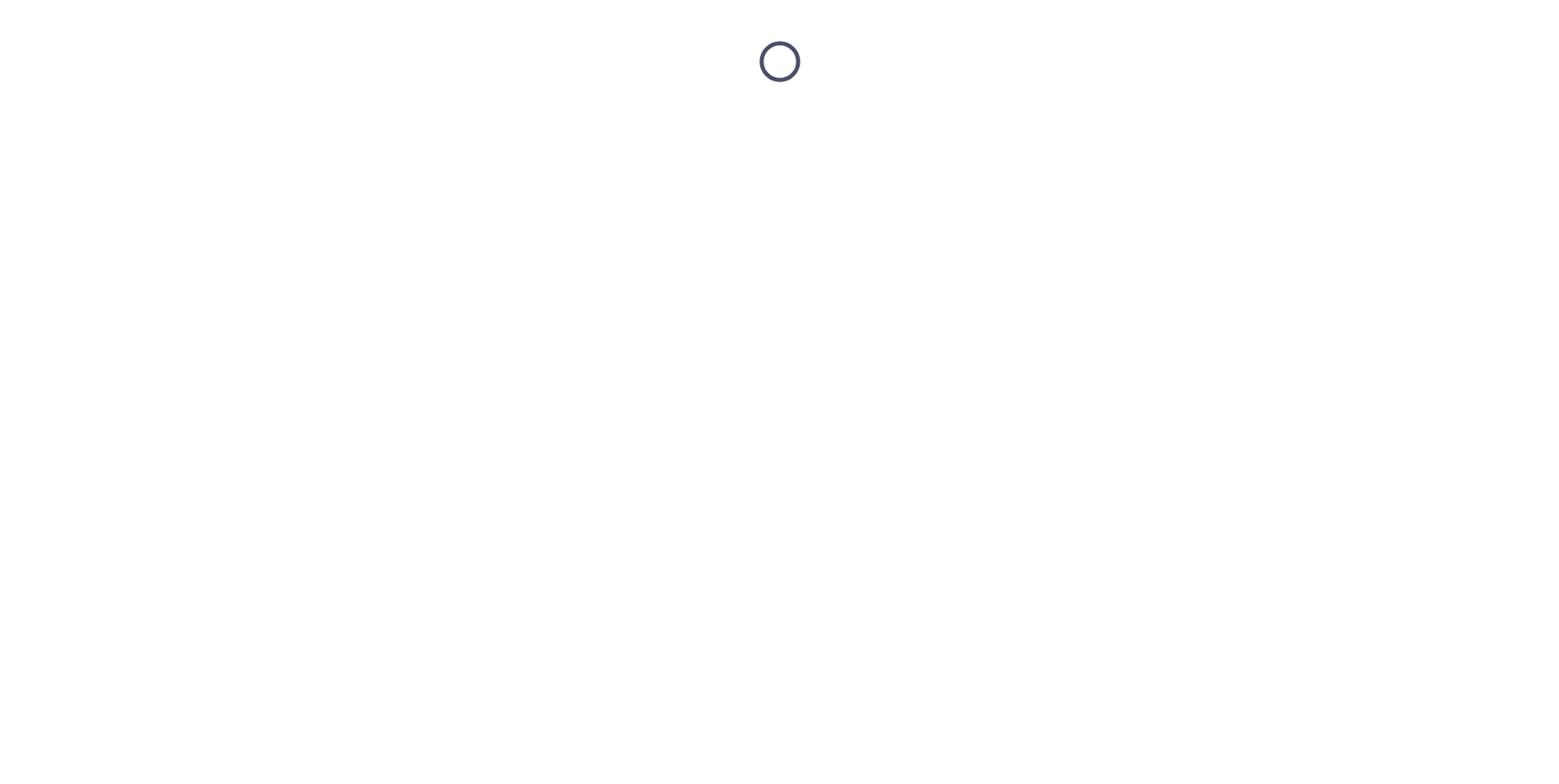
scroll to position [0, 0]
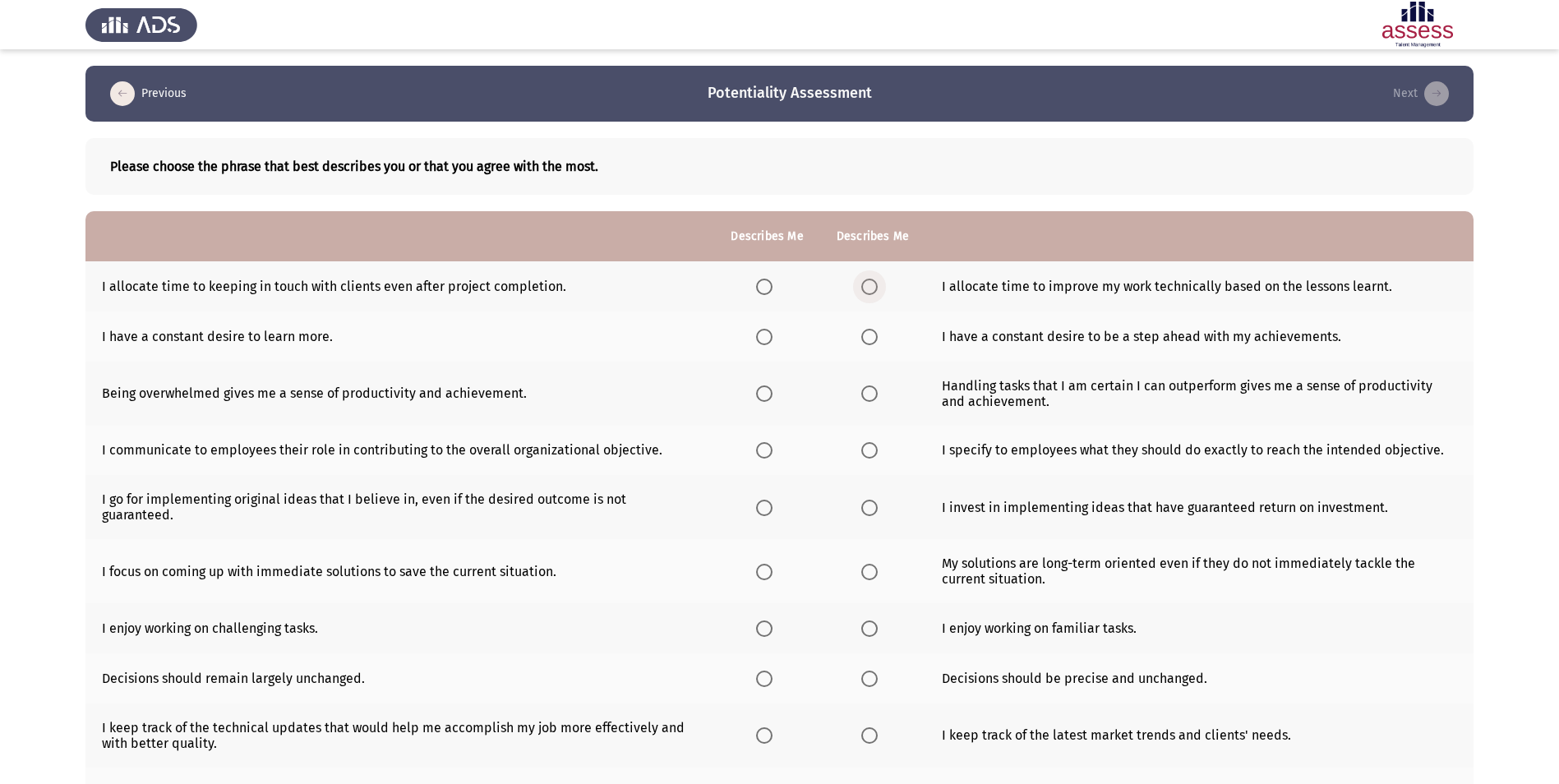
click at [861, 286] on span "Select an option" at bounding box center [869, 286] width 16 height 16
click at [861, 286] on input "Select an option" at bounding box center [869, 286] width 16 height 16
click at [770, 331] on span "Select an option" at bounding box center [764, 337] width 16 height 16
click at [770, 331] on input "Select an option" at bounding box center [764, 337] width 16 height 16
click at [759, 393] on span "Select an option" at bounding box center [764, 393] width 16 height 16
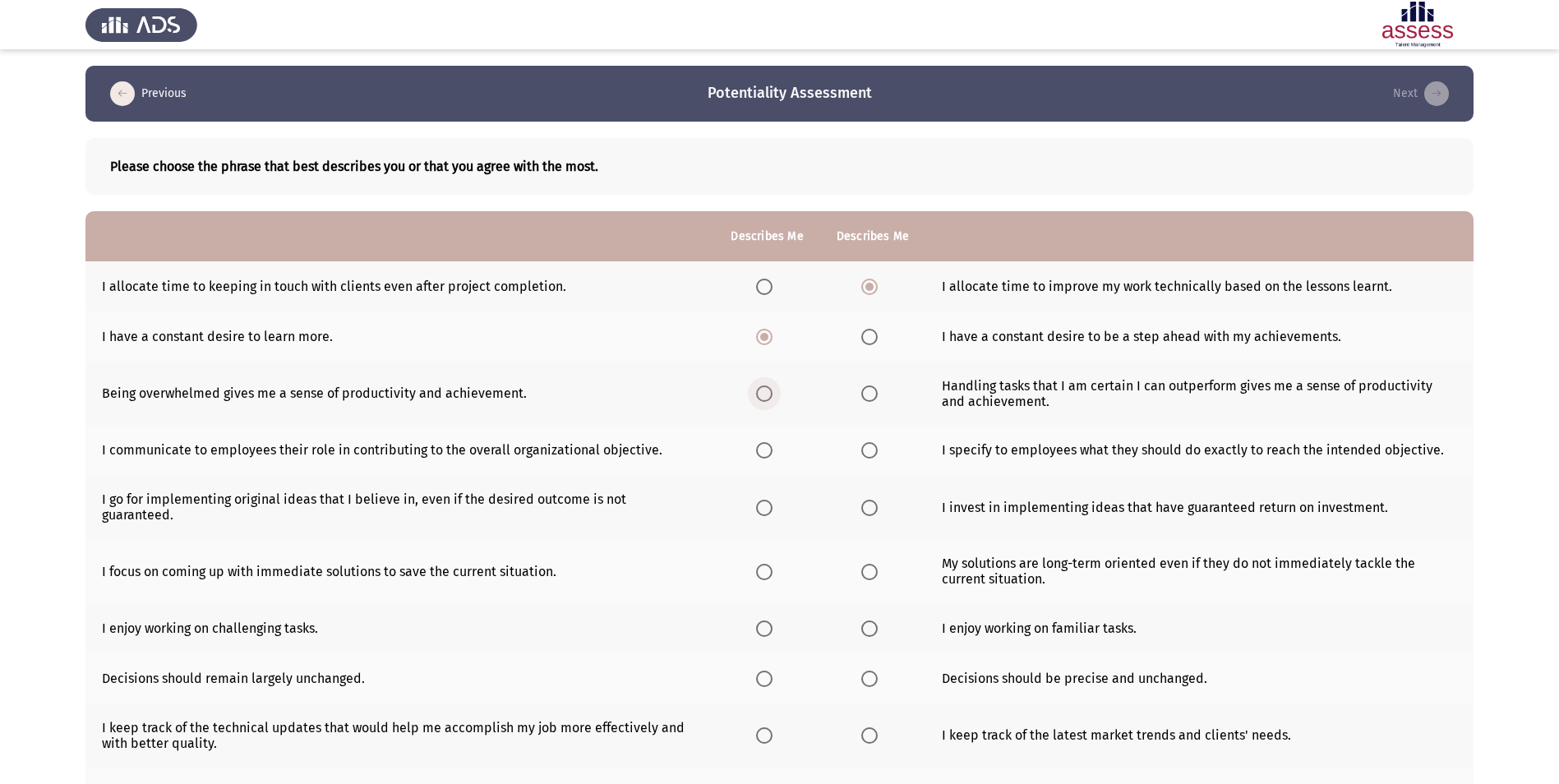
click at [759, 393] on input "Select an option" at bounding box center [764, 393] width 16 height 16
click at [861, 447] on span "Select an option" at bounding box center [869, 450] width 16 height 16
click at [861, 447] on input "Select an option" at bounding box center [869, 450] width 16 height 16
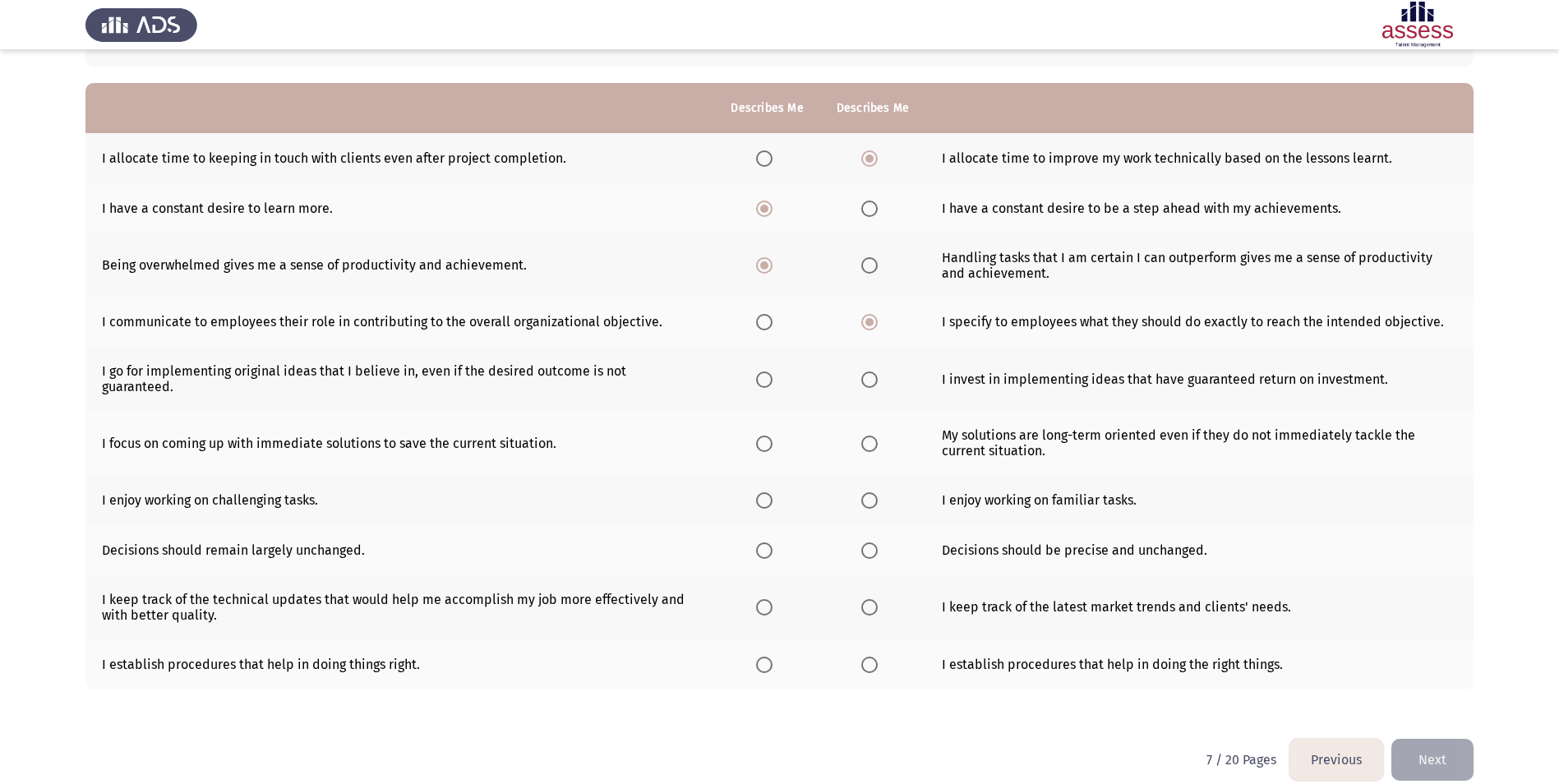
scroll to position [134, 0]
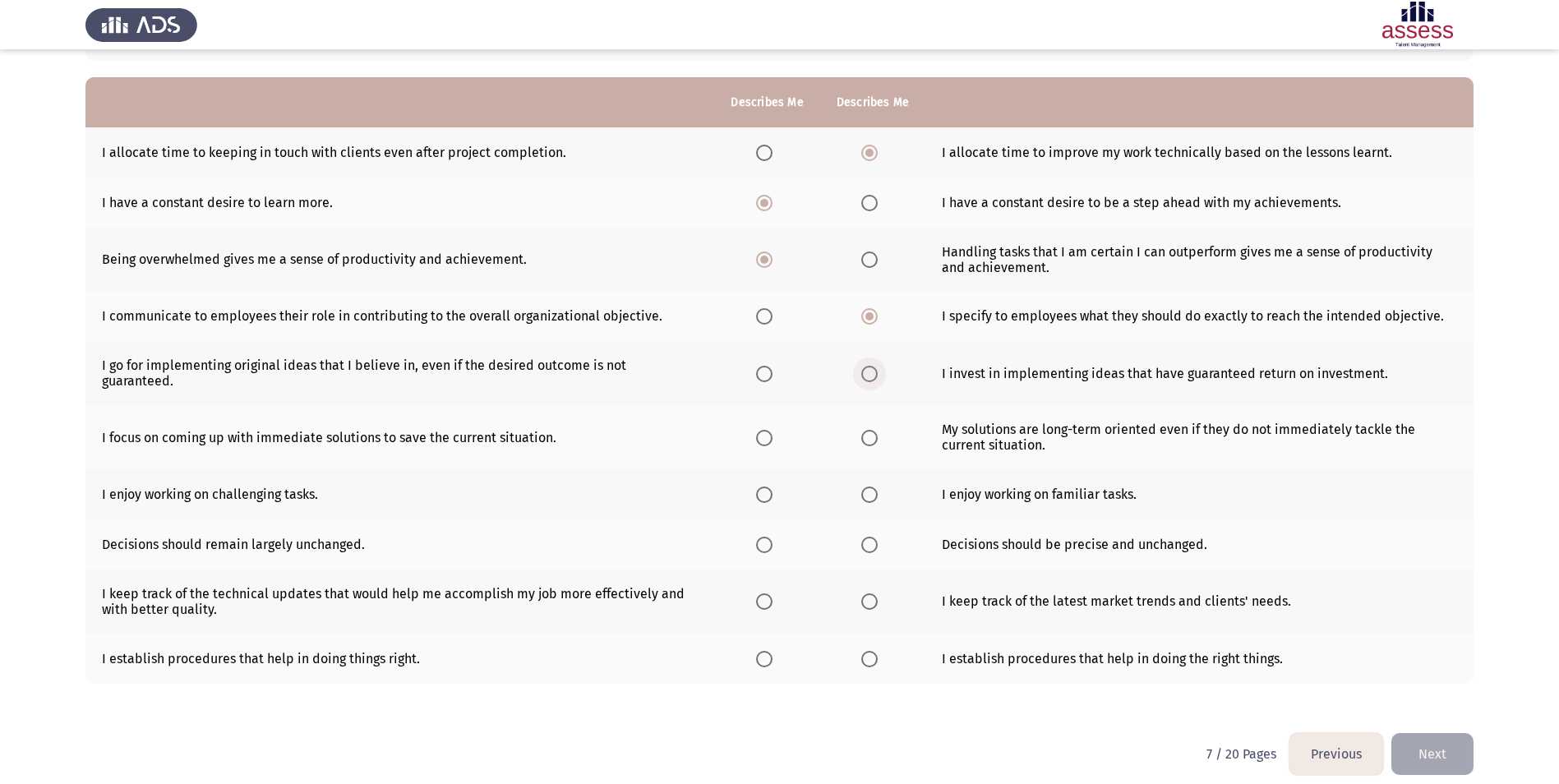
click at [874, 369] on span "Select an option" at bounding box center [869, 374] width 16 height 16
click at [874, 369] on input "Select an option" at bounding box center [869, 374] width 16 height 16
click at [776, 430] on label "Select an option" at bounding box center [767, 438] width 23 height 16
click at [773, 430] on input "Select an option" at bounding box center [764, 438] width 16 height 16
click at [764, 487] on span "Select an option" at bounding box center [764, 494] width 16 height 16
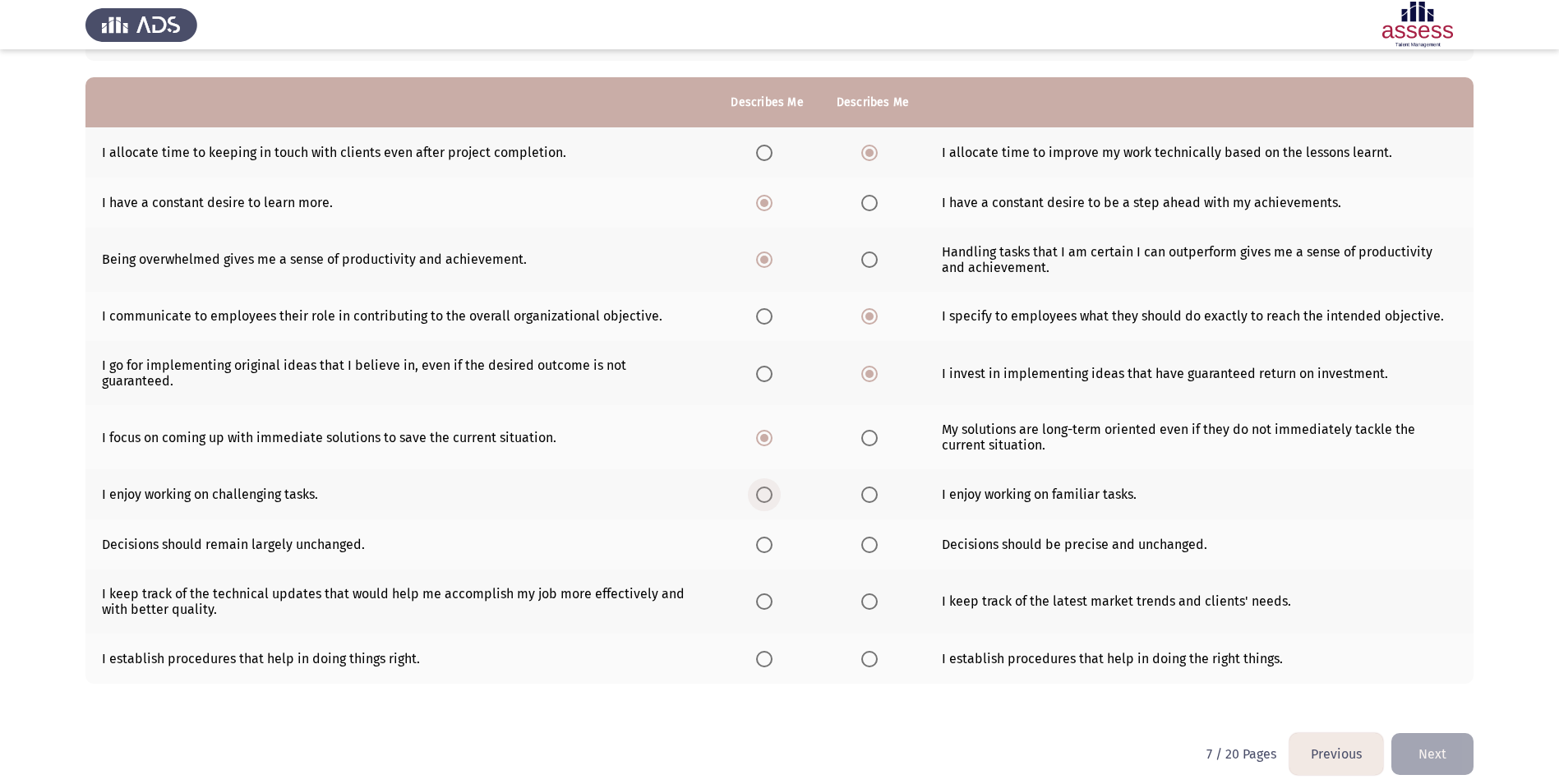
click at [764, 487] on input "Select an option" at bounding box center [764, 494] width 16 height 16
click at [874, 536] on span "Select an option" at bounding box center [869, 544] width 16 height 16
click at [874, 536] on input "Select an option" at bounding box center [869, 544] width 16 height 16
click at [866, 593] on span "Select an option" at bounding box center [869, 601] width 16 height 16
click at [866, 593] on input "Select an option" at bounding box center [869, 601] width 16 height 16
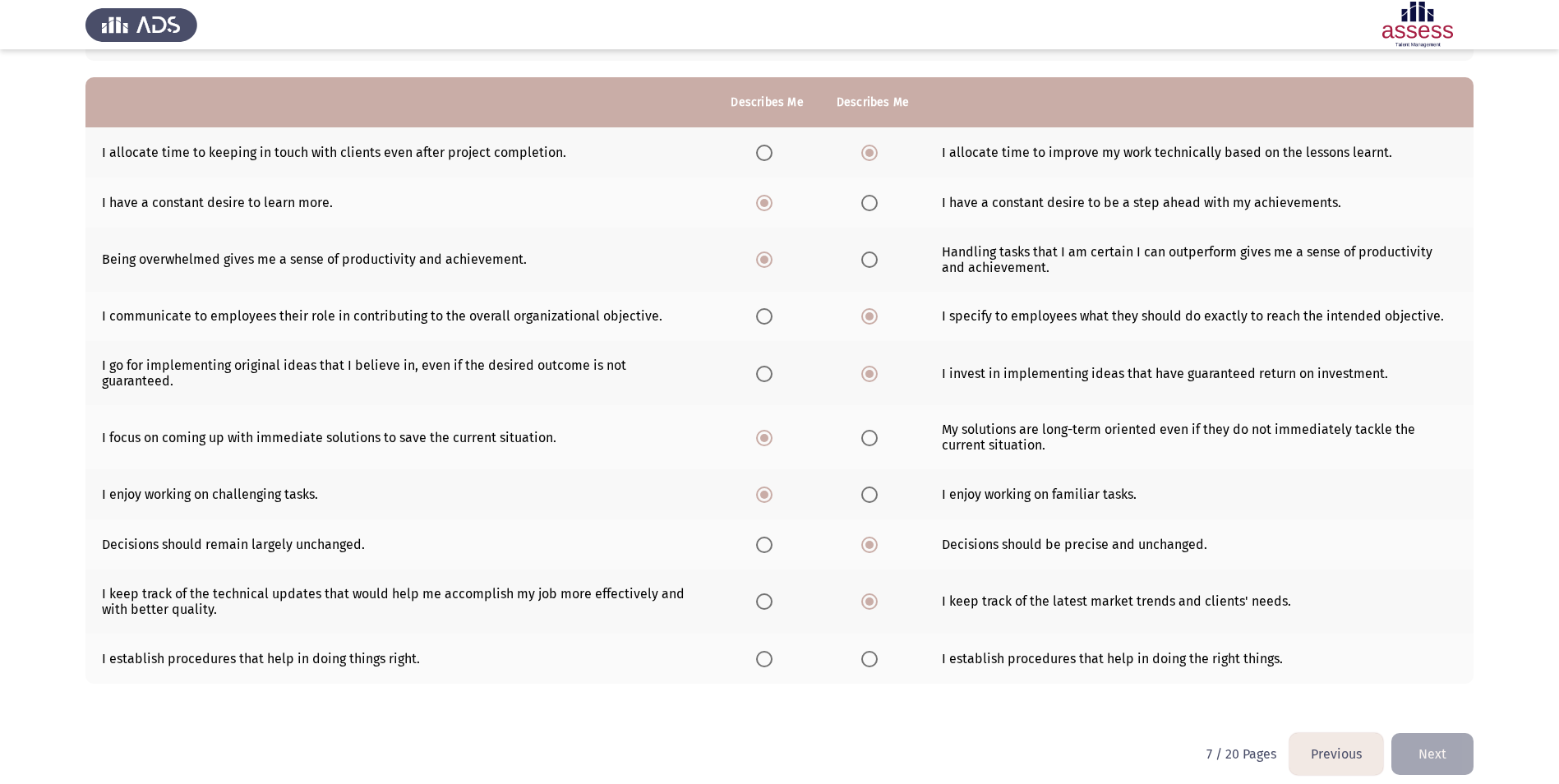
click at [871, 651] on span "Select an option" at bounding box center [869, 659] width 16 height 16
click at [871, 651] on input "Select an option" at bounding box center [869, 659] width 16 height 16
click at [1459, 744] on button "Next" at bounding box center [1433, 754] width 82 height 42
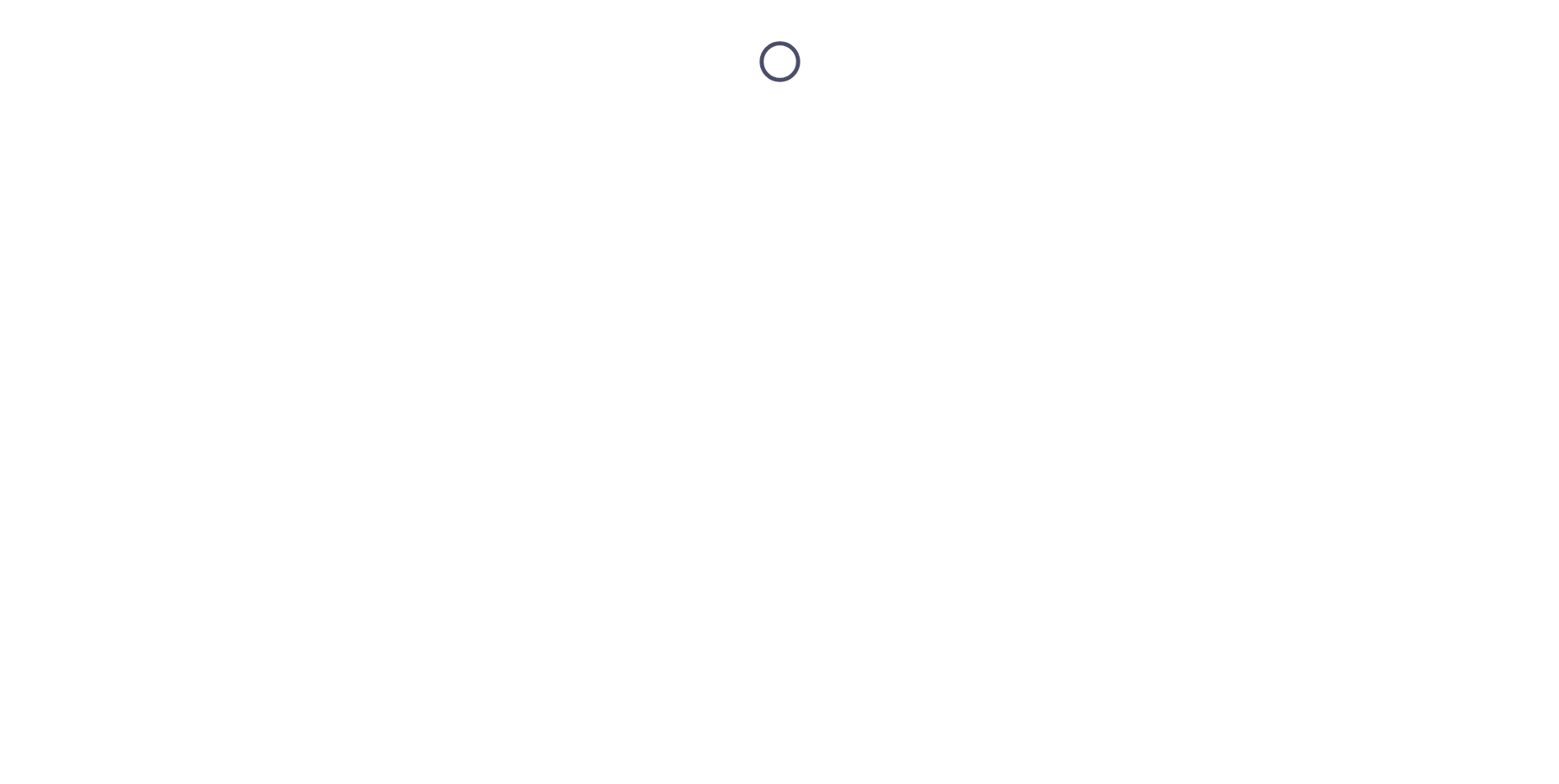
scroll to position [0, 0]
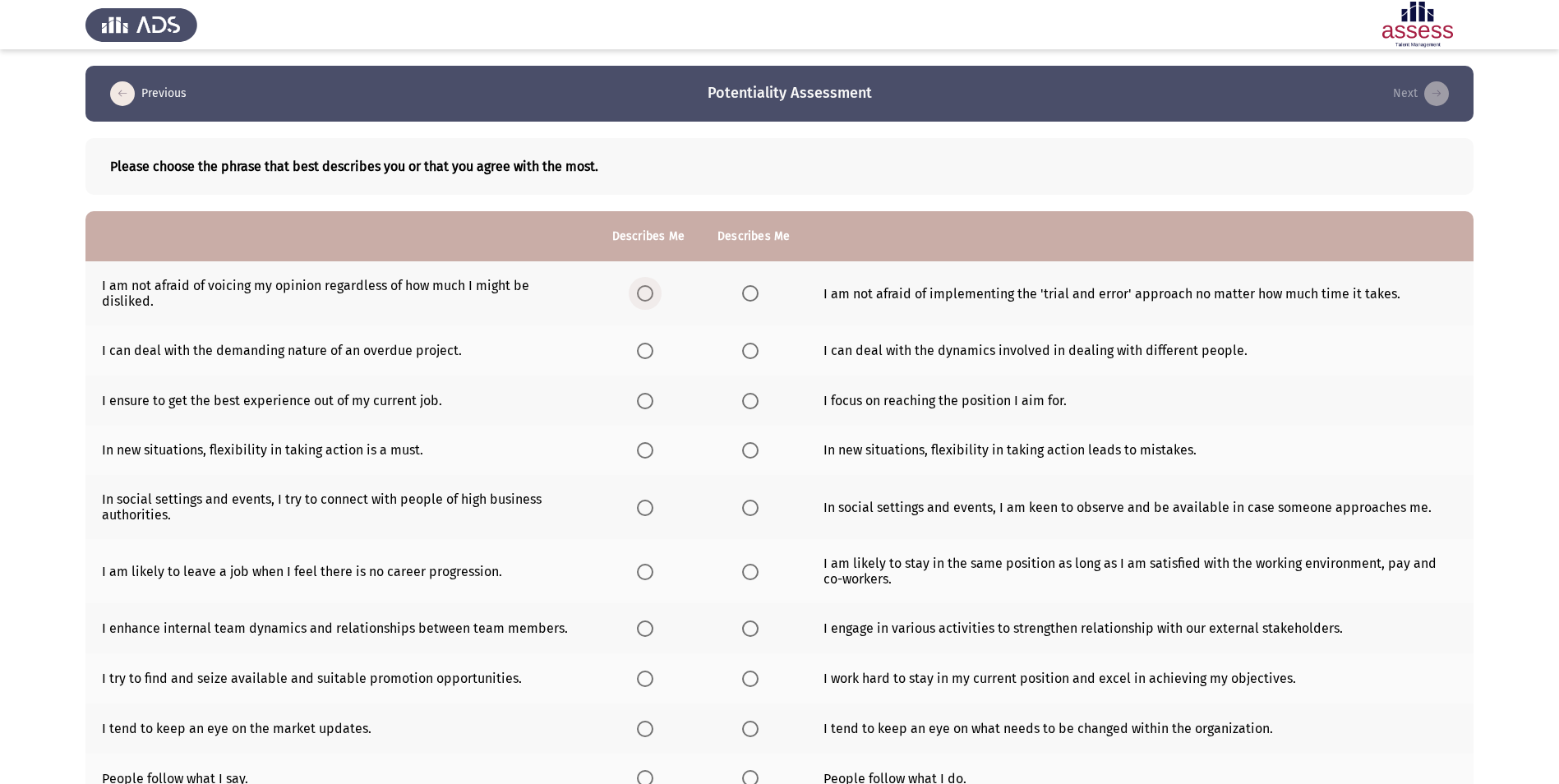
click at [643, 295] on span "Select an option" at bounding box center [645, 293] width 16 height 16
click at [643, 295] on input "Select an option" at bounding box center [645, 293] width 16 height 16
click at [750, 349] on span "Select an option" at bounding box center [750, 350] width 16 height 16
click at [750, 349] on input "Select an option" at bounding box center [750, 350] width 16 height 16
click at [750, 406] on span "Select an option" at bounding box center [750, 400] width 16 height 16
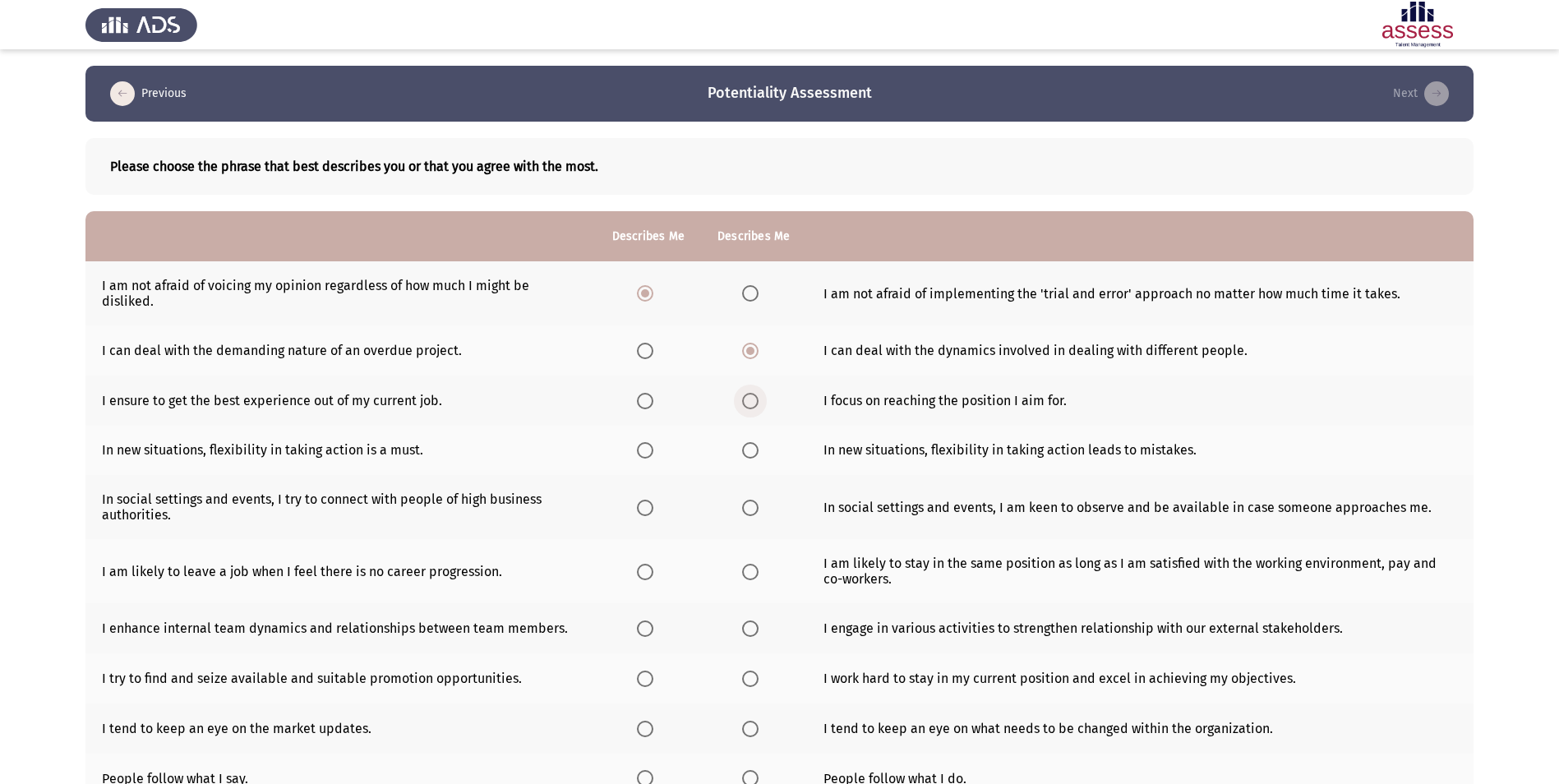
click at [750, 406] on input "Select an option" at bounding box center [750, 400] width 16 height 16
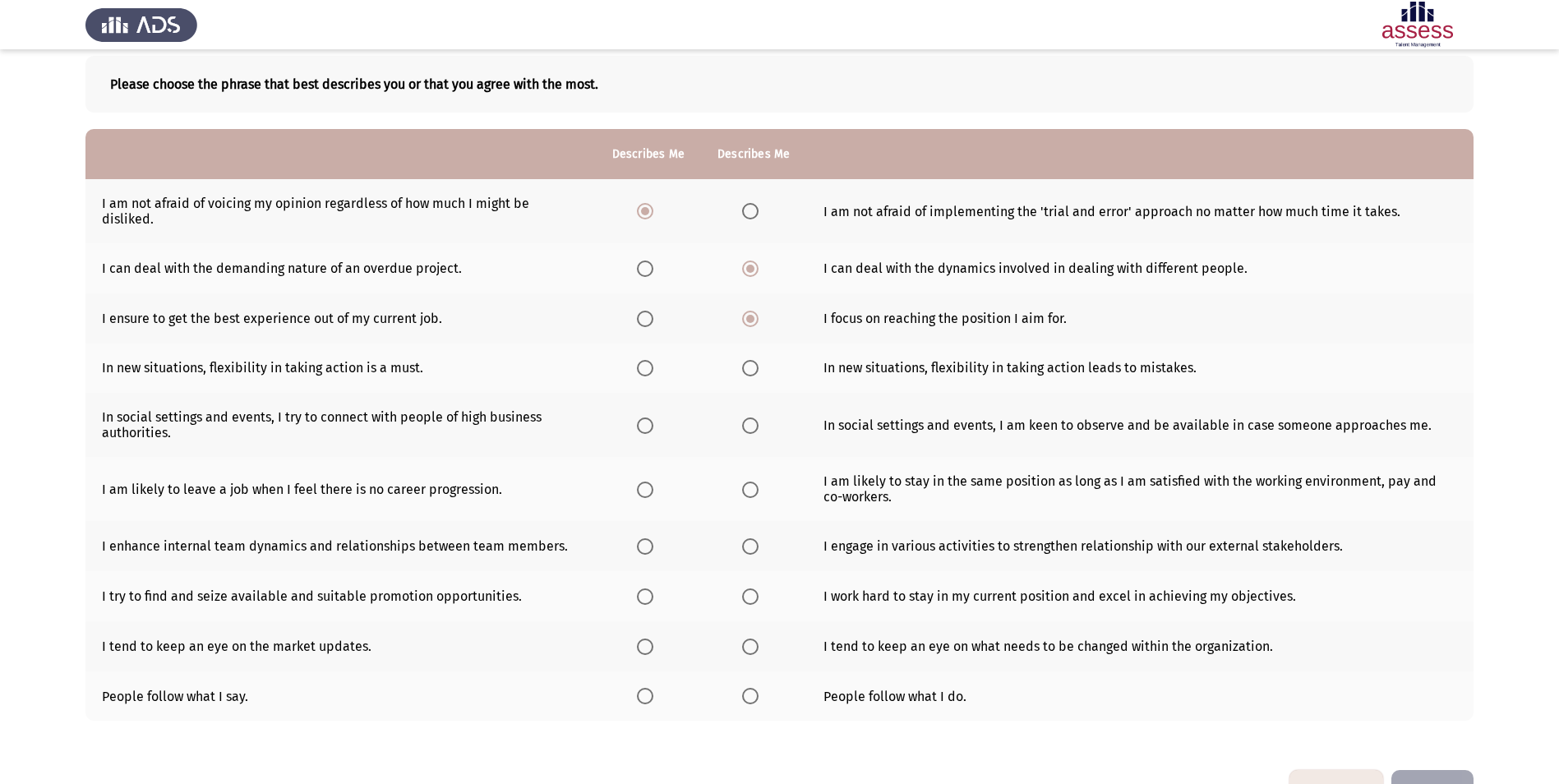
scroll to position [134, 0]
